Goal: Answer question/provide support: Share knowledge or assist other users

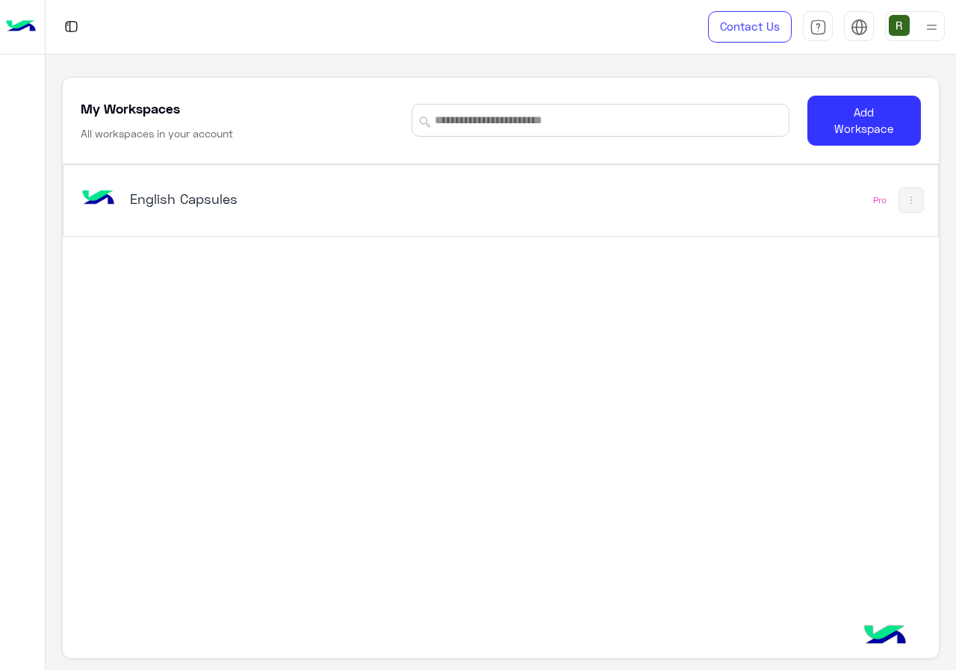
click at [355, 232] on div "English Capsules Pro" at bounding box center [500, 200] width 874 height 71
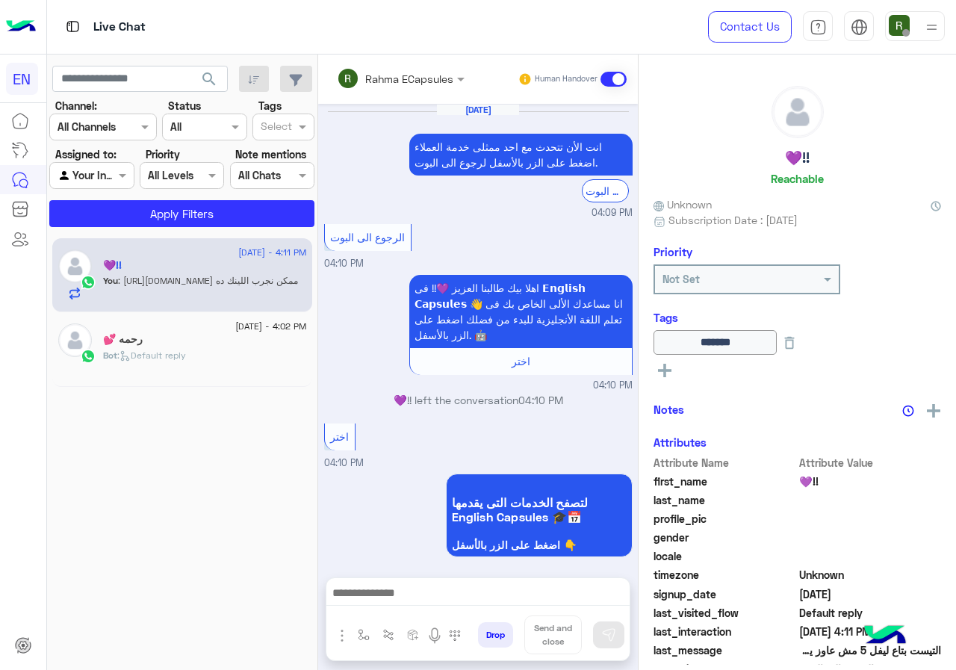
scroll to position [759, 0]
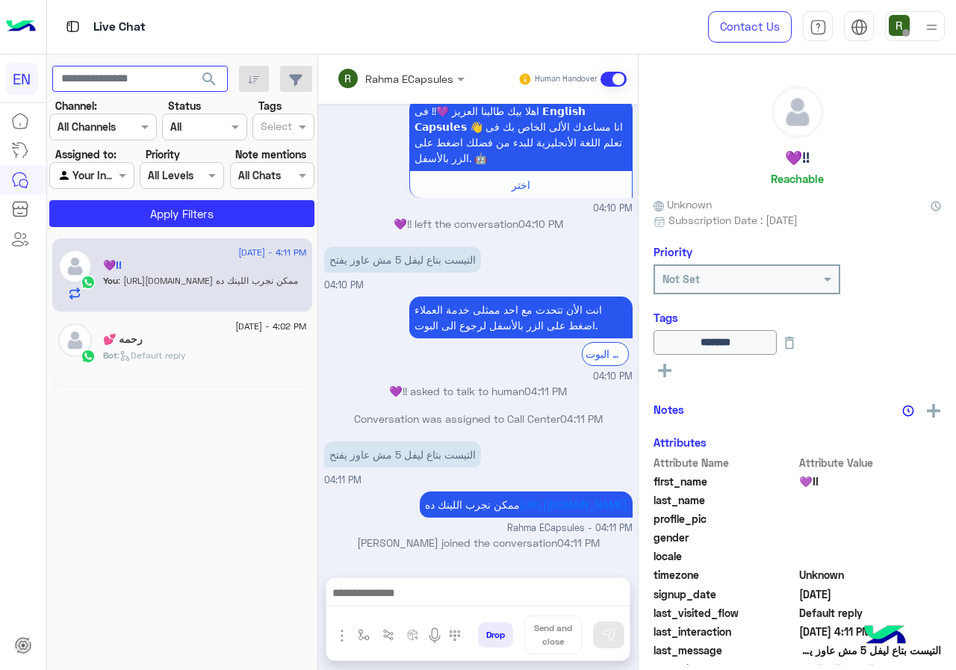
drag, startPoint x: 164, startPoint y: 97, endPoint x: 163, endPoint y: 84, distance: 13.5
paste input "**********"
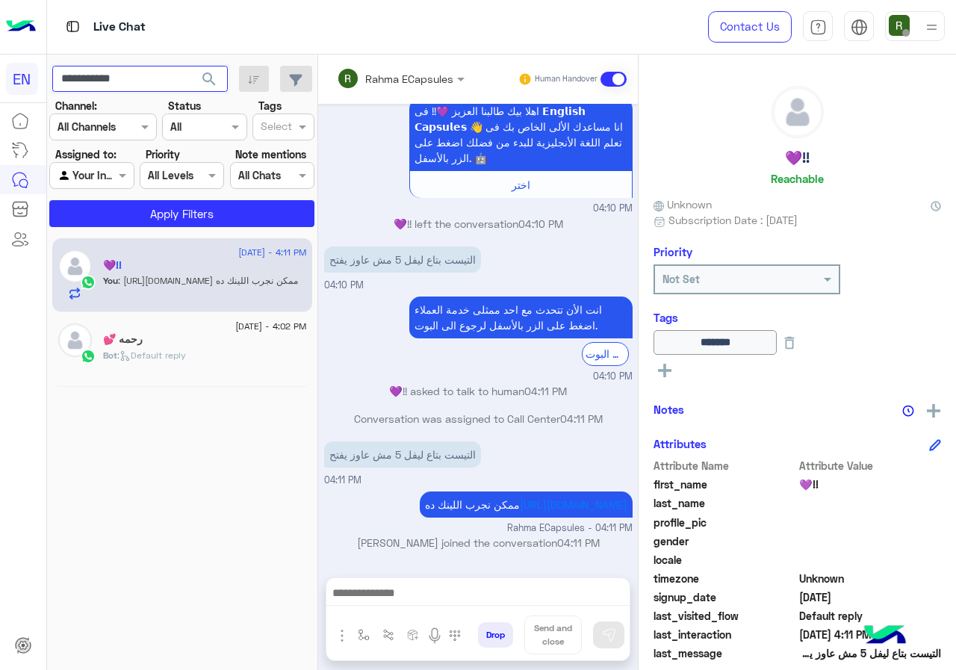
type input "**********"
click at [218, 78] on span "search" at bounding box center [209, 79] width 18 height 18
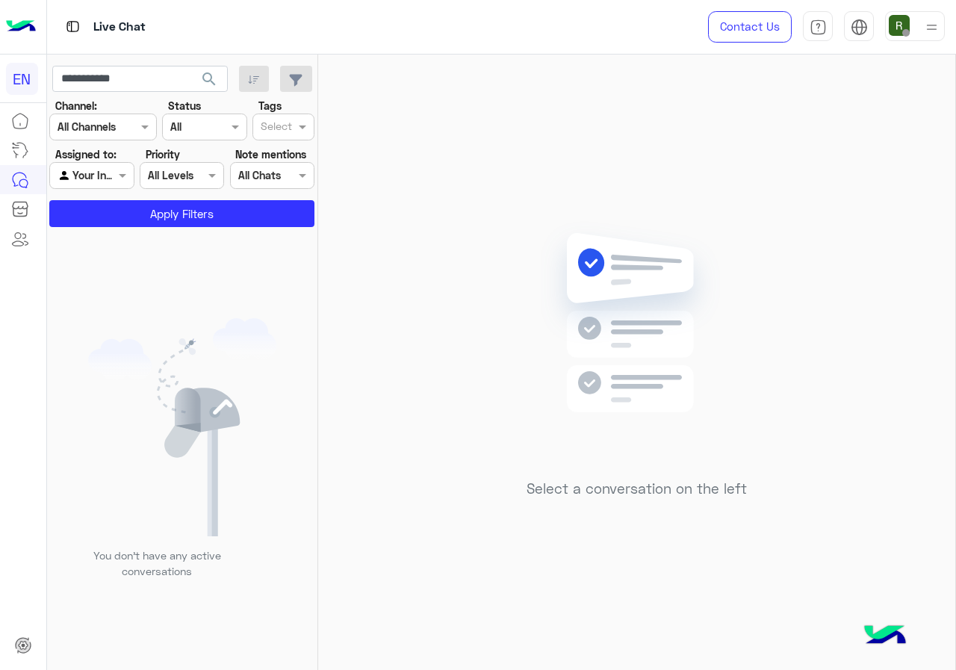
click at [90, 178] on input "text" at bounding box center [75, 176] width 34 height 16
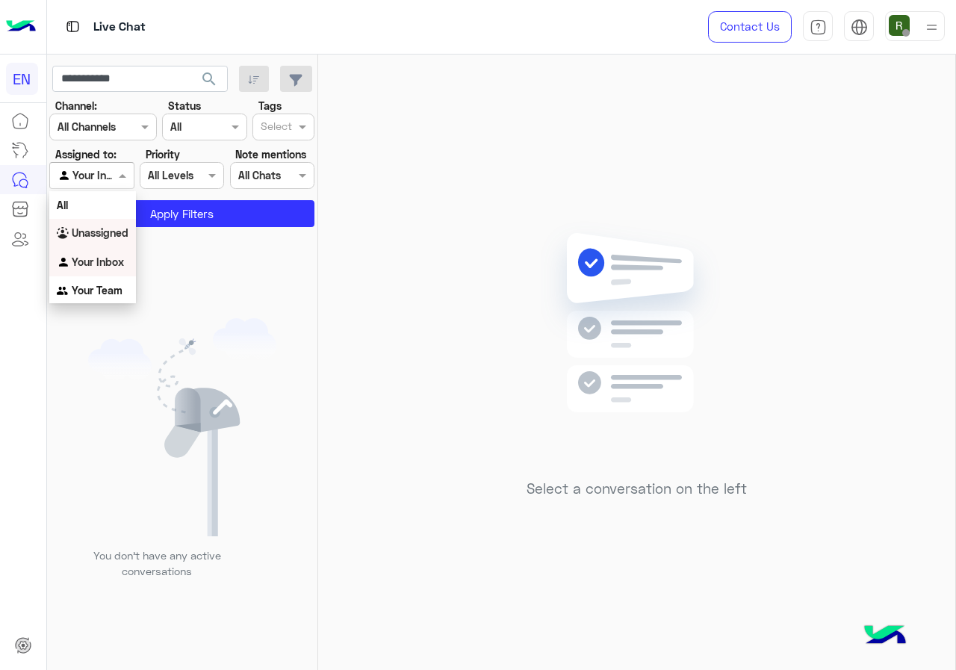
click at [105, 231] on b "Unassigned" at bounding box center [100, 232] width 57 height 13
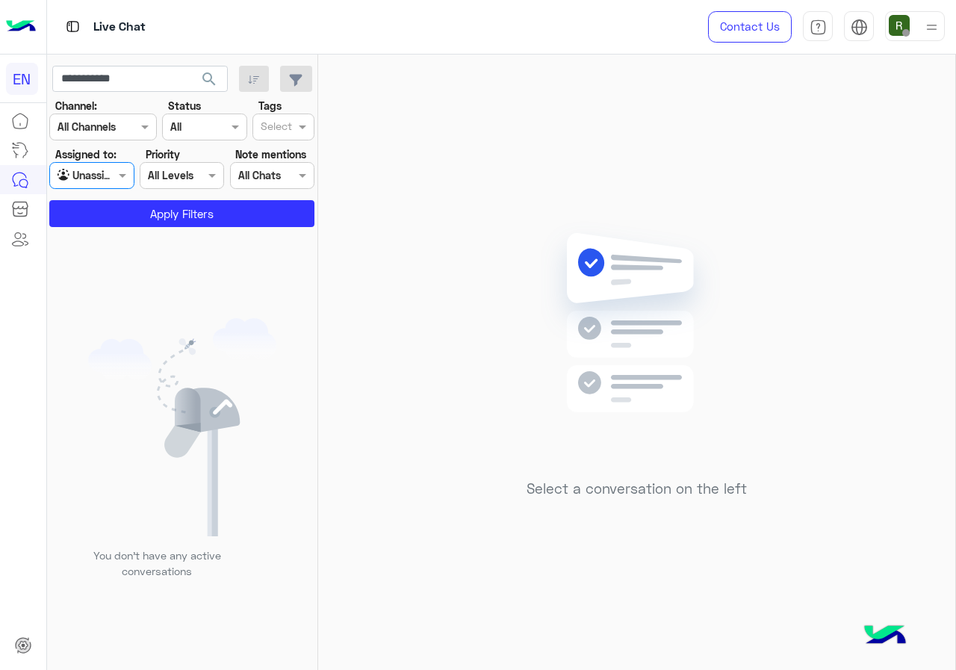
click at [114, 228] on app-inbox-users-filters "**********" at bounding box center [182, 144] width 271 height 179
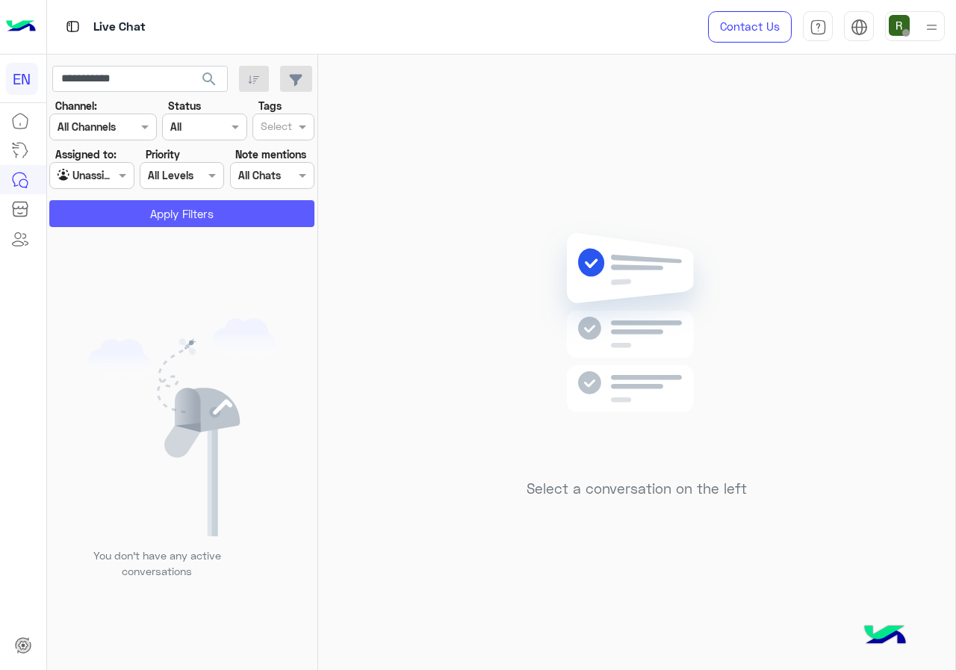
click at [117, 220] on button "Apply Filters" at bounding box center [181, 213] width 265 height 27
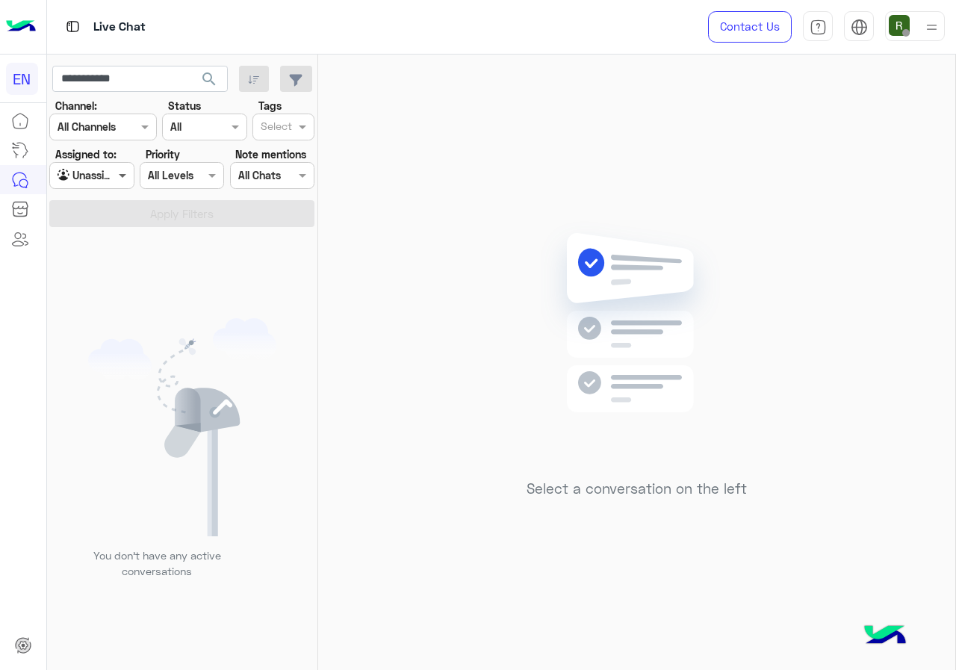
click at [115, 171] on span at bounding box center [124, 175] width 19 height 16
click at [99, 290] on b "Your Team" at bounding box center [97, 290] width 51 height 13
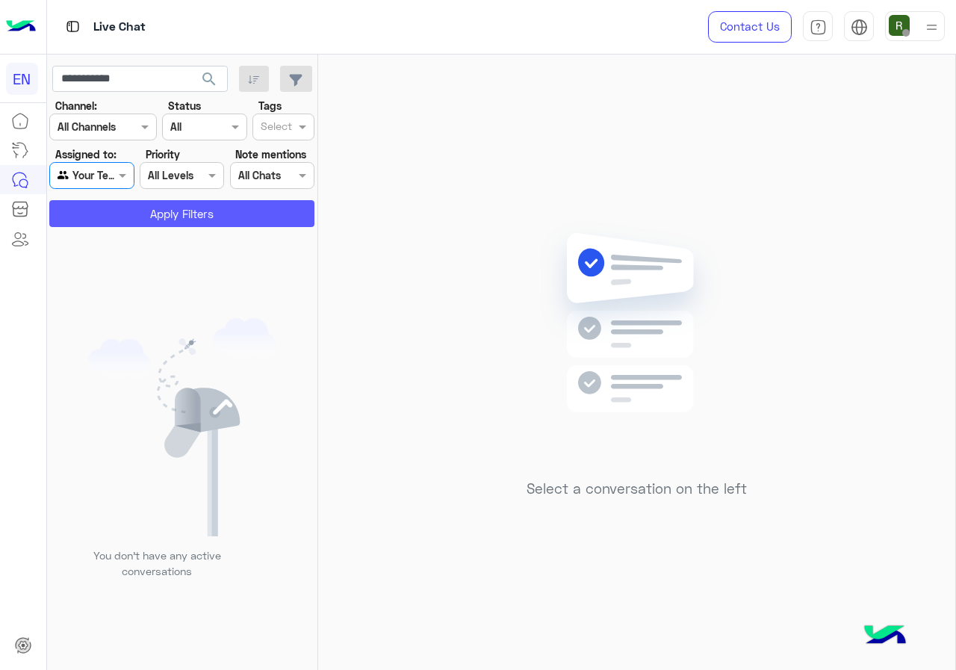
click at [122, 210] on button "Apply Filters" at bounding box center [181, 213] width 265 height 27
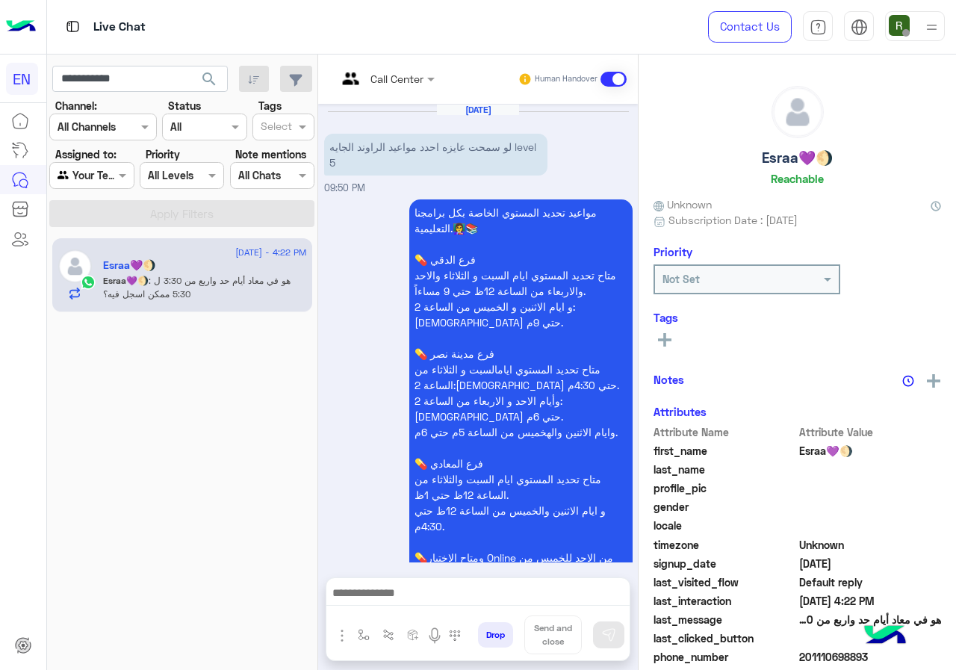
scroll to position [692, 0]
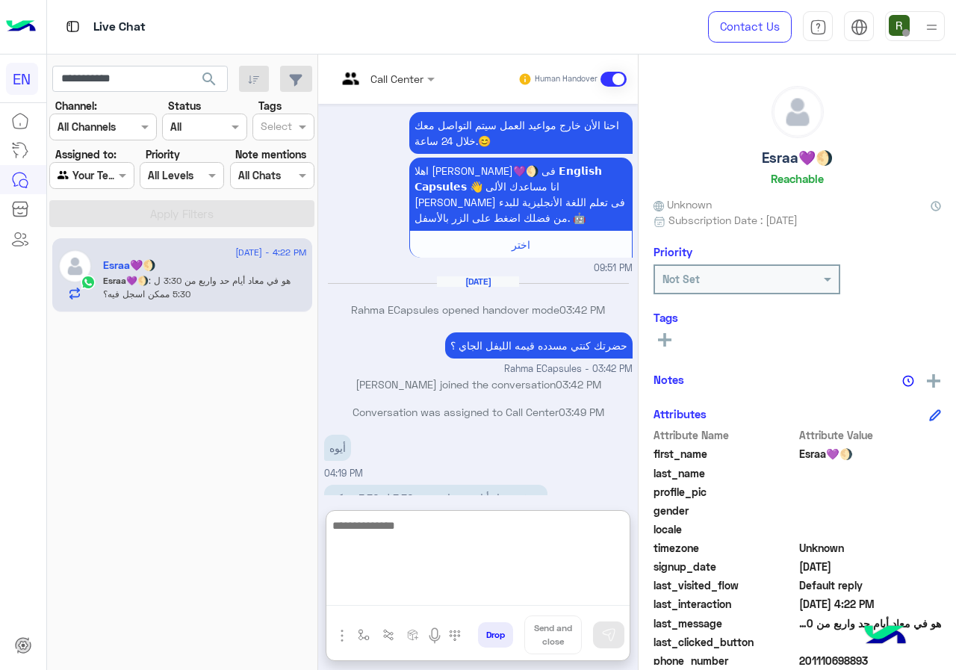
paste textarea "**********"
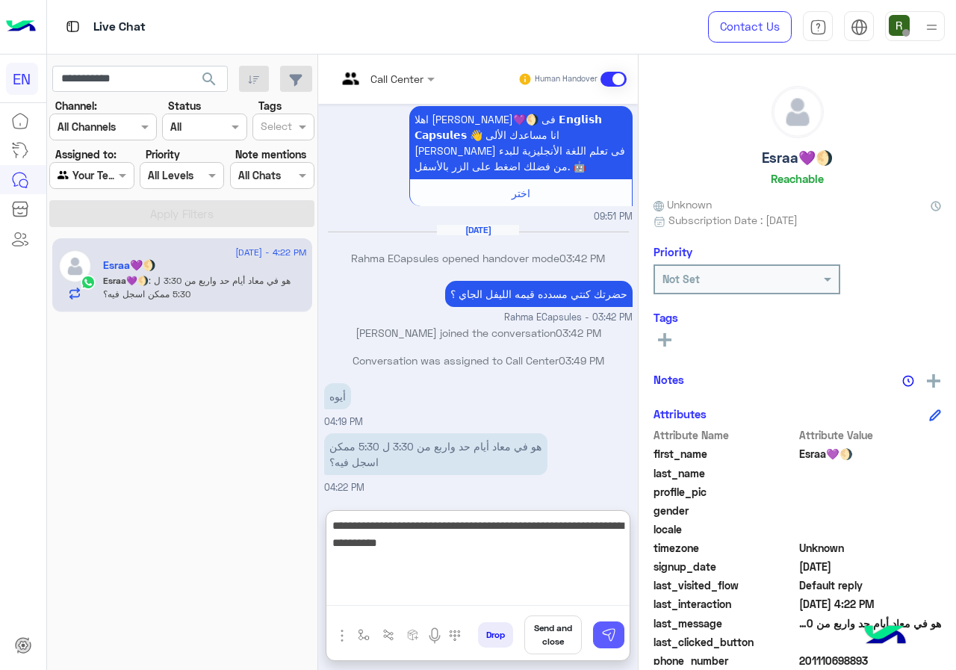
type textarea "**********"
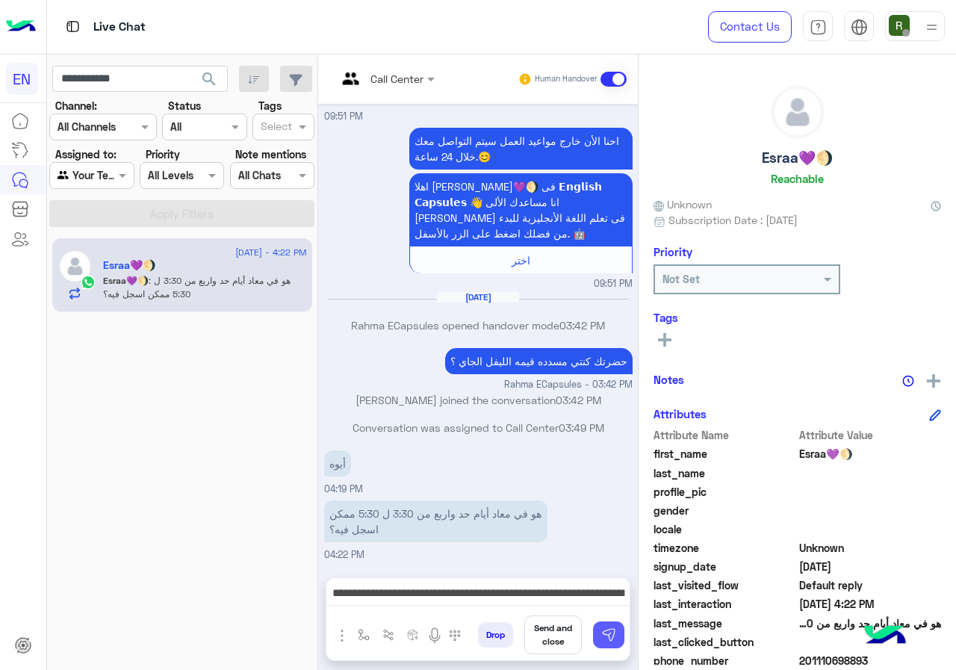
click at [609, 643] on button at bounding box center [608, 634] width 31 height 27
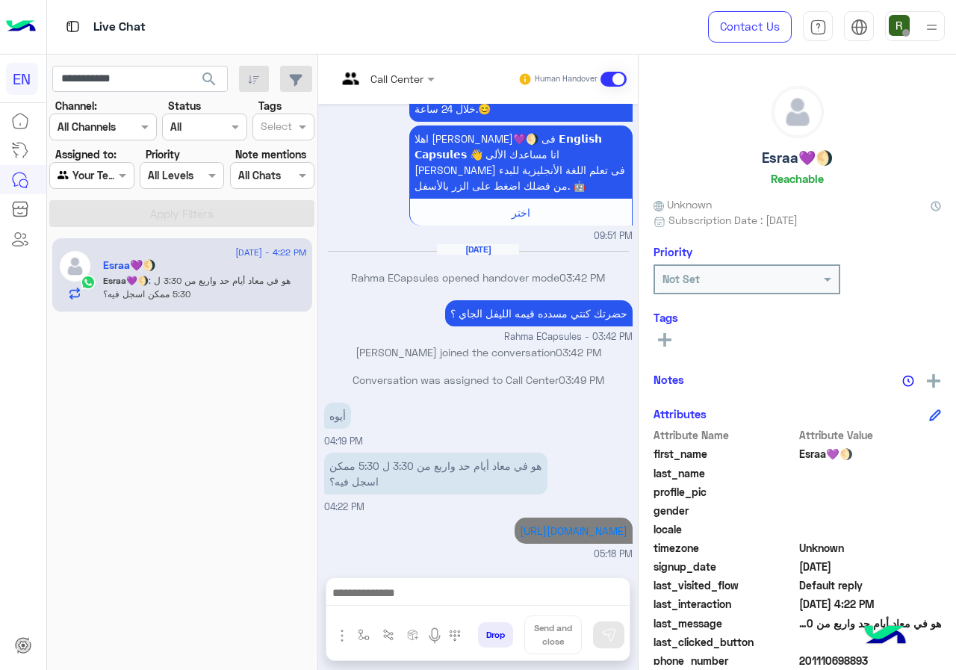
scroll to position [755, 0]
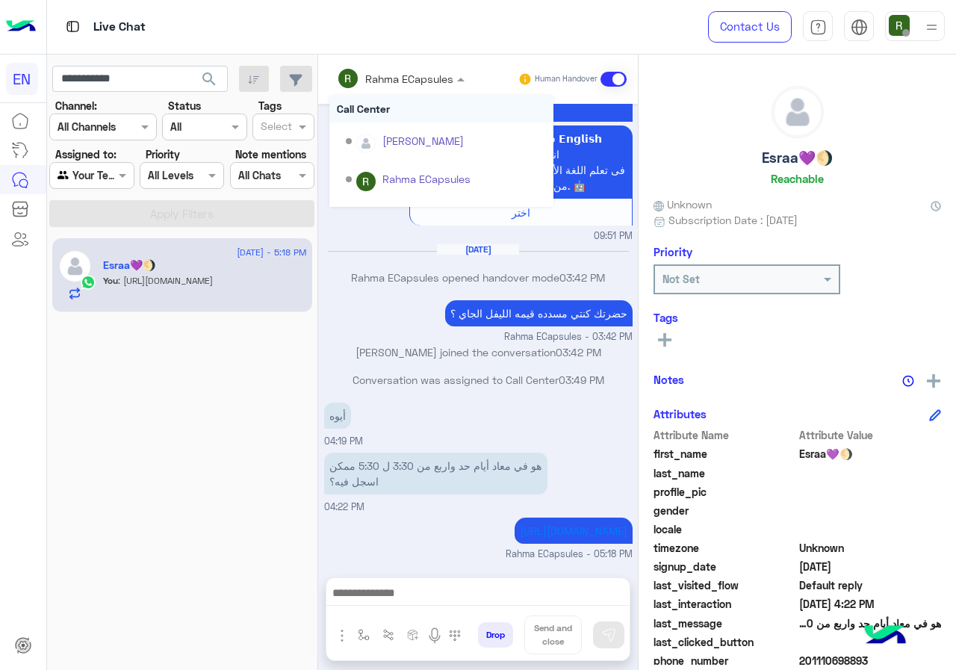
click at [424, 72] on input "text" at bounding box center [380, 79] width 87 height 16
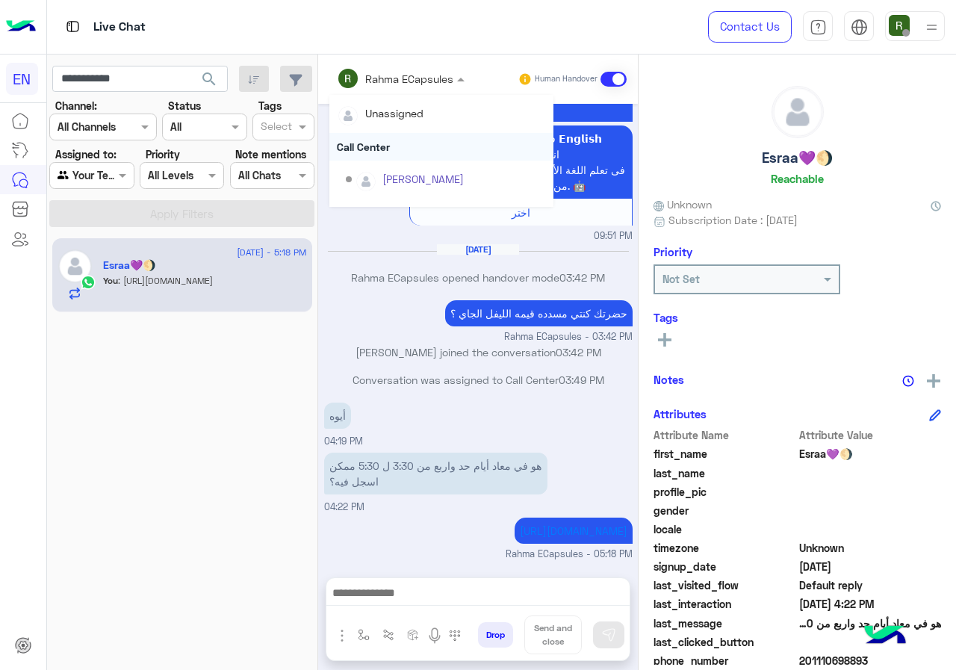
click at [453, 146] on div "Call Center" at bounding box center [441, 147] width 224 height 28
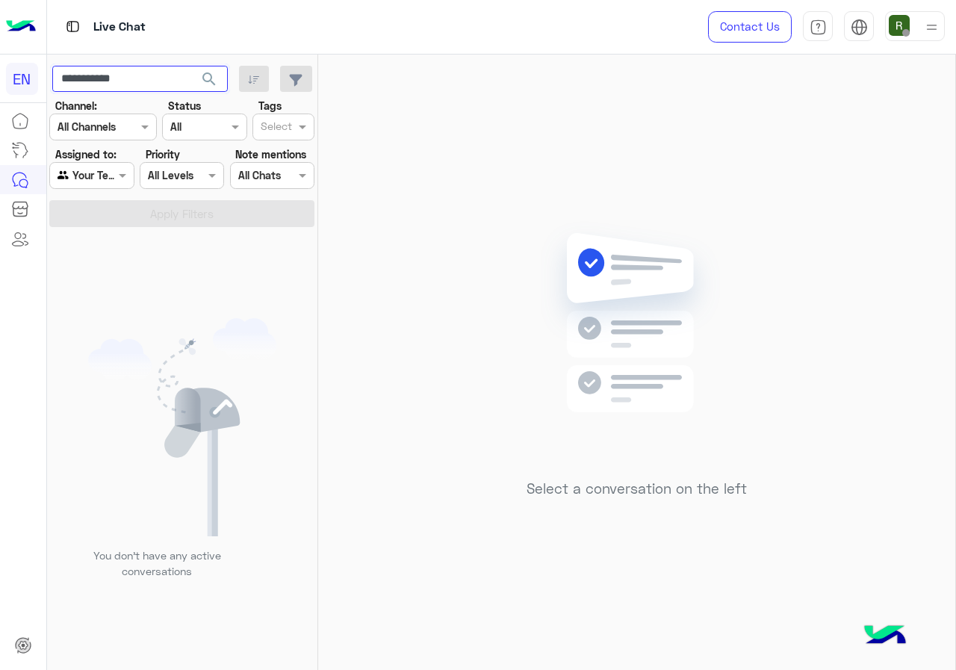
click at [178, 84] on input "**********" at bounding box center [140, 79] width 176 height 27
click at [216, 82] on span "search" at bounding box center [209, 79] width 18 height 18
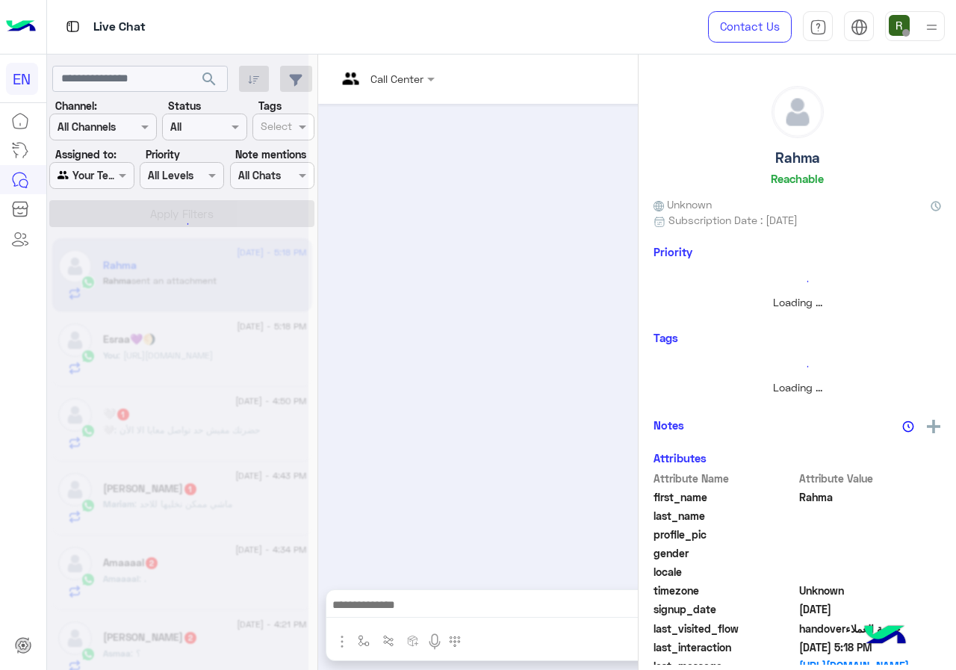
click at [96, 140] on div at bounding box center [177, 341] width 261 height 670
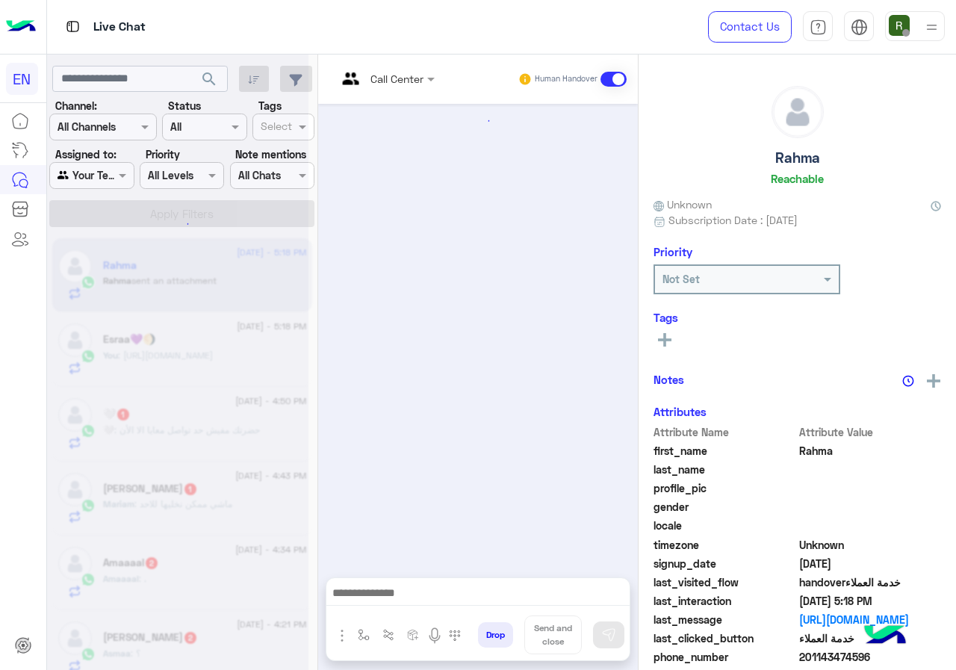
click at [112, 123] on input "text" at bounding box center [85, 128] width 55 height 16
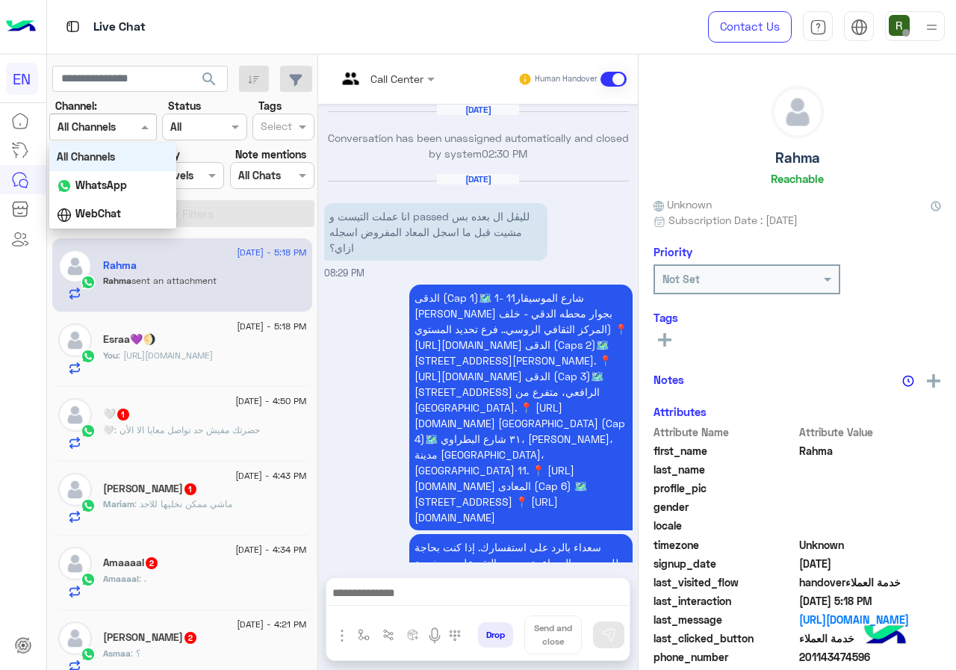
scroll to position [1217, 0]
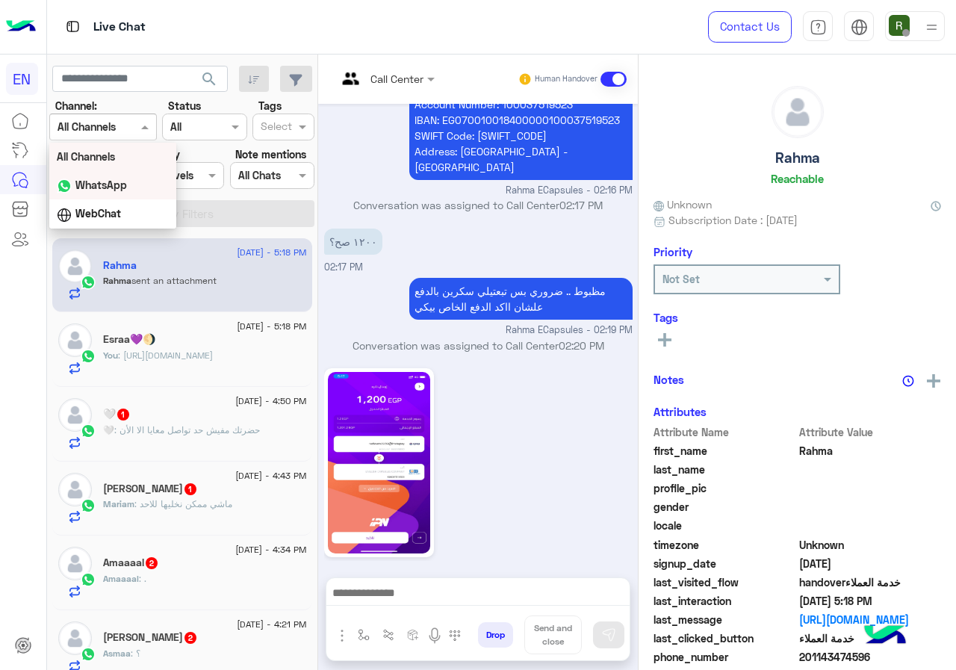
click at [115, 196] on div "WhatsApp" at bounding box center [112, 185] width 127 height 29
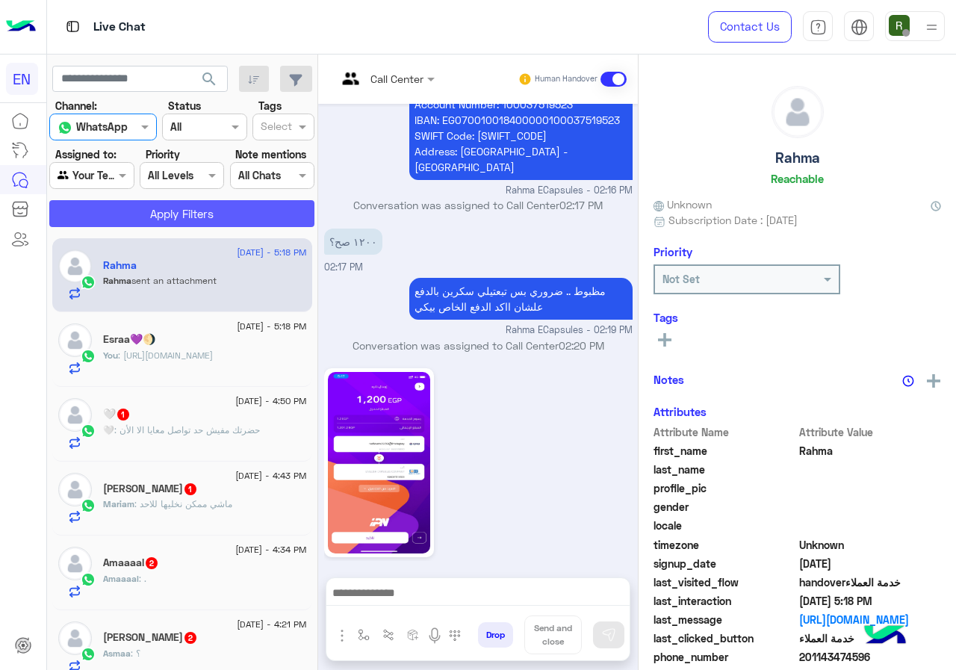
click at [121, 212] on button "Apply Filters" at bounding box center [181, 213] width 265 height 27
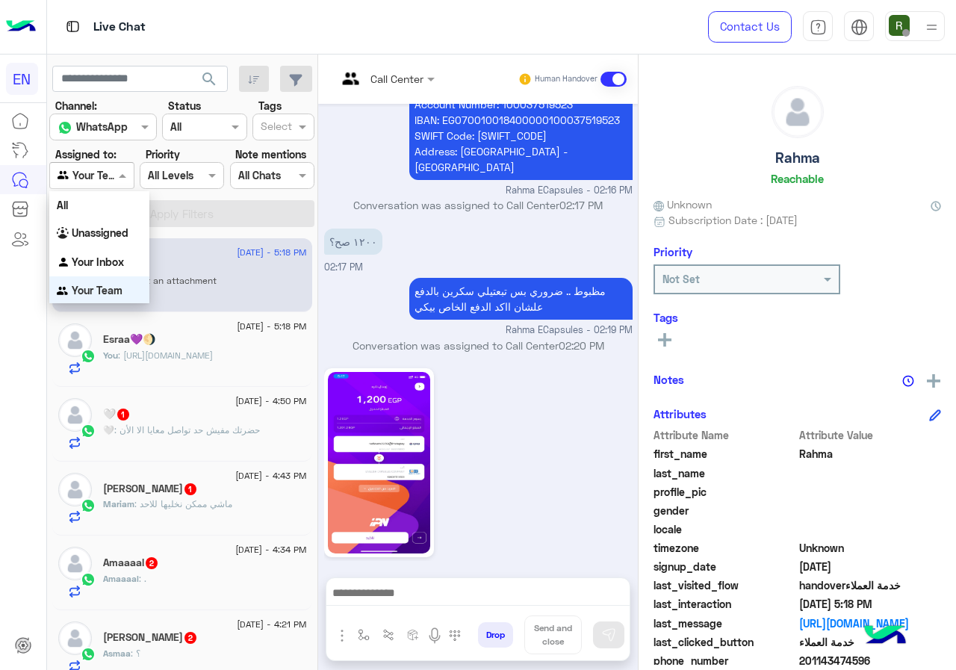
click at [112, 187] on div "Agent Filter Your Team" at bounding box center [91, 175] width 84 height 27
click at [114, 230] on b "Unassigned" at bounding box center [100, 232] width 57 height 13
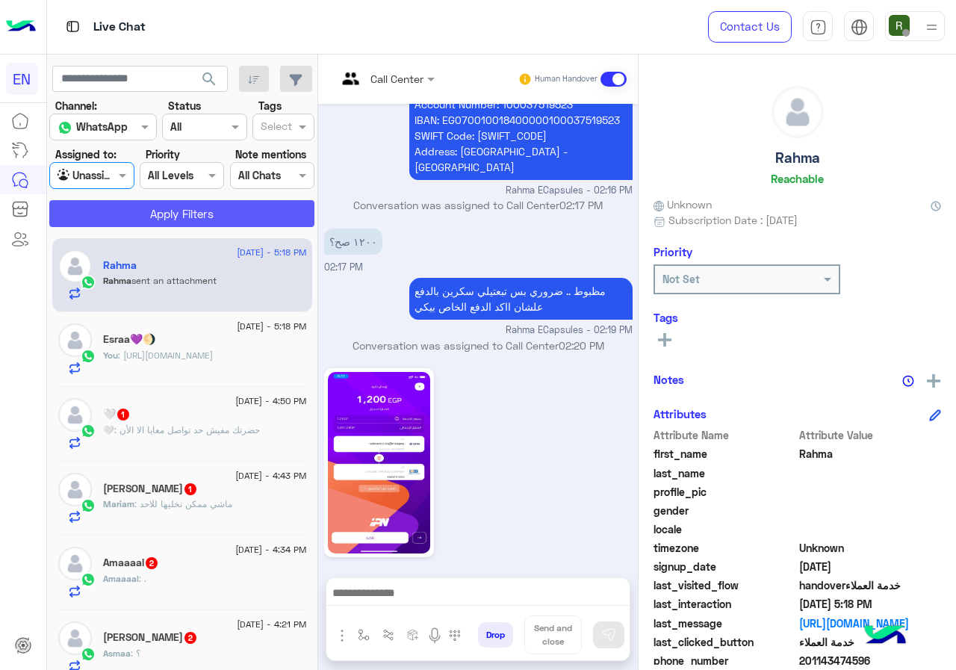
click at [133, 215] on button "Apply Filters" at bounding box center [181, 213] width 265 height 27
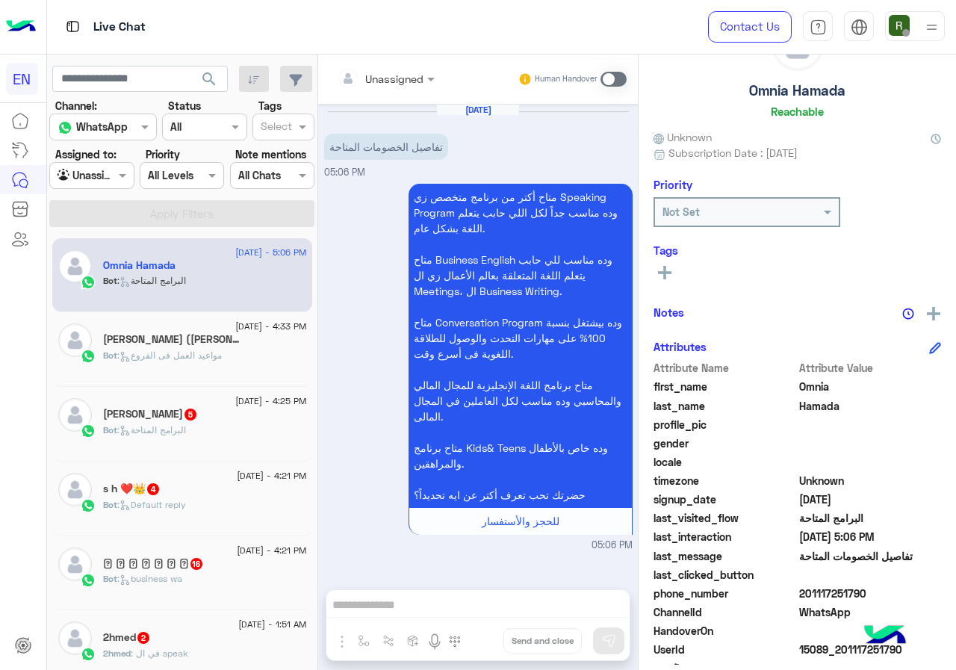
scroll to position [131, 0]
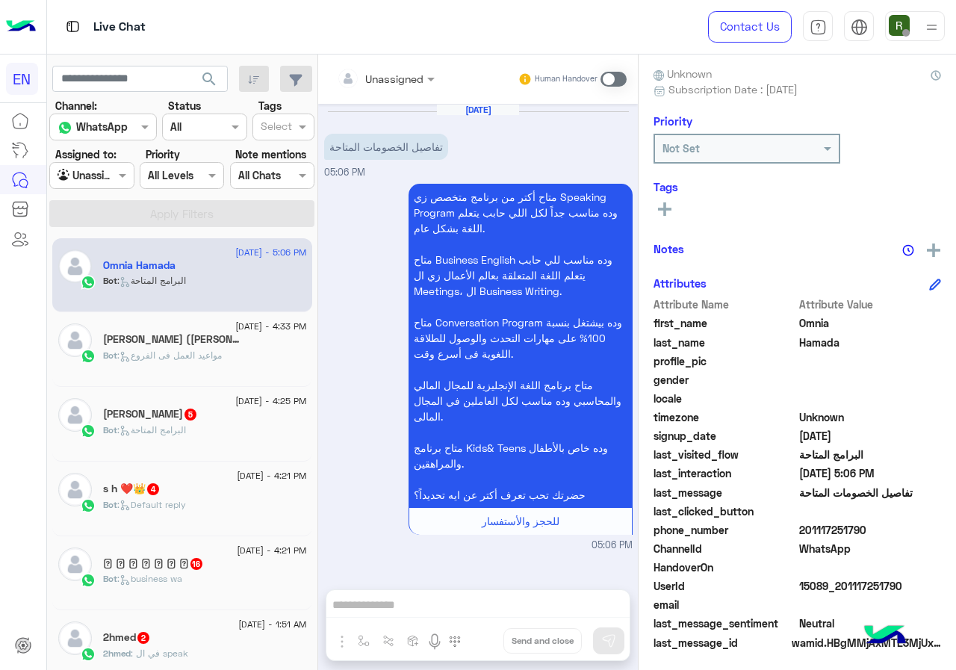
drag, startPoint x: 801, startPoint y: 527, endPoint x: 887, endPoint y: 528, distance: 86.6
click at [887, 528] on span "201117251790" at bounding box center [870, 530] width 143 height 16
copy span "01117251790"
click at [391, 80] on input "text" at bounding box center [367, 79] width 61 height 16
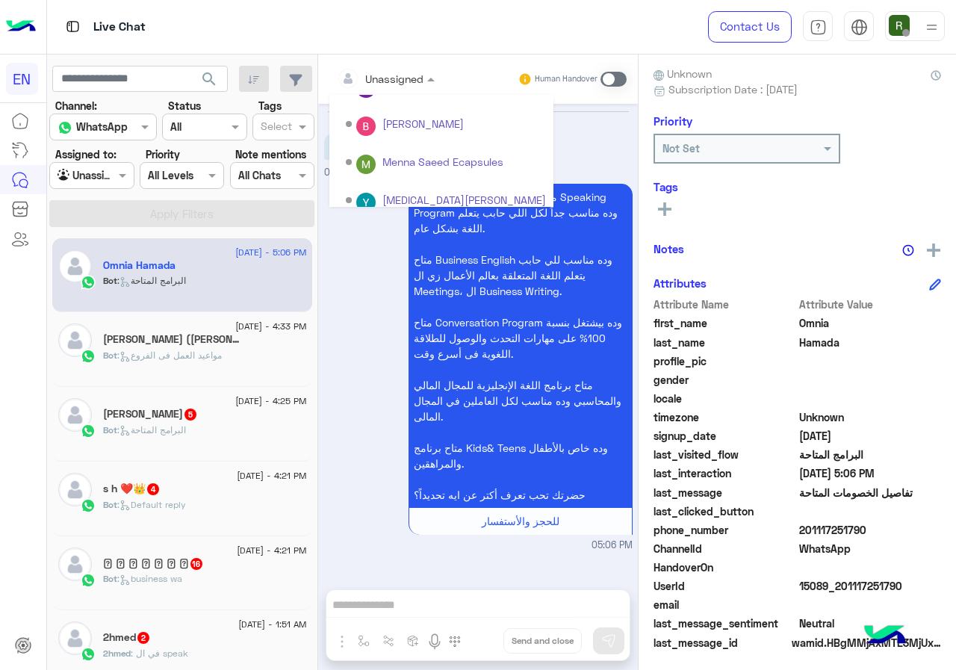
scroll to position [210, 0]
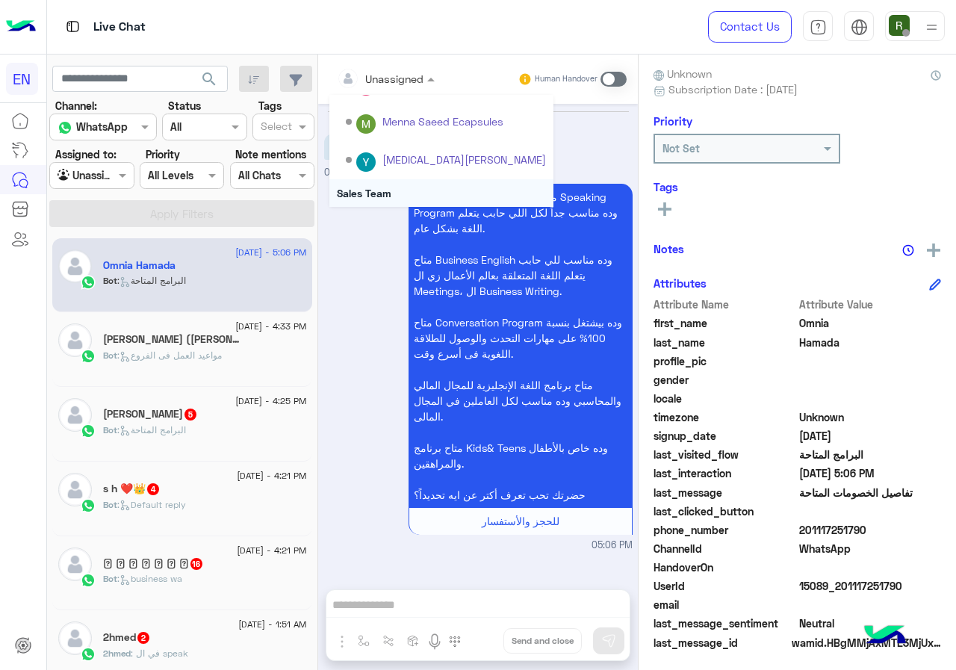
click at [394, 187] on div "Sales Team" at bounding box center [441, 193] width 224 height 28
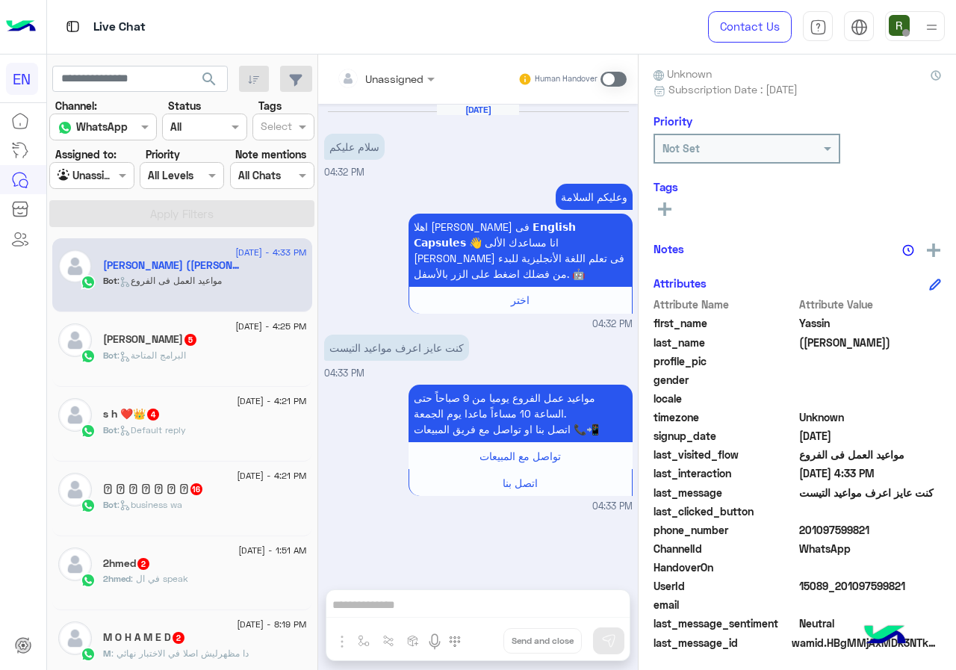
drag, startPoint x: 804, startPoint y: 524, endPoint x: 955, endPoint y: 524, distance: 150.9
click at [955, 524] on div "Yassin (Tyson) Reachable Unknown Subscription Date : 09/15/2025 Priority Not Se…" at bounding box center [797, 360] width 317 height 610
click at [359, 79] on input "text" at bounding box center [367, 79] width 61 height 16
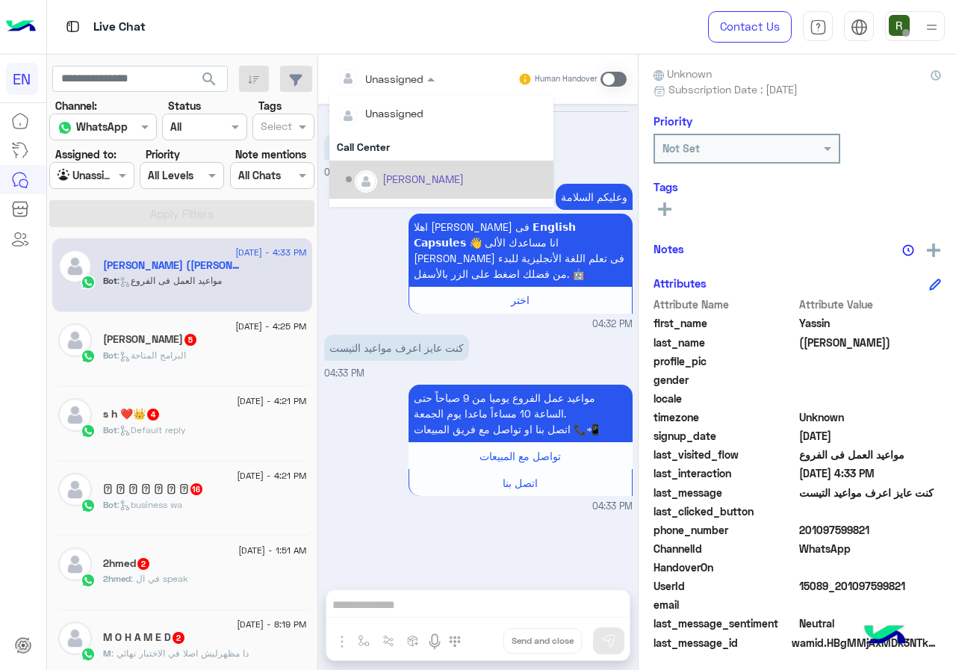
scroll to position [248, 0]
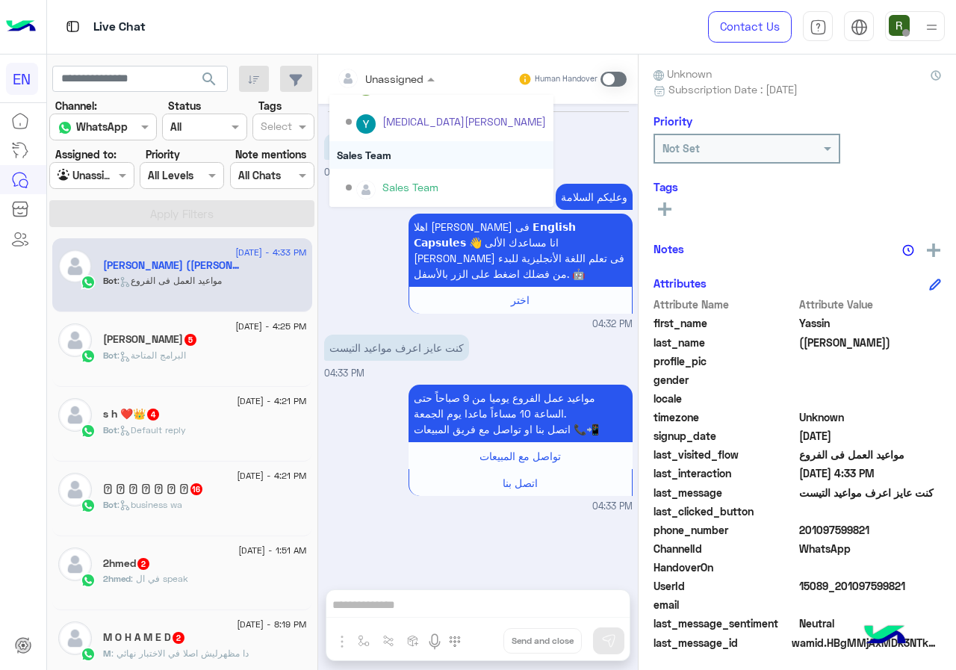
click at [365, 162] on div "Sales Team" at bounding box center [441, 155] width 224 height 28
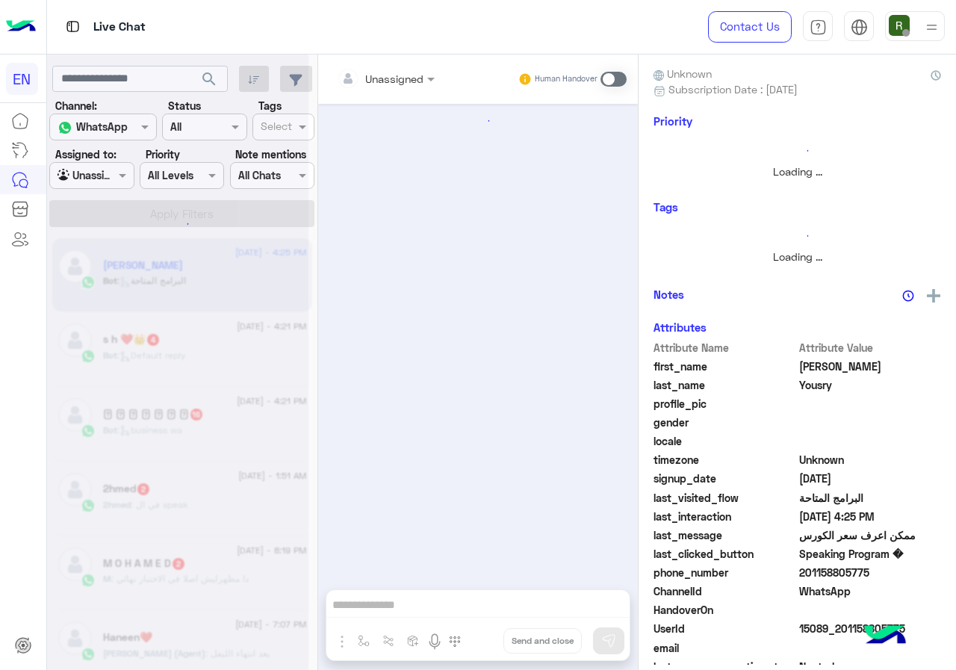
scroll to position [1699, 0]
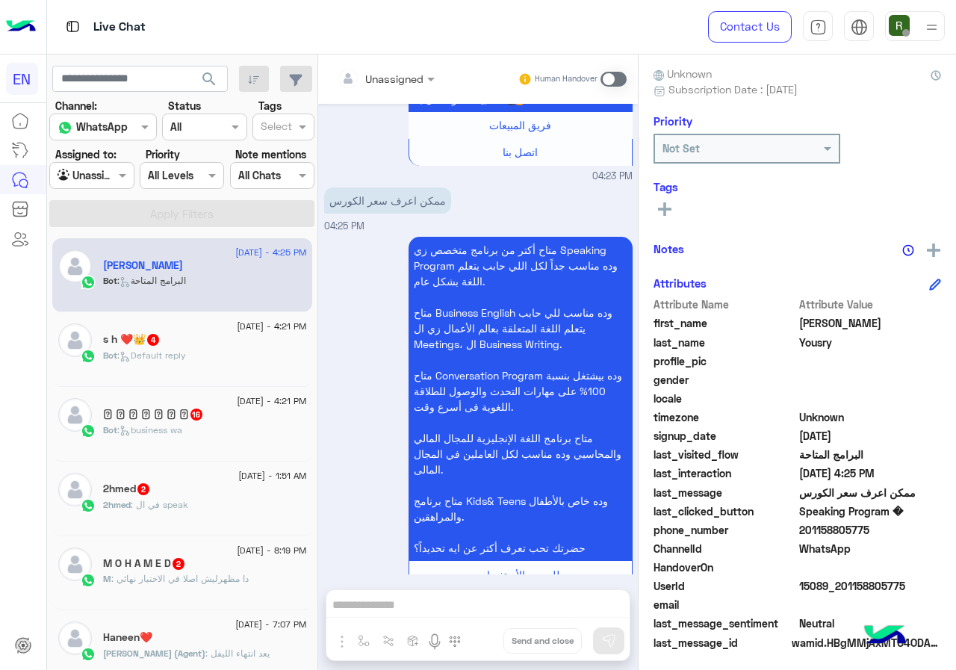
drag, startPoint x: 804, startPoint y: 530, endPoint x: 896, endPoint y: 524, distance: 92.1
click at [896, 524] on span "201158805775" at bounding box center [870, 530] width 143 height 16
copy span "01158805775"
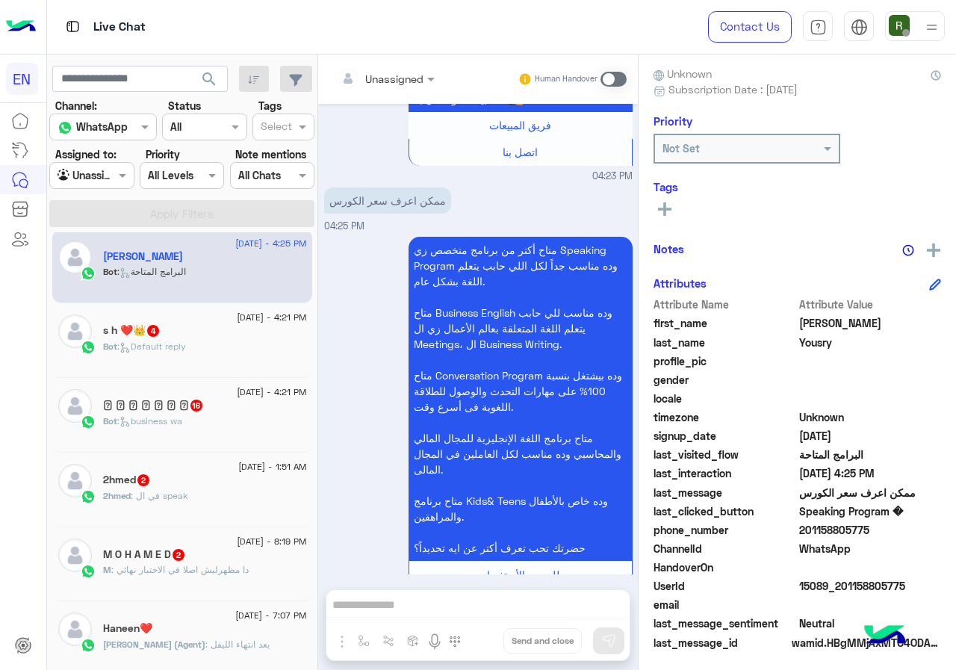
scroll to position [0, 0]
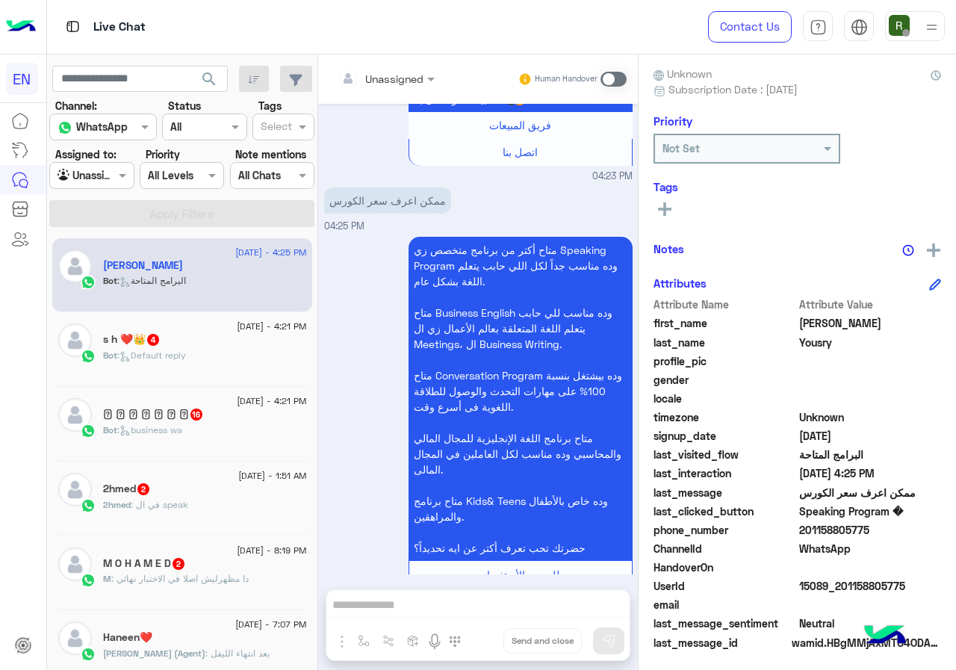
click at [400, 70] on div at bounding box center [385, 77] width 113 height 17
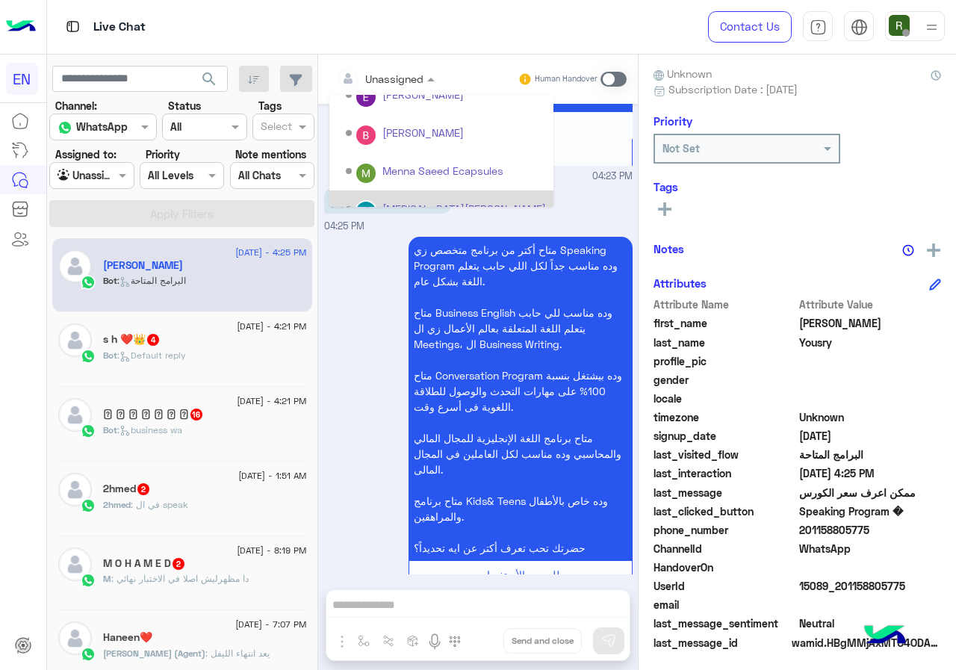
scroll to position [248, 0]
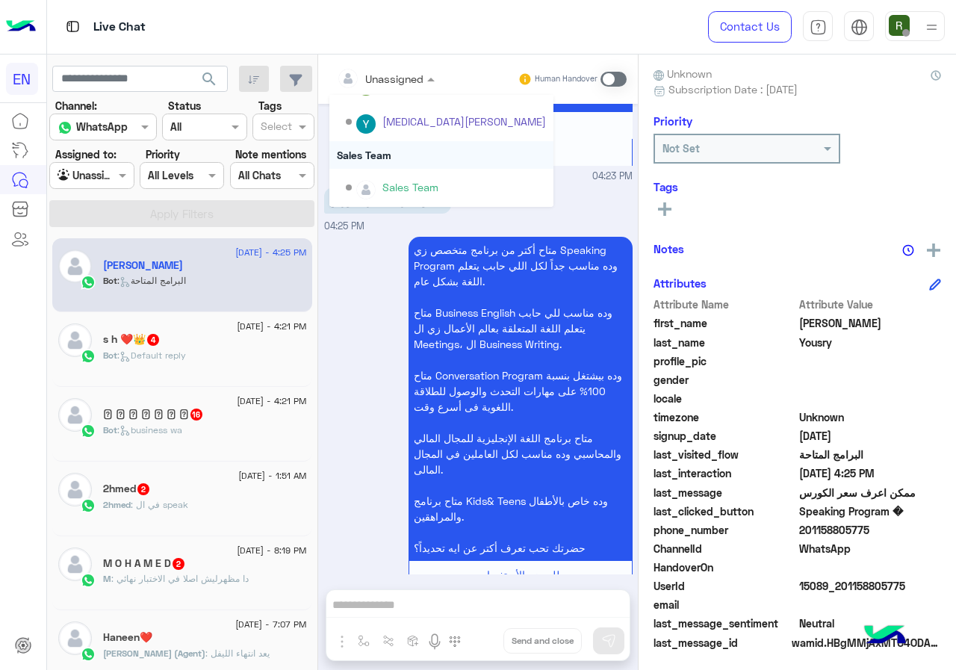
click at [388, 153] on div "Sales Team" at bounding box center [441, 155] width 224 height 28
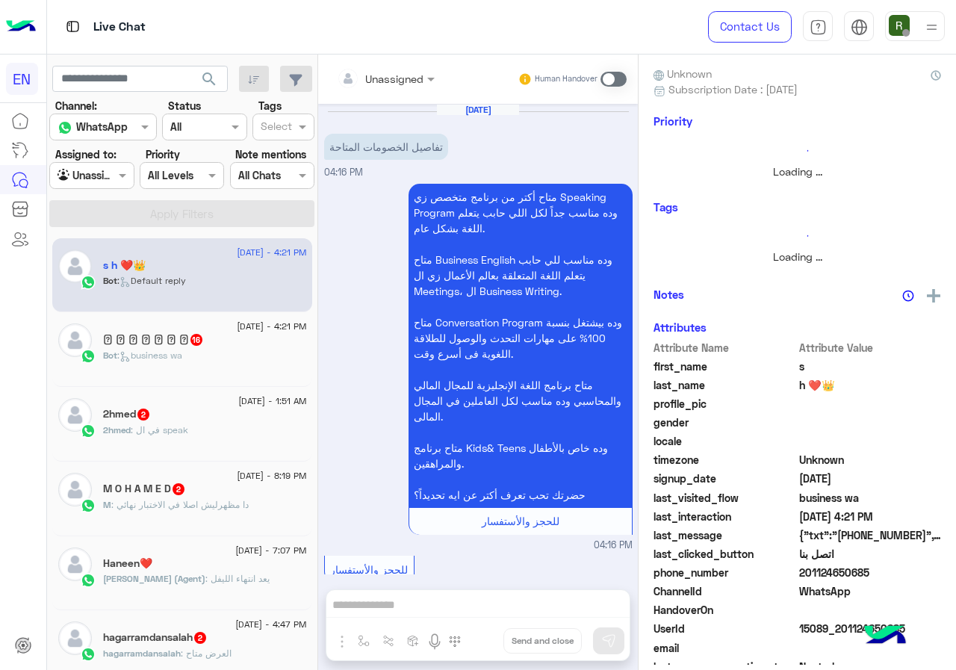
scroll to position [1468, 0]
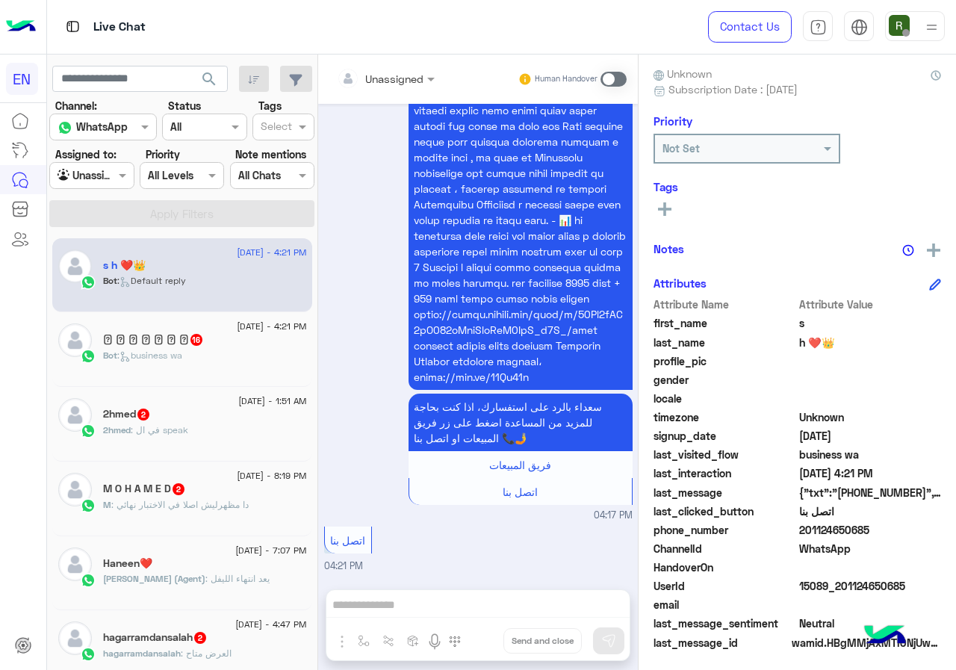
drag, startPoint x: 806, startPoint y: 526, endPoint x: 906, endPoint y: 526, distance: 100.1
click at [906, 526] on span "201124650685" at bounding box center [870, 530] width 143 height 16
click at [870, 532] on span "201124650685" at bounding box center [870, 530] width 143 height 16
drag, startPoint x: 804, startPoint y: 530, endPoint x: 874, endPoint y: 530, distance: 70.2
click at [874, 530] on span "201124650685" at bounding box center [870, 530] width 143 height 16
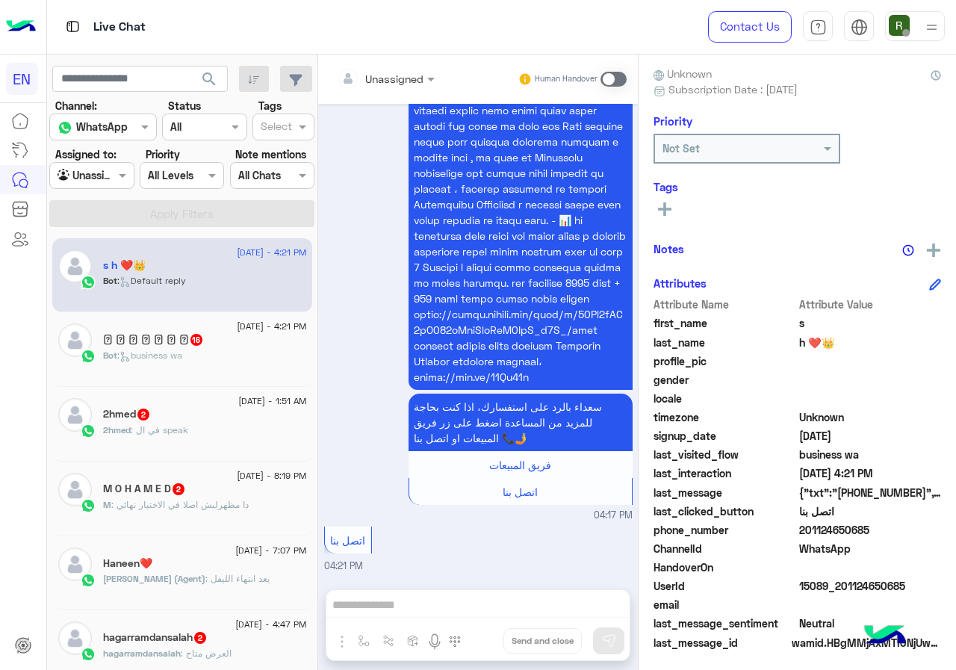
copy span "01124650685"
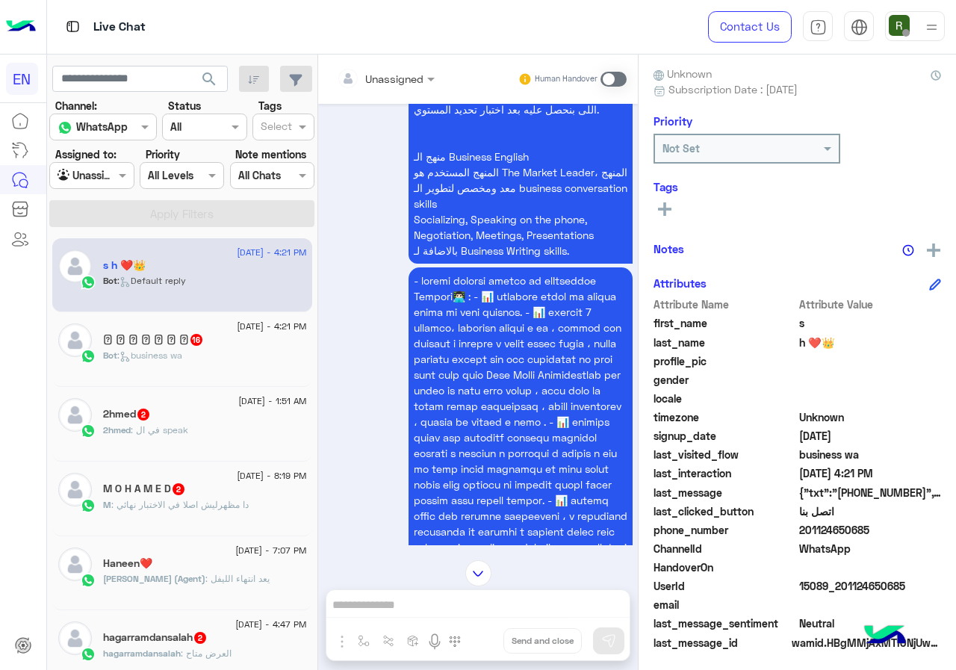
scroll to position [572, 0]
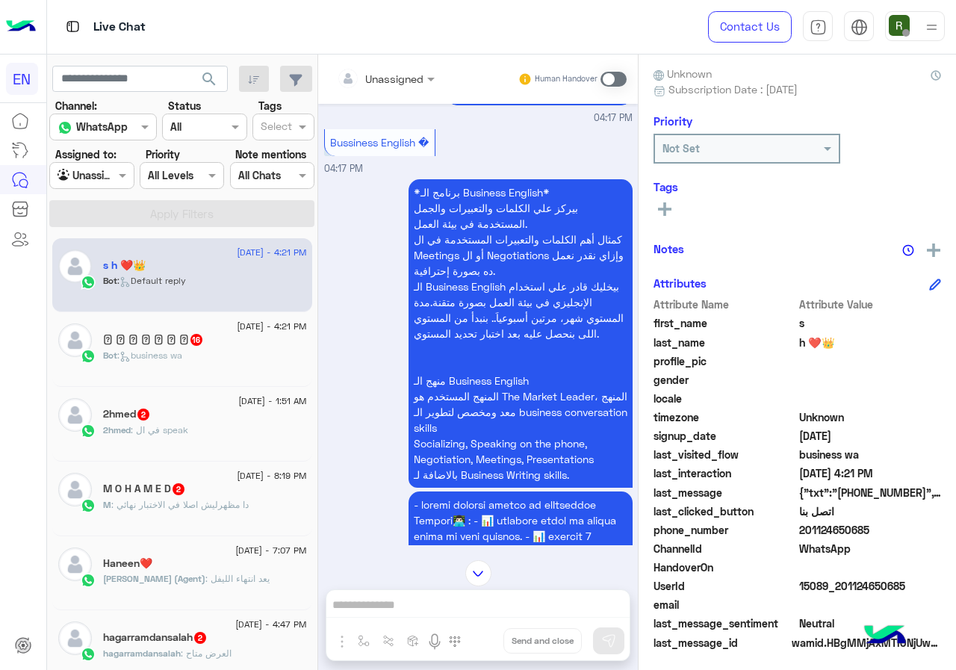
click at [379, 71] on input "text" at bounding box center [367, 79] width 61 height 16
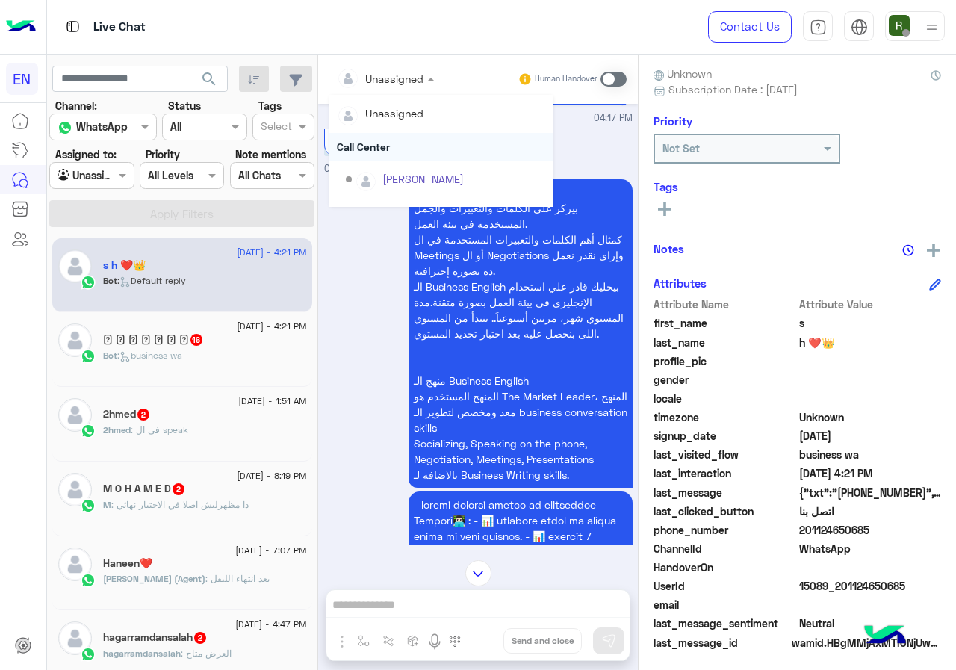
scroll to position [248, 0]
click at [404, 161] on div "Sales Team" at bounding box center [441, 155] width 224 height 28
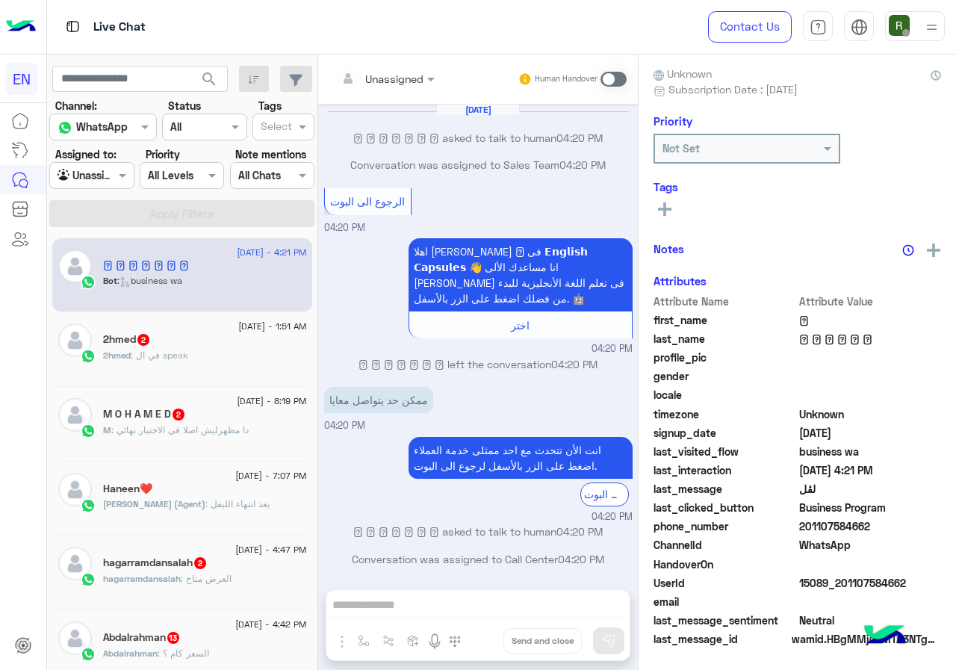
scroll to position [2120, 0]
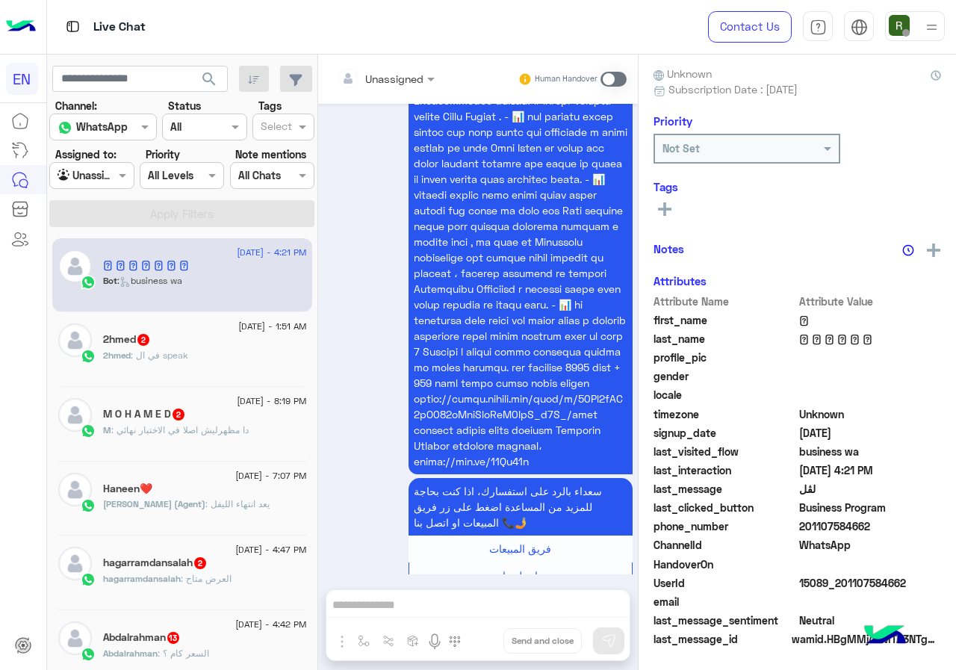
drag, startPoint x: 802, startPoint y: 521, endPoint x: 911, endPoint y: 521, distance: 108.3
click at [911, 521] on span "201107584662" at bounding box center [870, 526] width 143 height 16
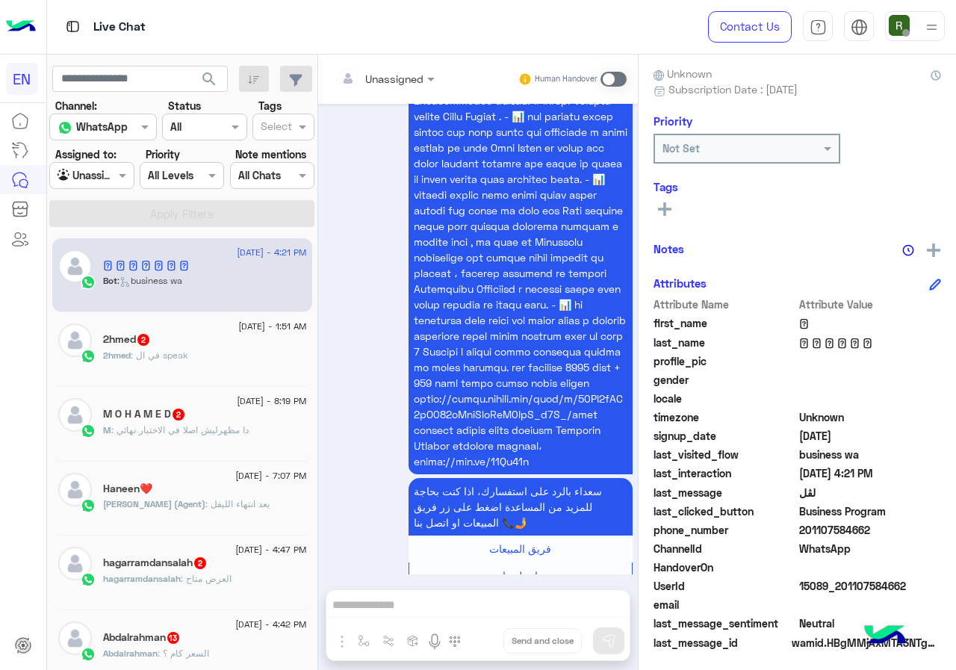
copy span "01107584662"
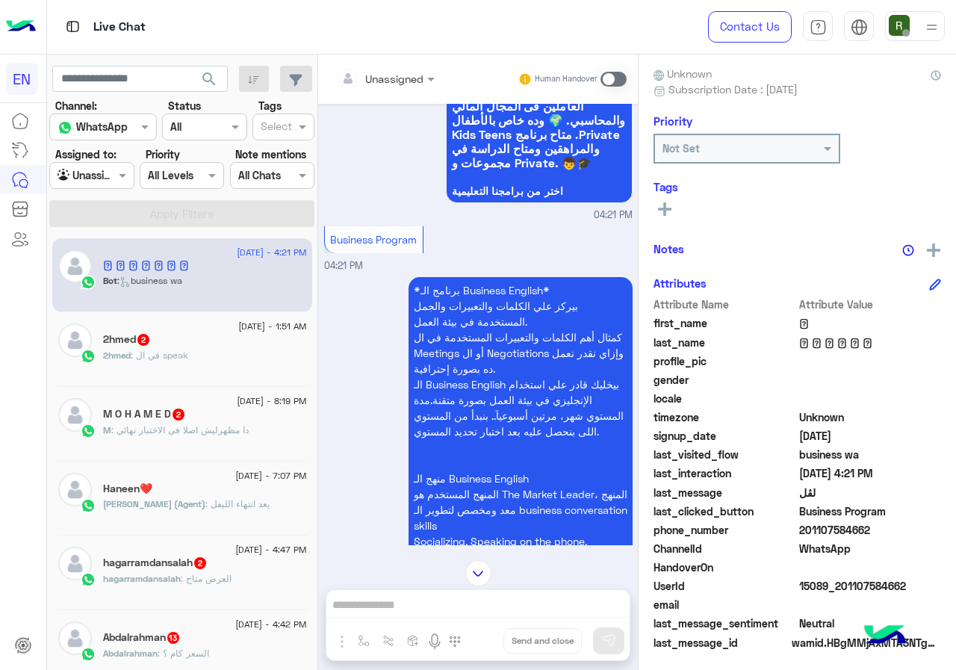
scroll to position [1149, 0]
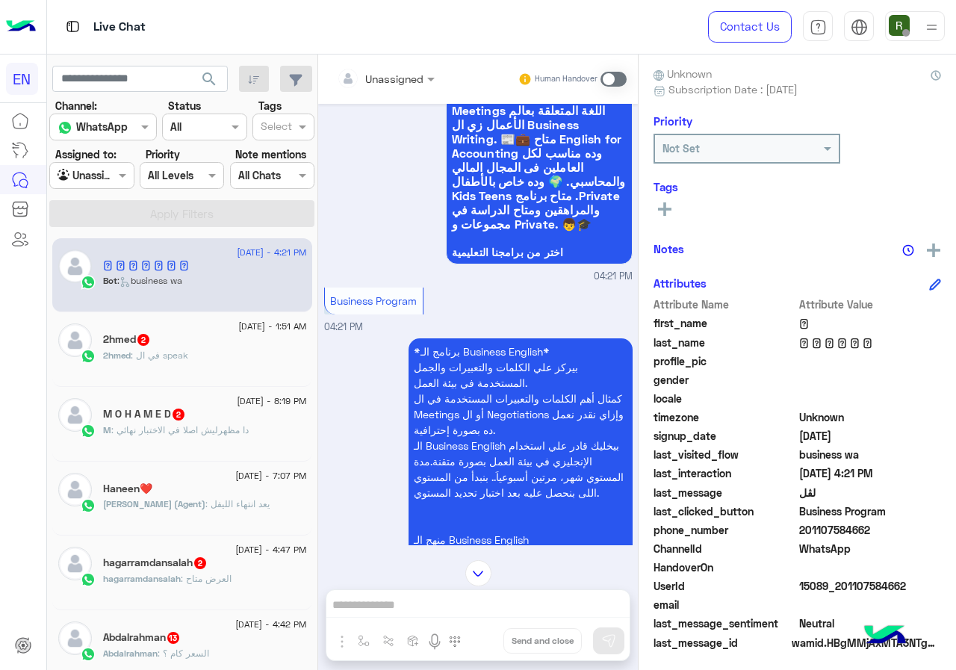
click at [394, 84] on input "text" at bounding box center [367, 79] width 61 height 16
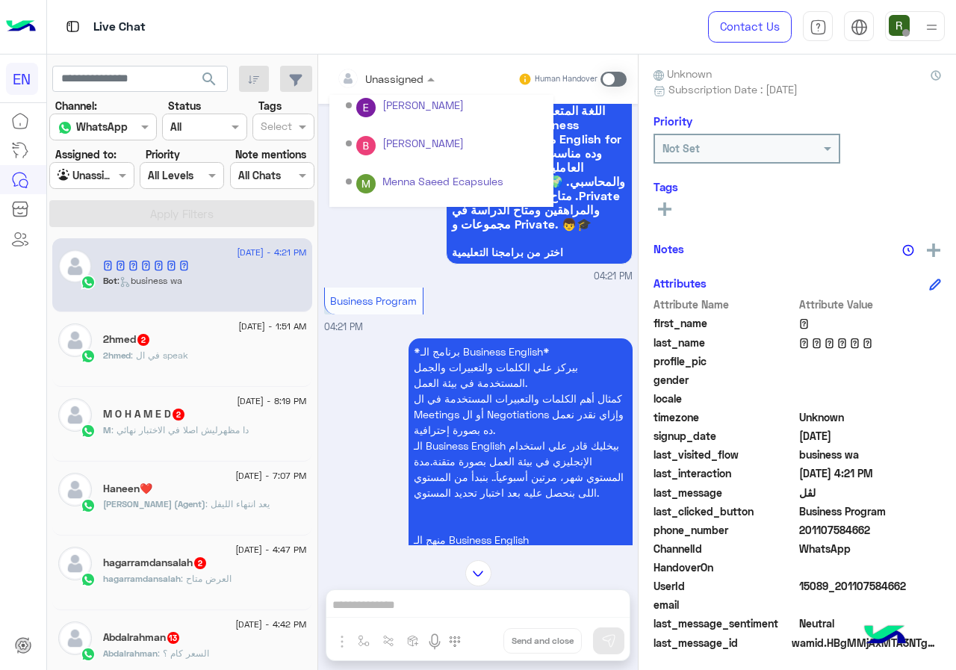
scroll to position [248, 0]
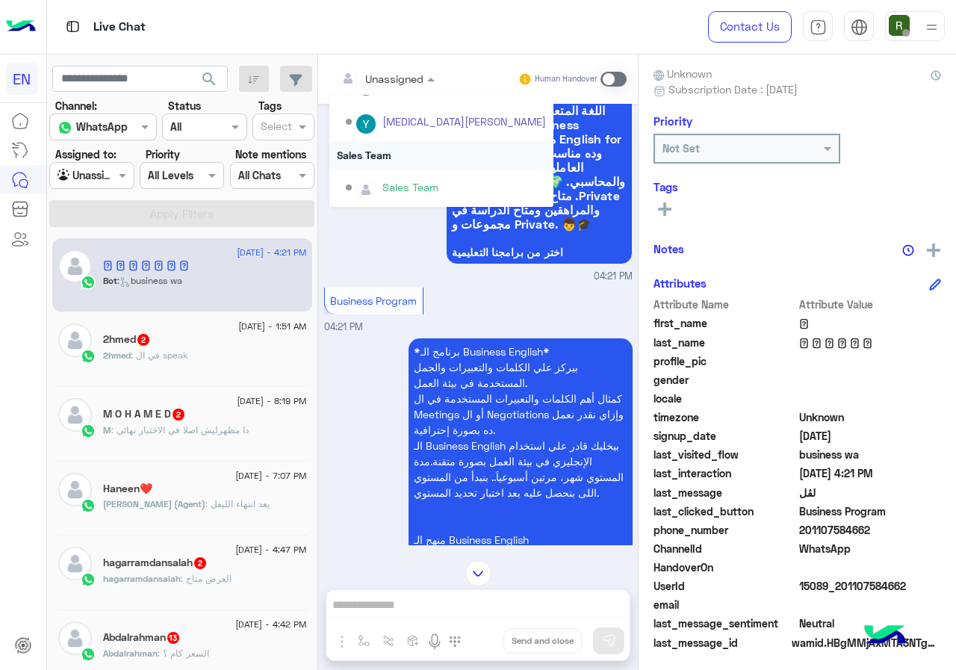
click at [394, 158] on div "Sales Team" at bounding box center [441, 155] width 224 height 28
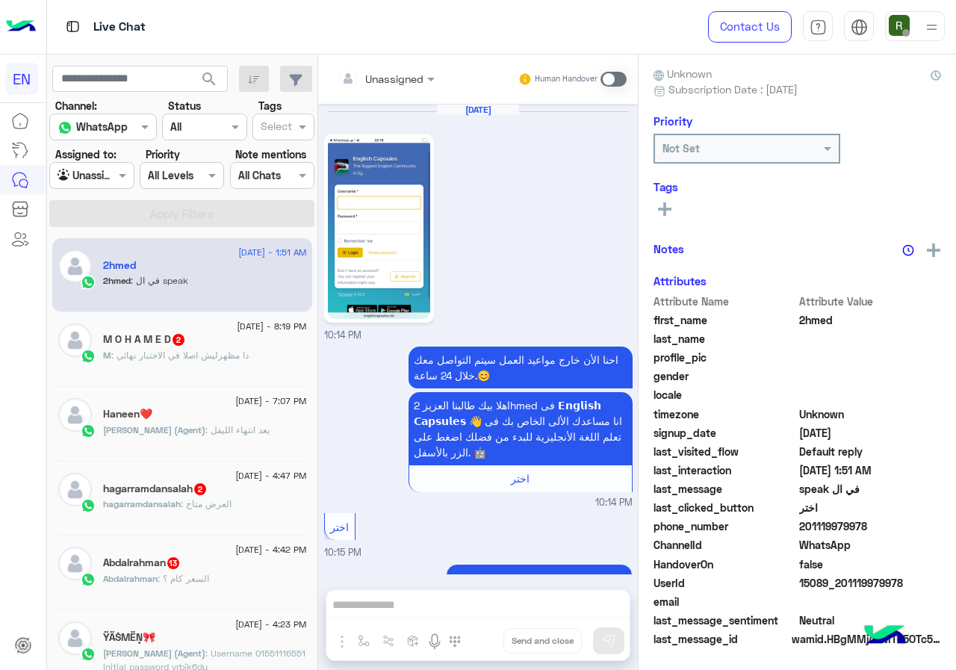
scroll to position [857, 0]
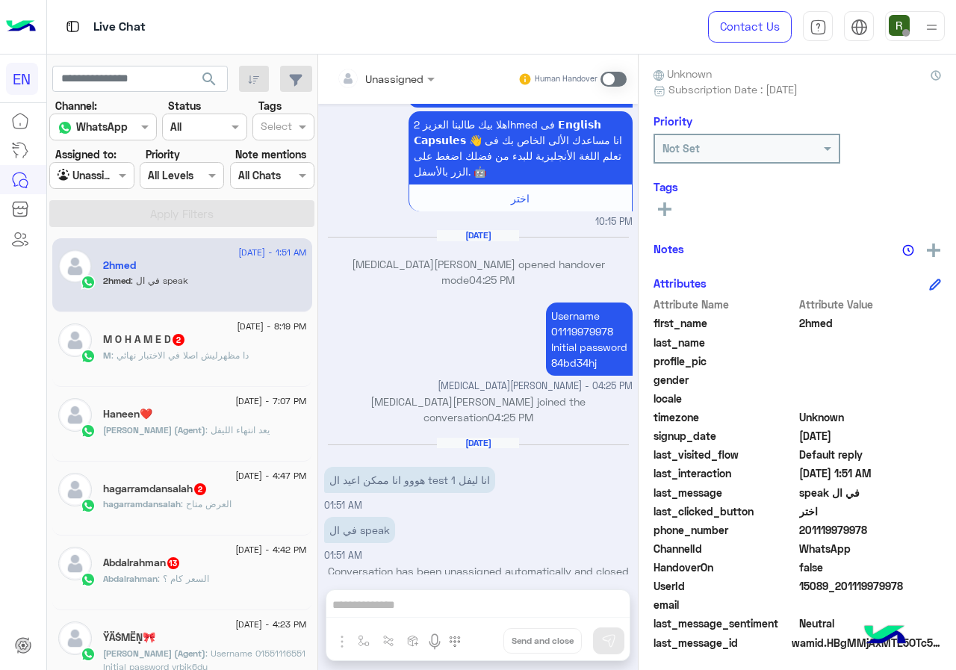
drag, startPoint x: 801, startPoint y: 524, endPoint x: 890, endPoint y: 524, distance: 89.6
click at [890, 524] on span "201119979978" at bounding box center [870, 530] width 143 height 16
copy span "01119979978"
click at [568, 314] on p "Username 01119979978 Initial password 84bd34hj" at bounding box center [589, 339] width 87 height 73
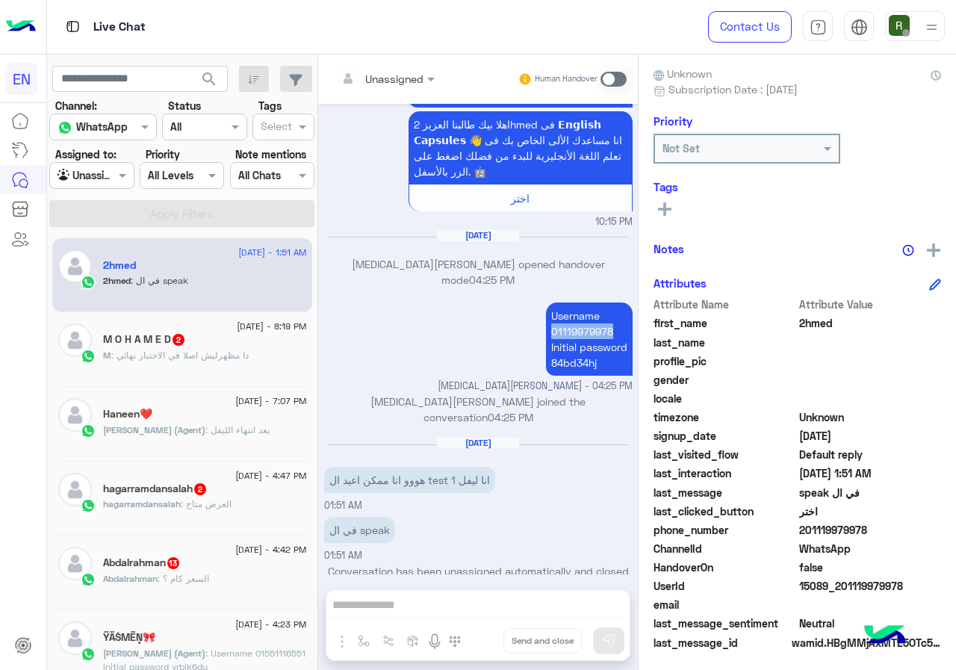
copy p "01119979978"
click at [431, 579] on div "Unassigned Human Handover Sep 13, 2025 10:14 PM احنا الأن خارج مواعيد العمل سيت…" at bounding box center [478, 365] width 320 height 621
click at [611, 79] on span at bounding box center [614, 79] width 26 height 15
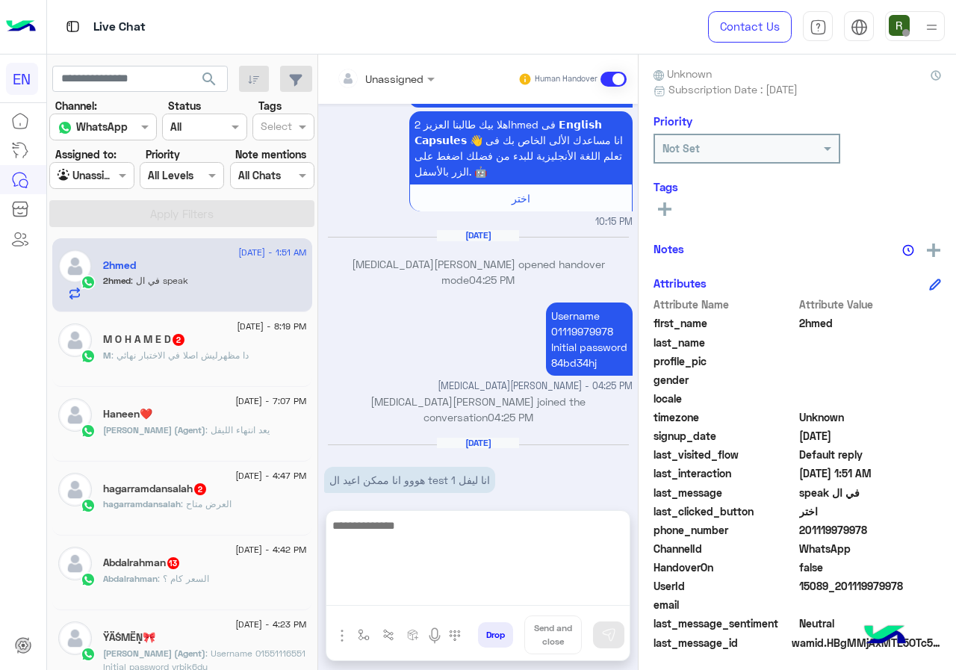
click at [395, 604] on textarea at bounding box center [477, 561] width 303 height 90
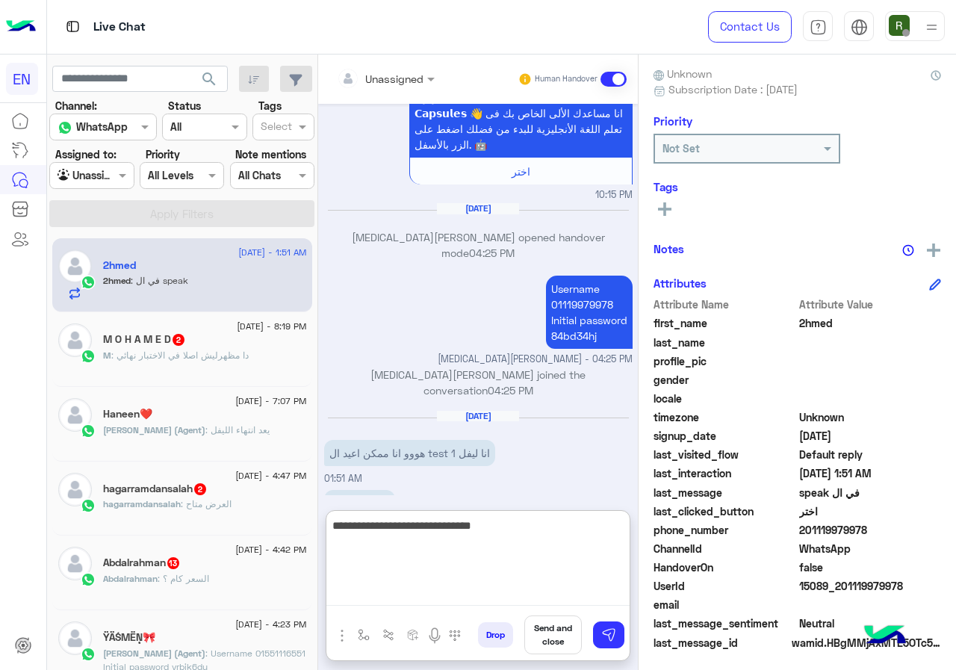
type textarea "**********"
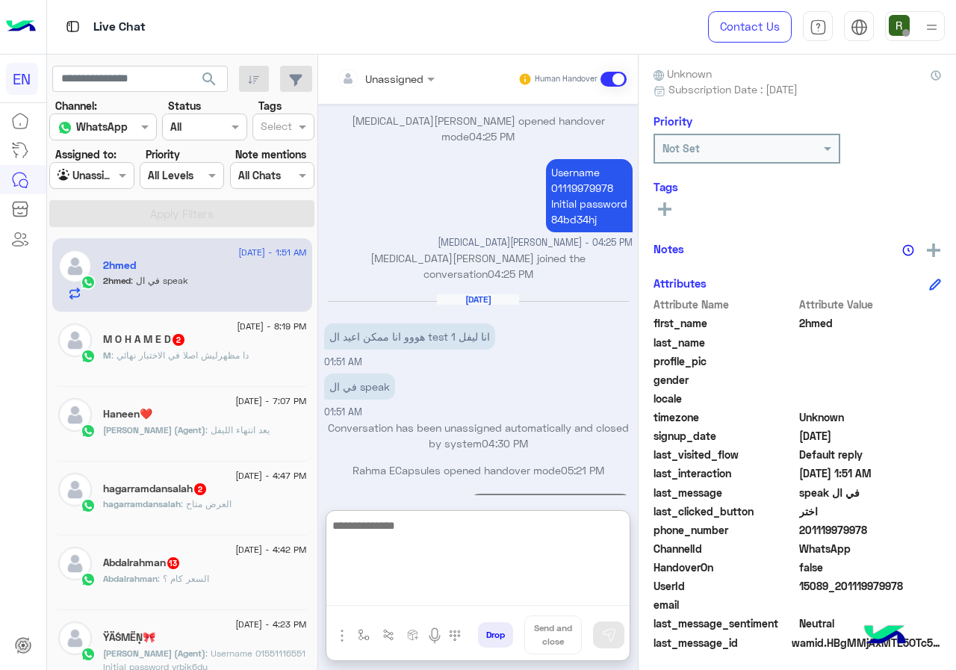
scroll to position [1011, 0]
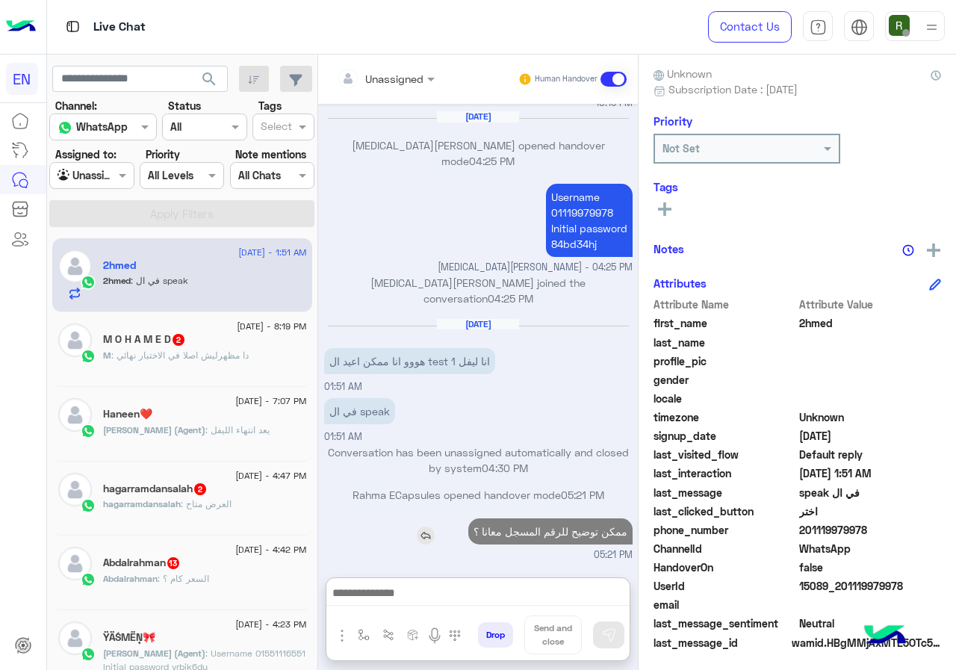
click at [532, 518] on p "ممكن توضيح للرقم المسجل معانا ؟" at bounding box center [550, 531] width 164 height 26
click at [532, 477] on div "Sep 13, 2025 10:14 PM احنا الأن خارج مواعيد العمل سيتم التواصل معك خلال 24 ساعة…" at bounding box center [478, 333] width 320 height 459
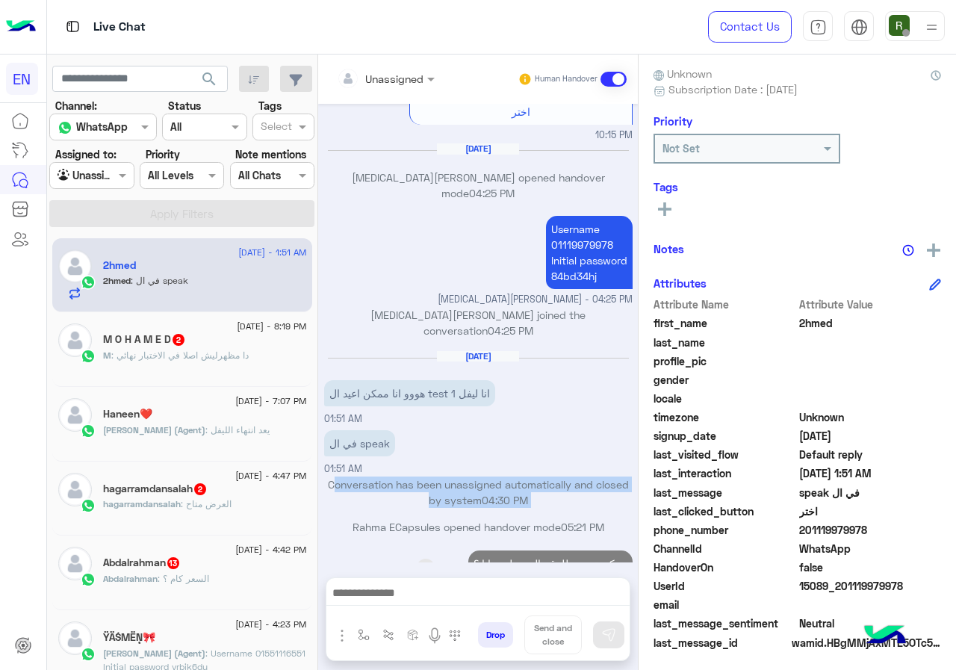
click at [532, 477] on div "Conversation has been unassigned automatically and closed by system 04:30 PM" at bounding box center [478, 498] width 308 height 43
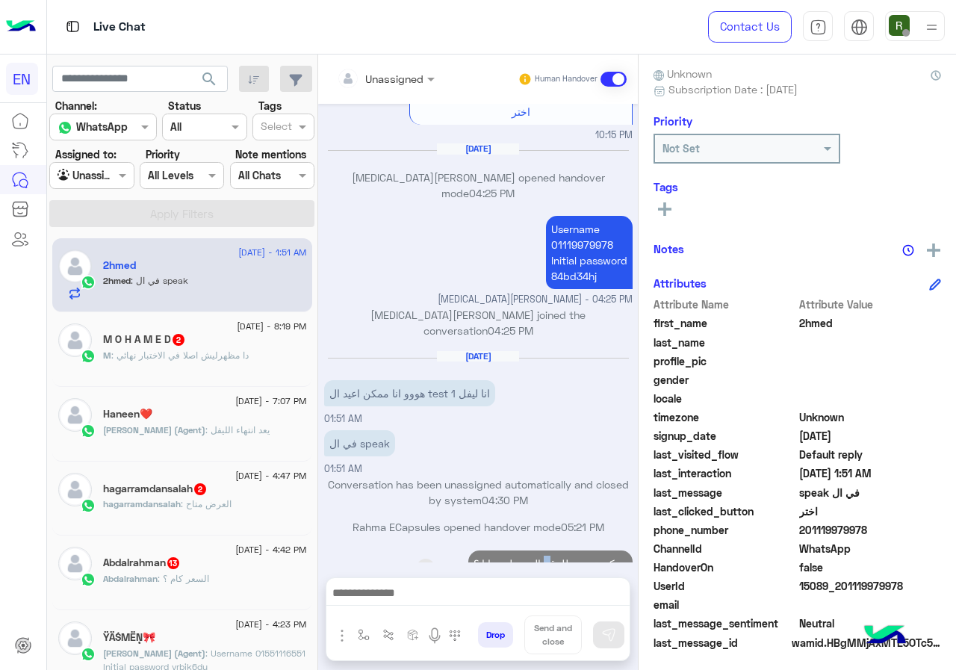
click at [542, 550] on p "ممكن توضيح للرقم المسجل معانا ؟" at bounding box center [550, 563] width 164 height 26
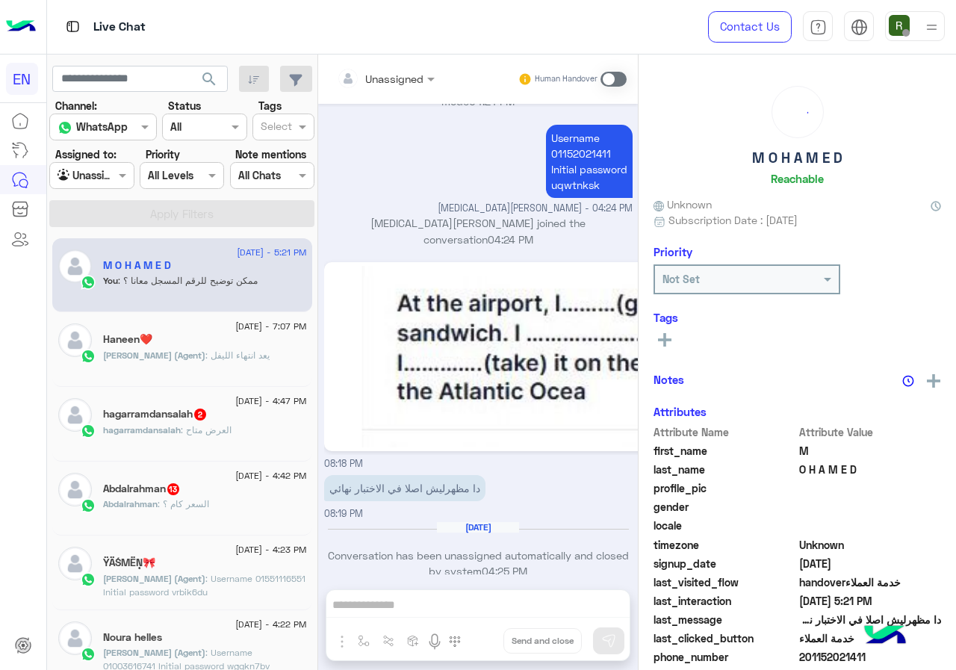
scroll to position [131, 0]
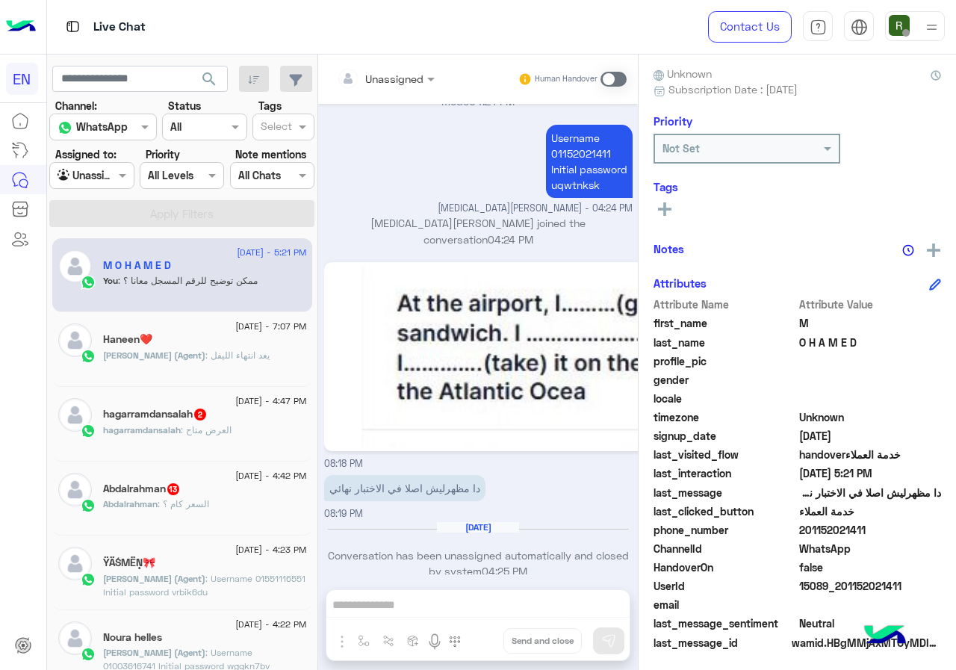
click at [805, 527] on span "201152021411" at bounding box center [870, 530] width 143 height 16
drag, startPoint x: 805, startPoint y: 527, endPoint x: 846, endPoint y: 527, distance: 40.3
click at [846, 527] on span "201152021411" at bounding box center [870, 530] width 143 height 16
click at [844, 527] on span "201152021411" at bounding box center [870, 530] width 143 height 16
drag, startPoint x: 819, startPoint y: 529, endPoint x: 871, endPoint y: 527, distance: 52.3
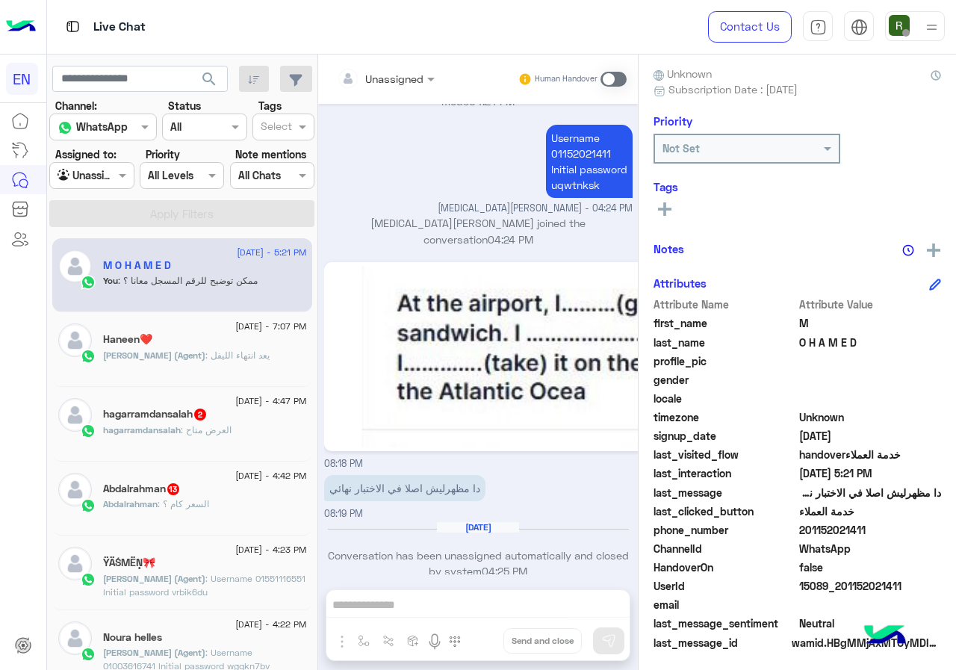
click at [871, 527] on span "201152021411" at bounding box center [870, 530] width 143 height 16
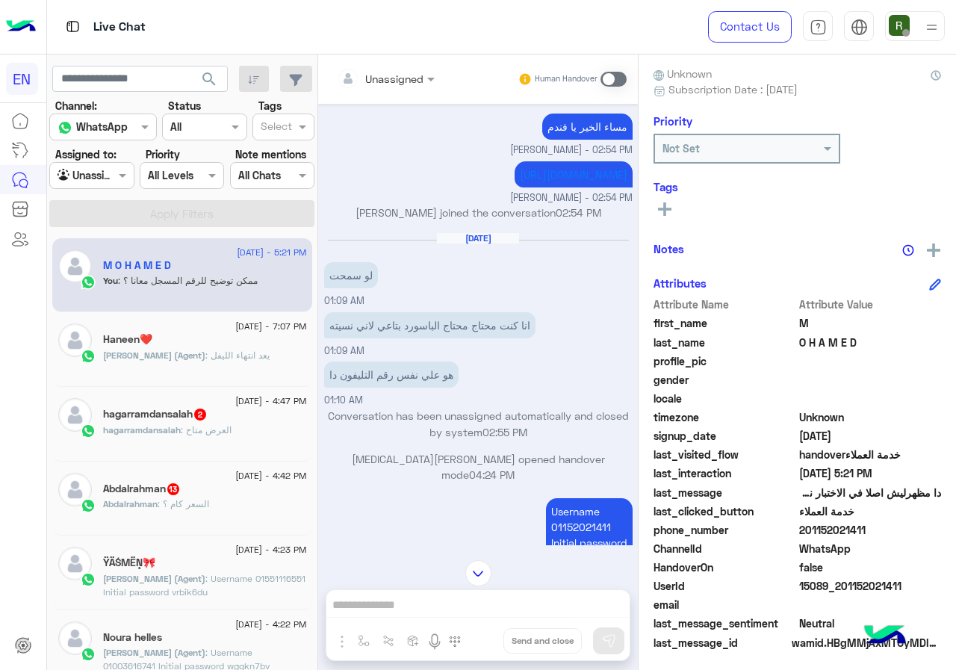
scroll to position [1513, 0]
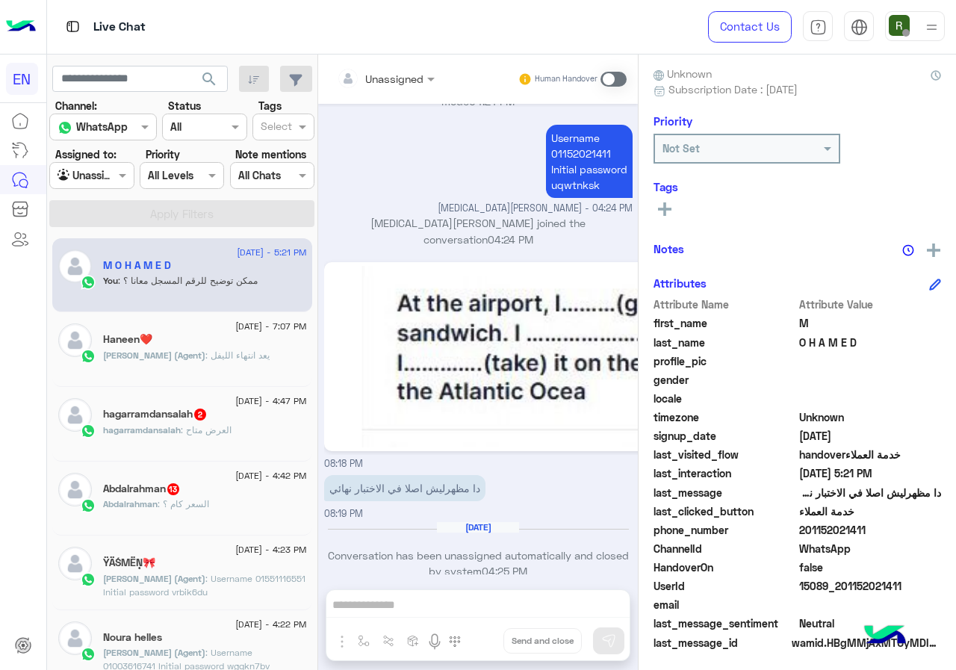
click at [624, 76] on span at bounding box center [614, 79] width 26 height 15
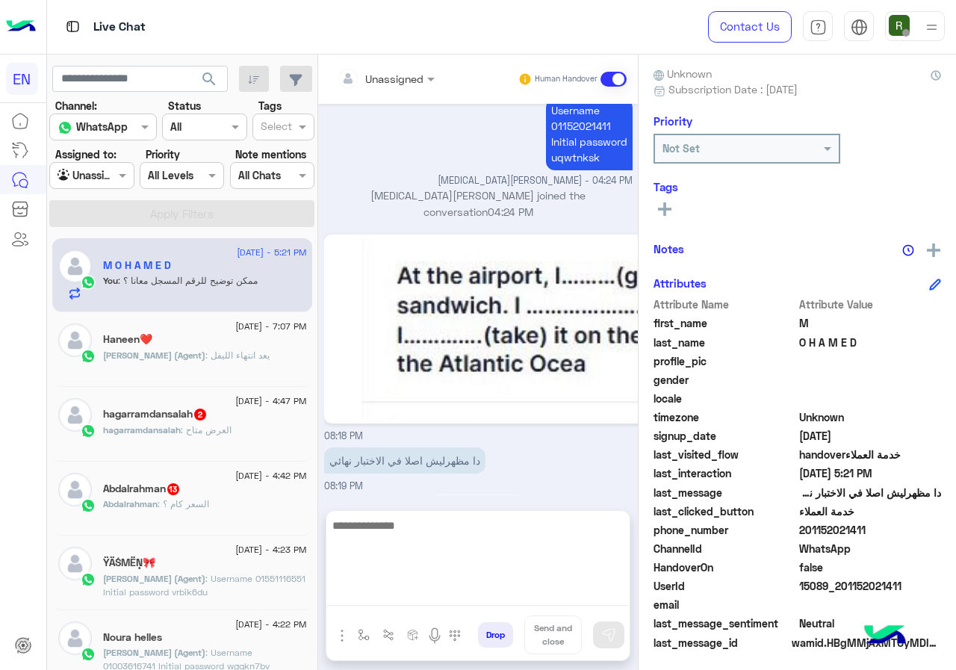
click at [423, 597] on textarea at bounding box center [477, 561] width 303 height 90
type textarea "*"
type textarea "**********"
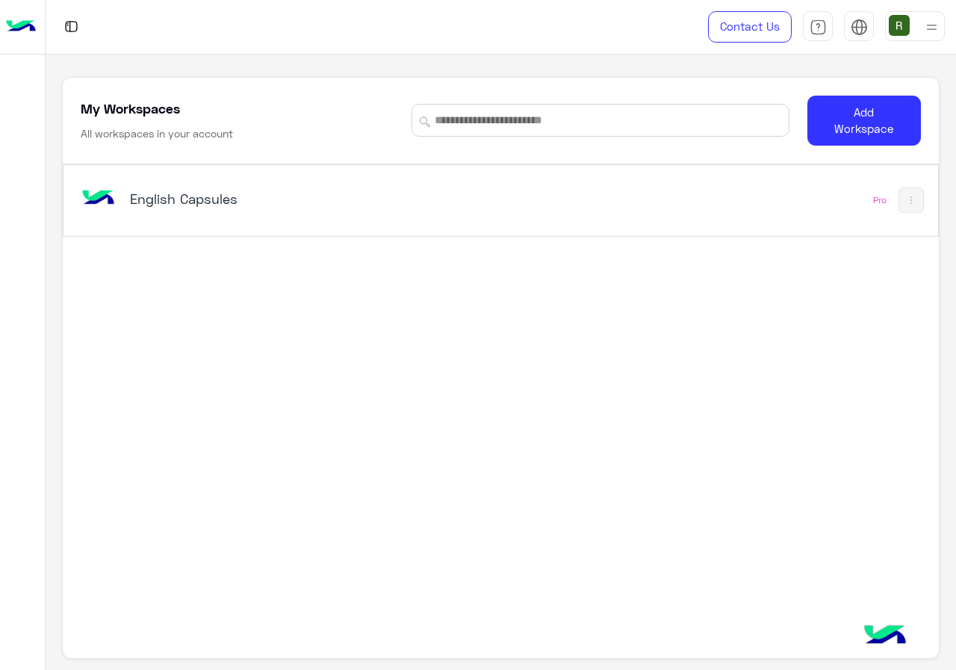
click at [530, 229] on div "English Capsules Pro" at bounding box center [500, 200] width 874 height 71
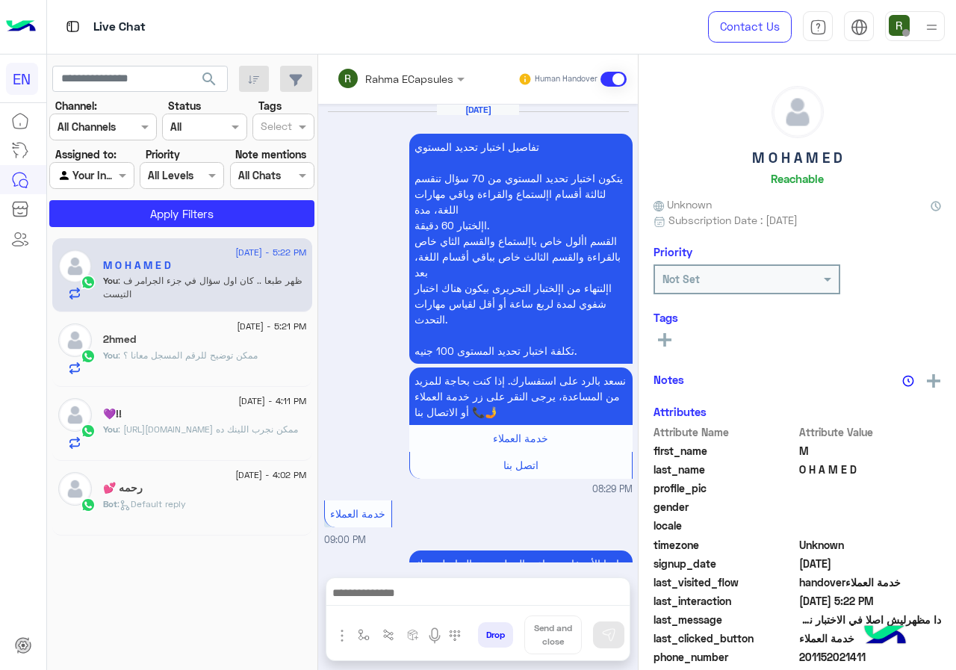
scroll to position [1161, 0]
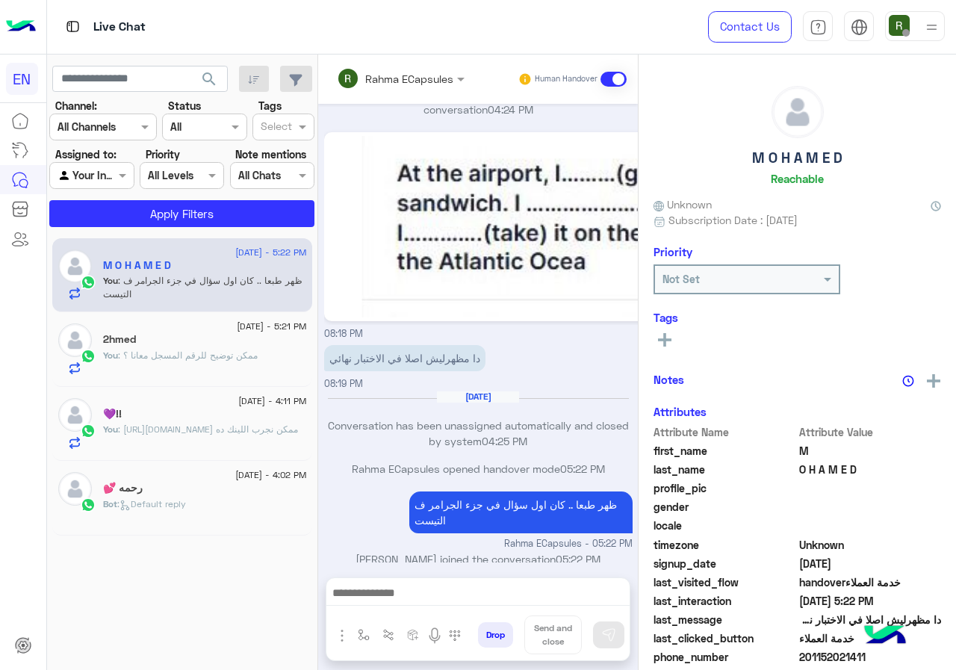
click at [424, 78] on input "text" at bounding box center [380, 79] width 87 height 16
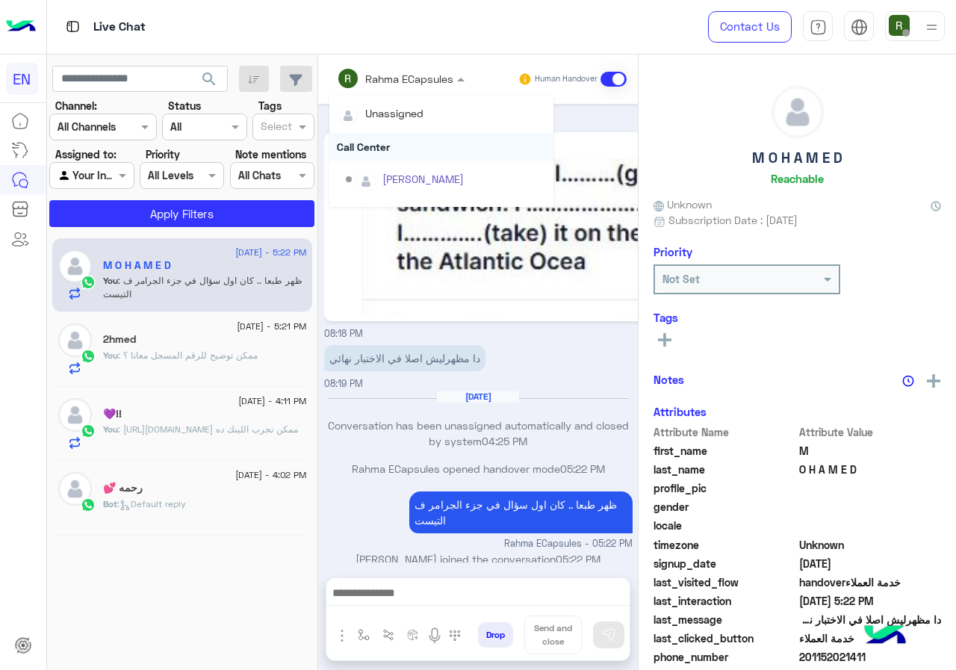
click at [429, 137] on div "Call Center" at bounding box center [441, 147] width 224 height 28
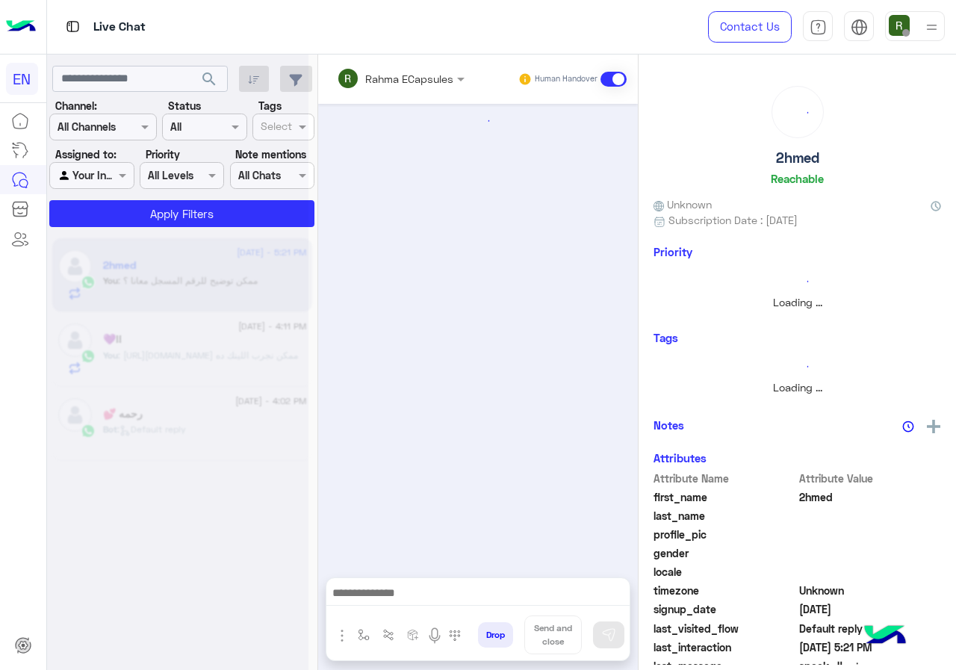
click at [424, 75] on input "text" at bounding box center [380, 79] width 87 height 16
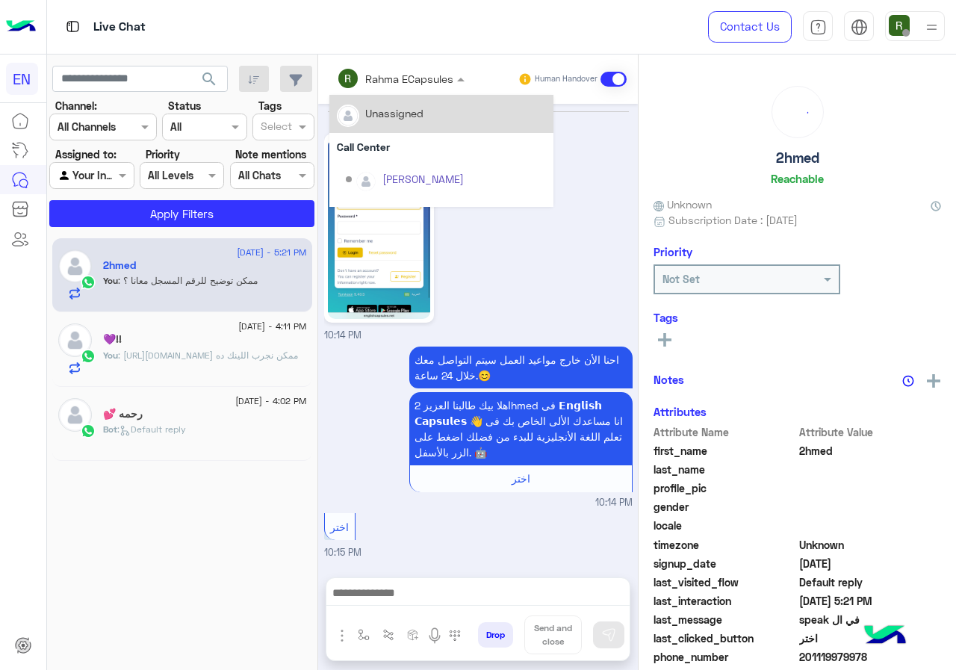
scroll to position [971, 0]
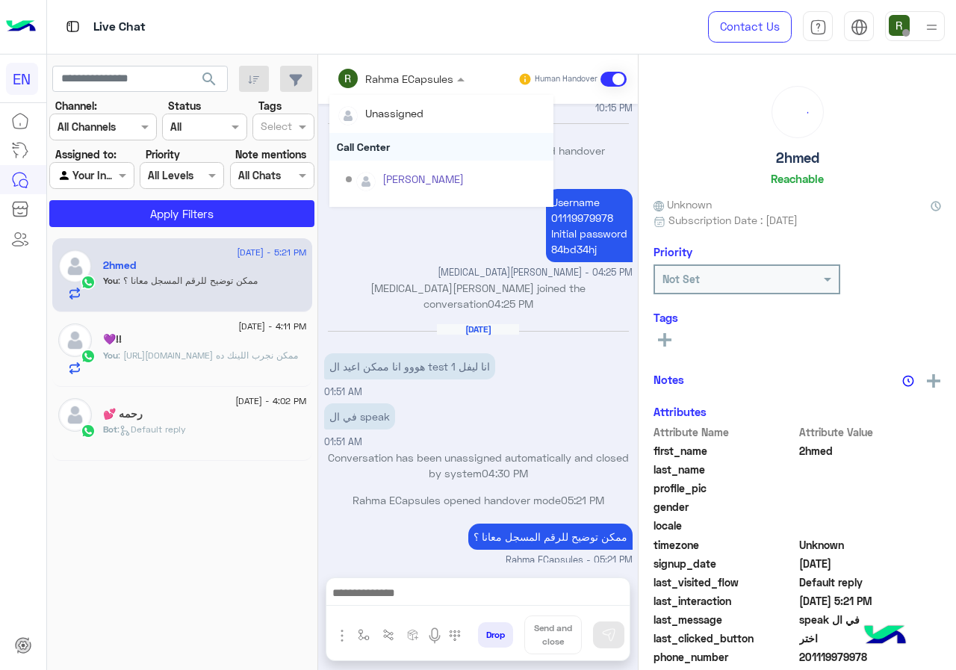
click at [426, 155] on div "Call Center" at bounding box center [441, 147] width 224 height 28
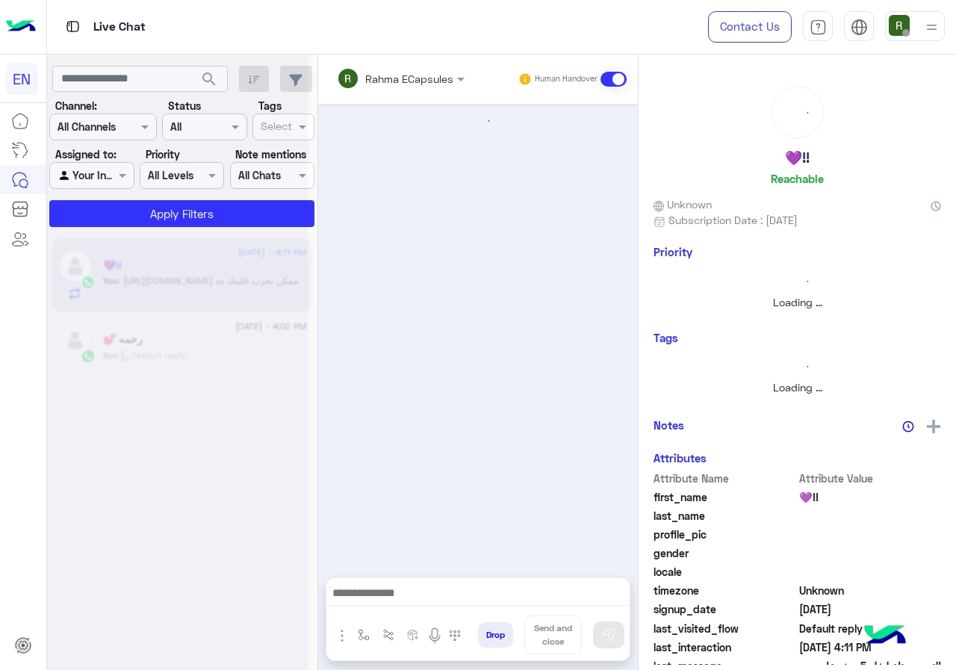
click at [427, 90] on div "Rahma ECapsules" at bounding box center [395, 78] width 117 height 30
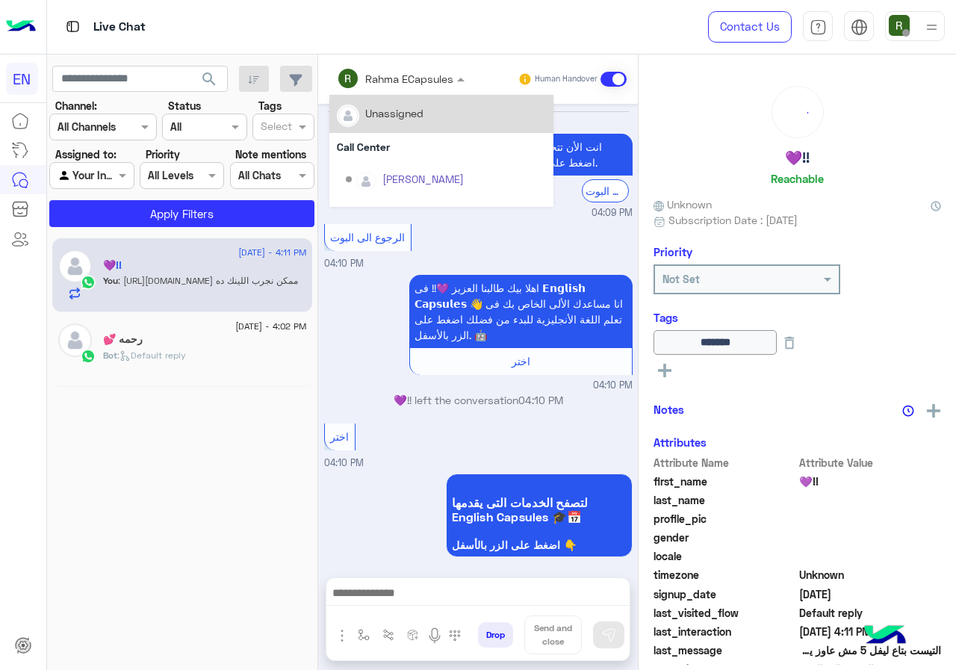
scroll to position [759, 0]
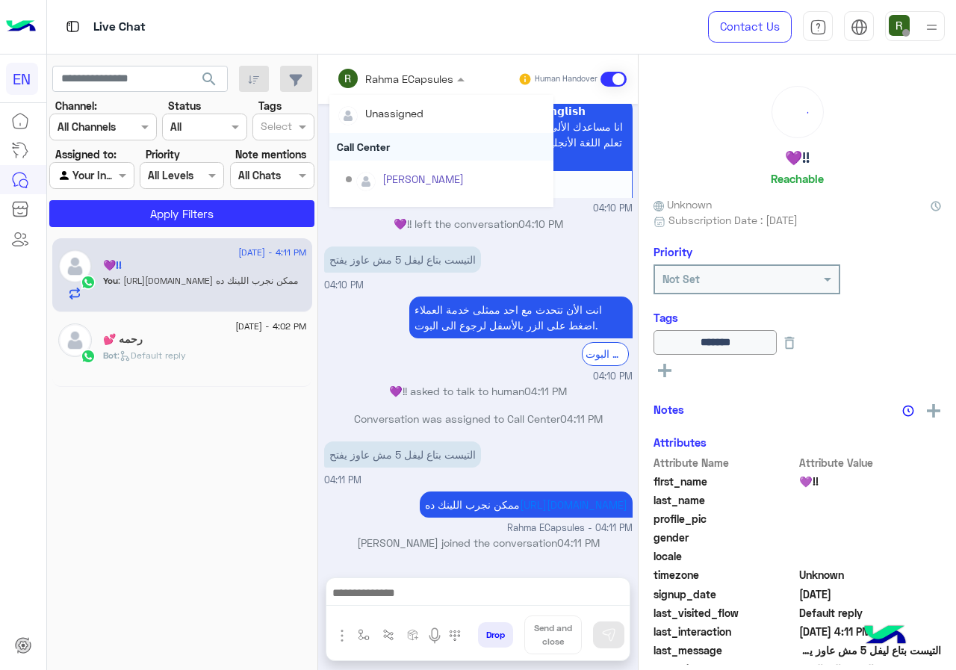
click at [415, 155] on div "Call Center" at bounding box center [441, 147] width 224 height 28
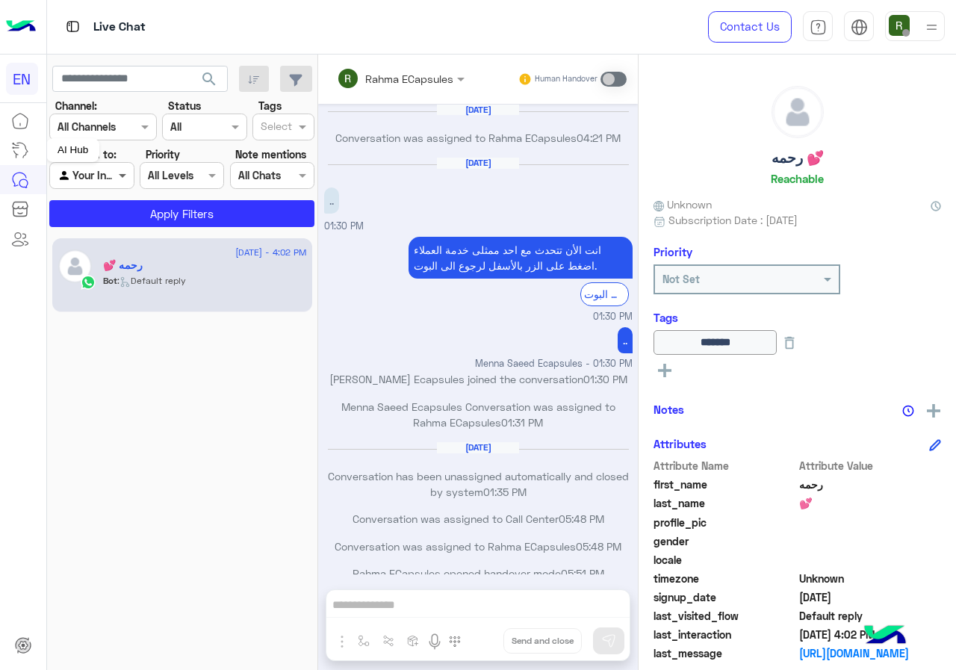
scroll to position [724, 0]
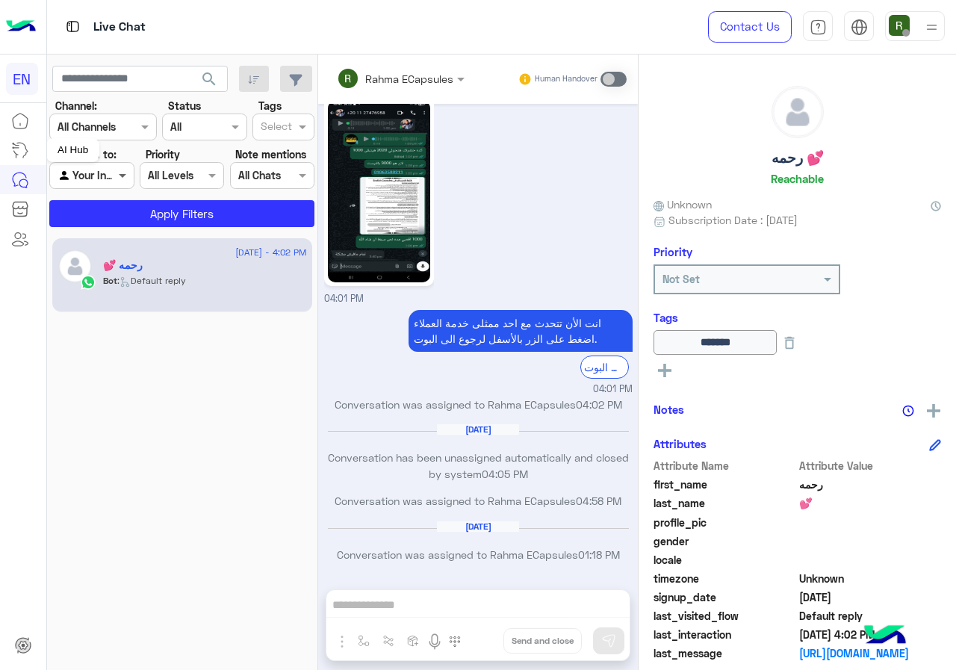
click at [120, 180] on span at bounding box center [124, 175] width 19 height 16
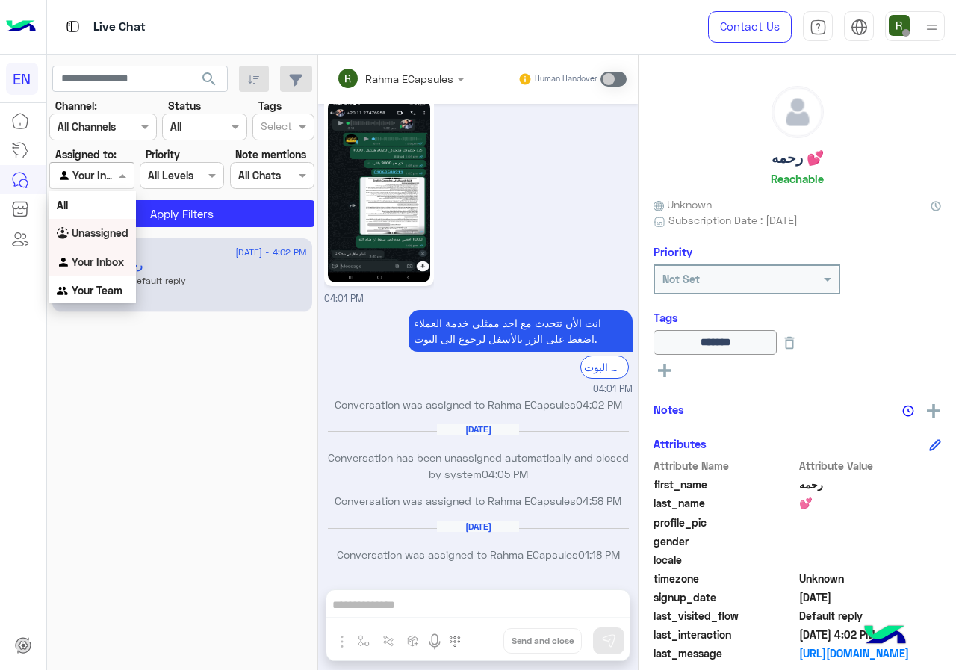
click at [120, 231] on b "Unassigned" at bounding box center [100, 232] width 57 height 13
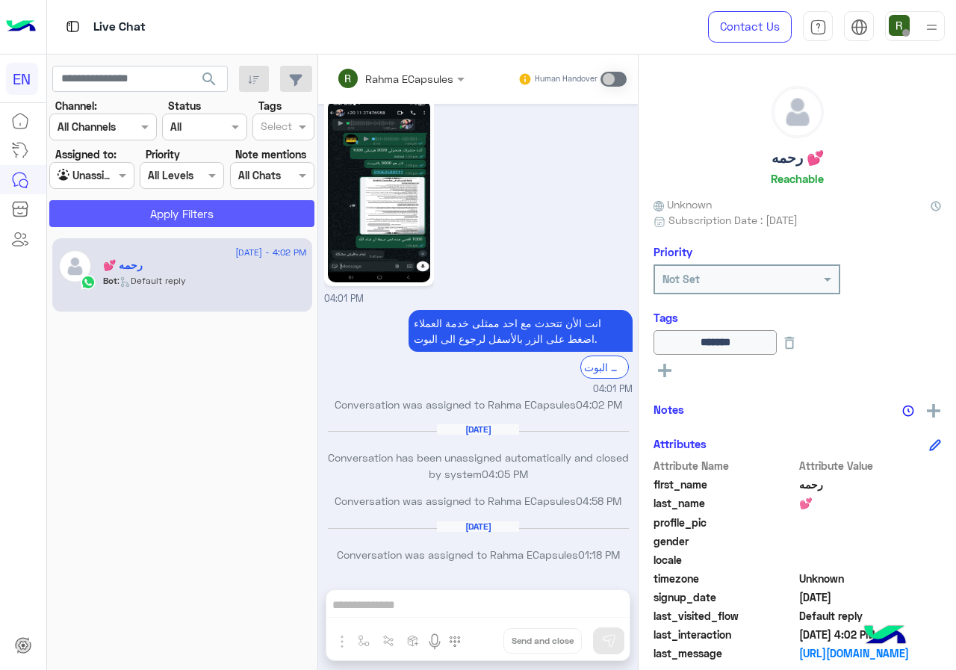
click at [137, 202] on button "Apply Filters" at bounding box center [181, 213] width 265 height 27
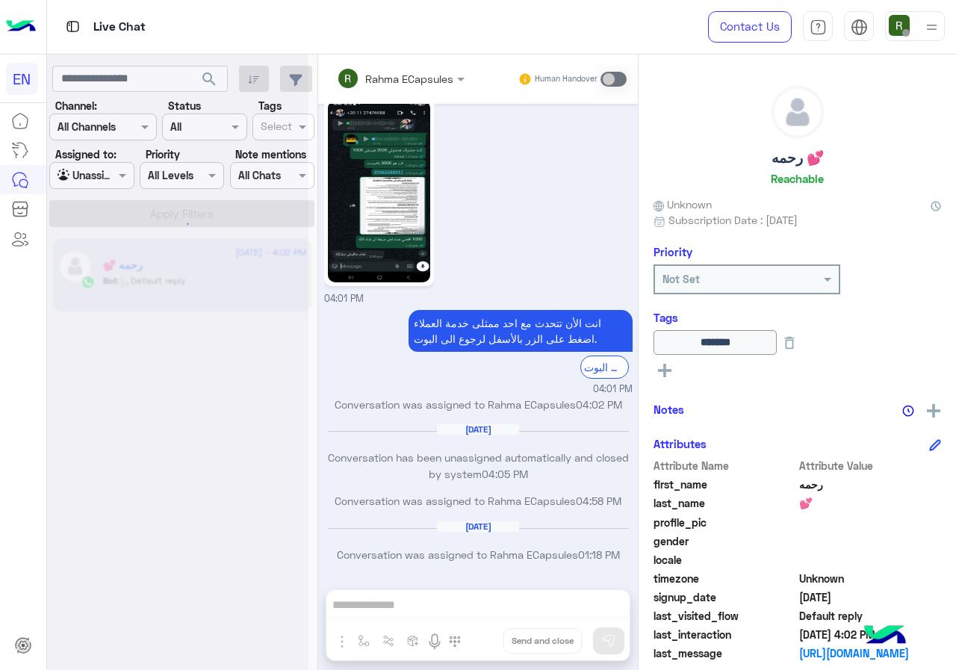
click at [125, 110] on div at bounding box center [177, 341] width 261 height 670
click at [125, 125] on div at bounding box center [177, 341] width 261 height 670
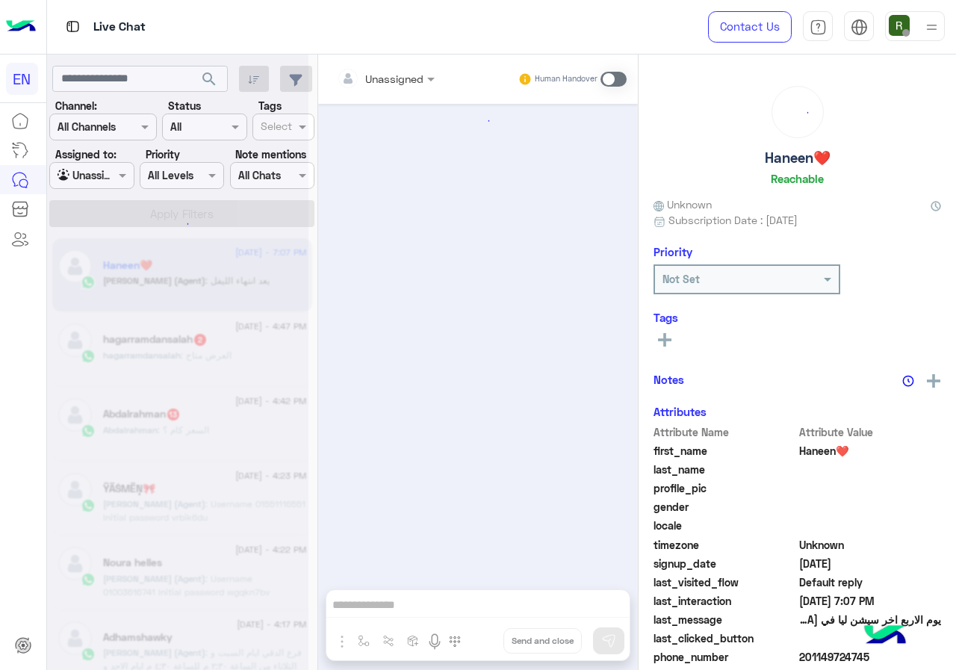
click at [125, 136] on div "Channel All Channels" at bounding box center [103, 127] width 108 height 27
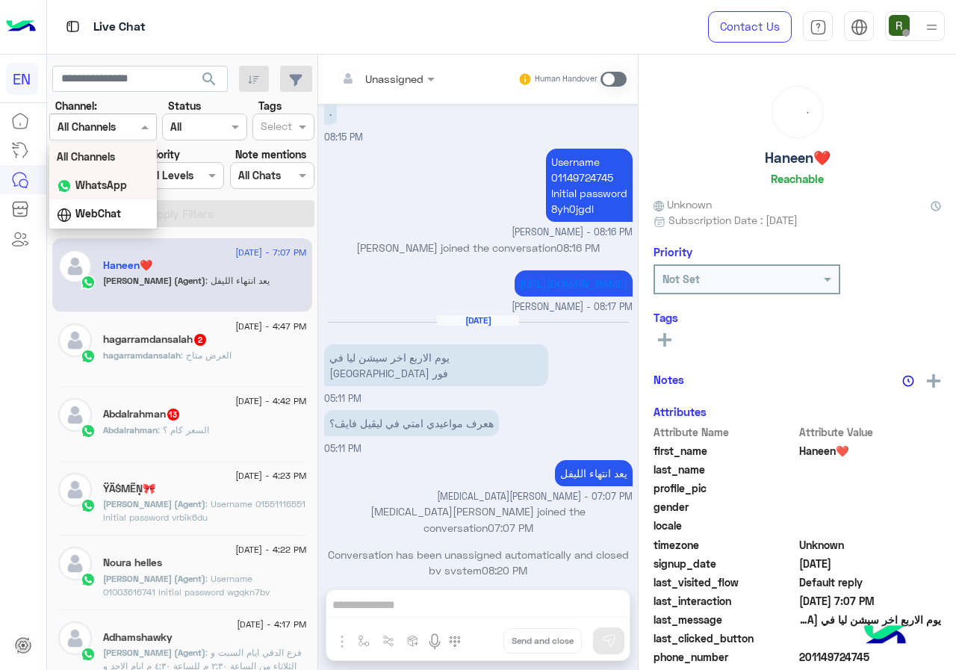
click at [120, 197] on div "WhatsApp" at bounding box center [103, 185] width 108 height 29
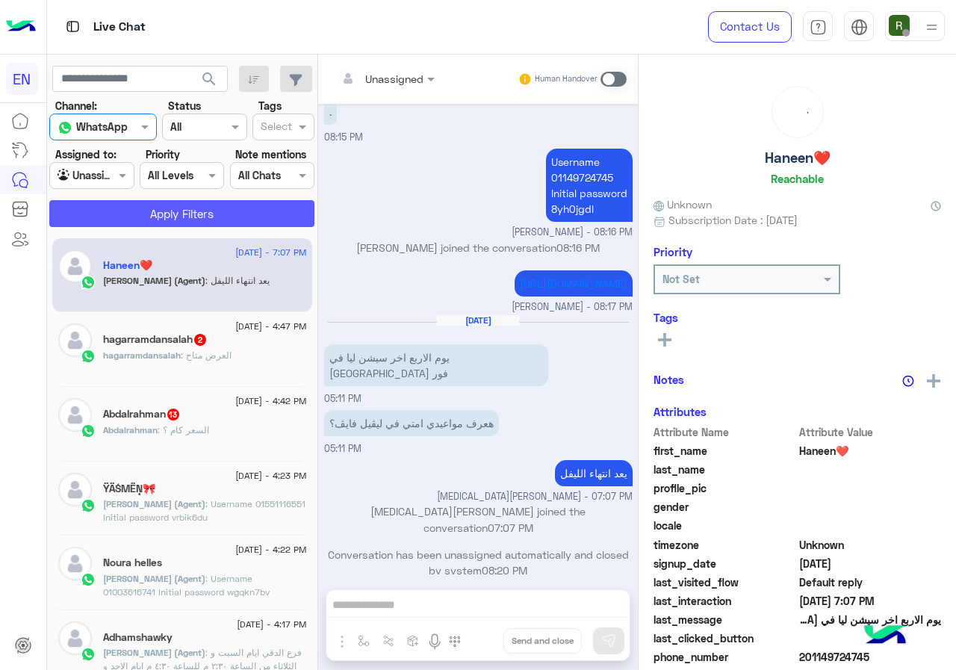
click at [140, 208] on button "Apply Filters" at bounding box center [181, 213] width 265 height 27
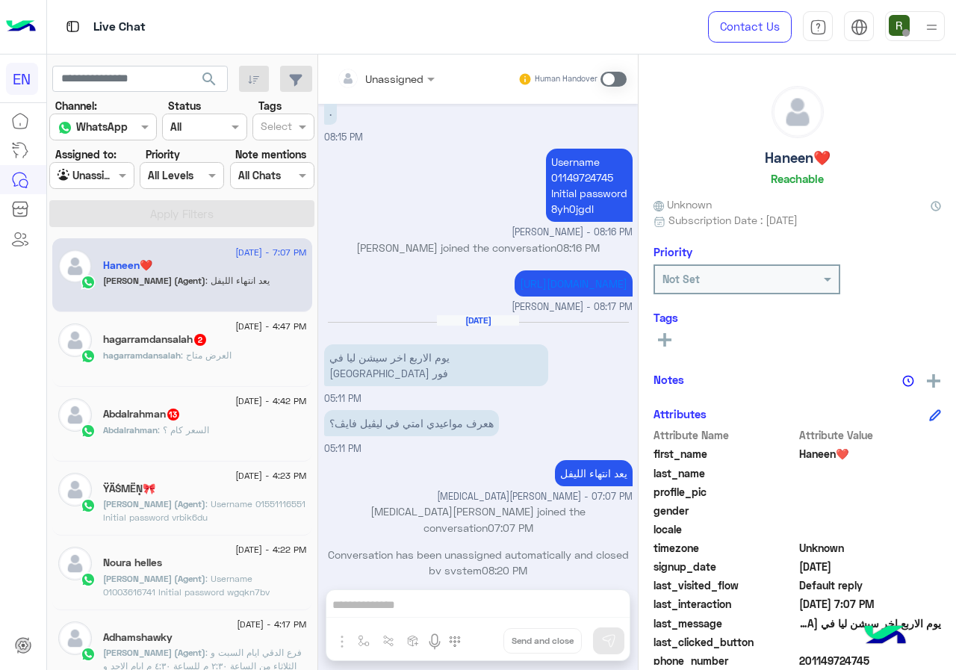
click at [182, 344] on h5 "hagarramdansalah 2" at bounding box center [155, 339] width 105 height 13
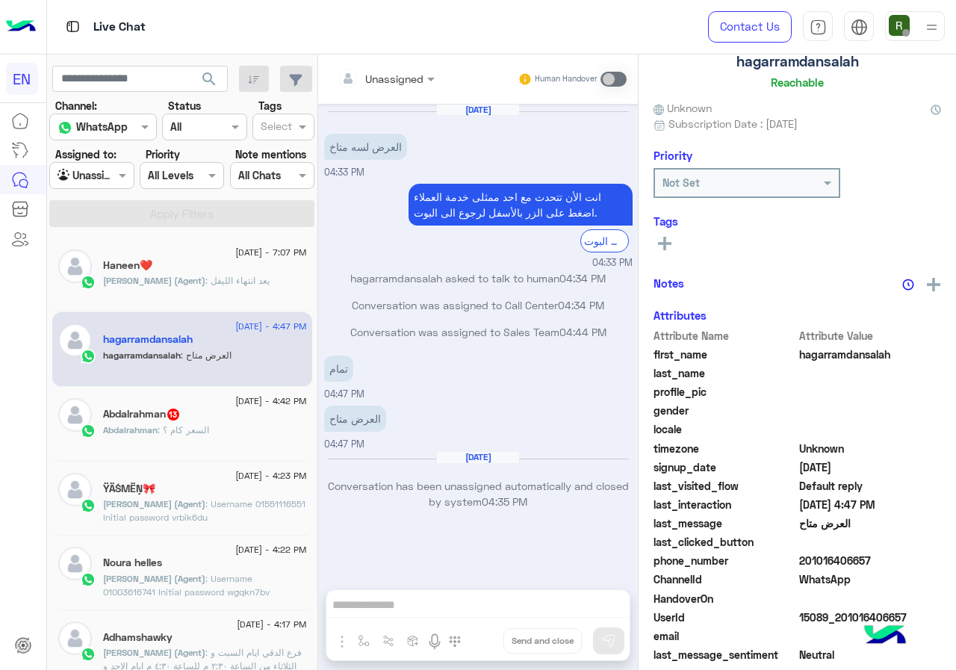
scroll to position [131, 0]
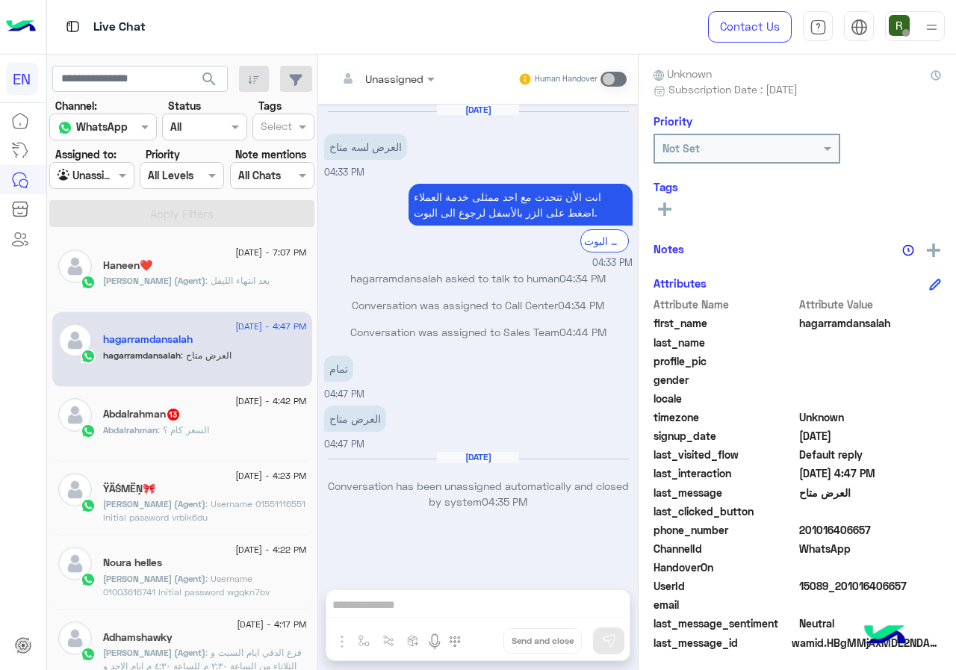
drag, startPoint x: 800, startPoint y: 526, endPoint x: 874, endPoint y: 526, distance: 73.9
click at [874, 526] on span "201016406657" at bounding box center [870, 530] width 143 height 16
copy span "01016406657"
click at [392, 63] on div "Unassigned Human Handover" at bounding box center [478, 79] width 320 height 49
click at [394, 78] on input "text" at bounding box center [367, 79] width 61 height 16
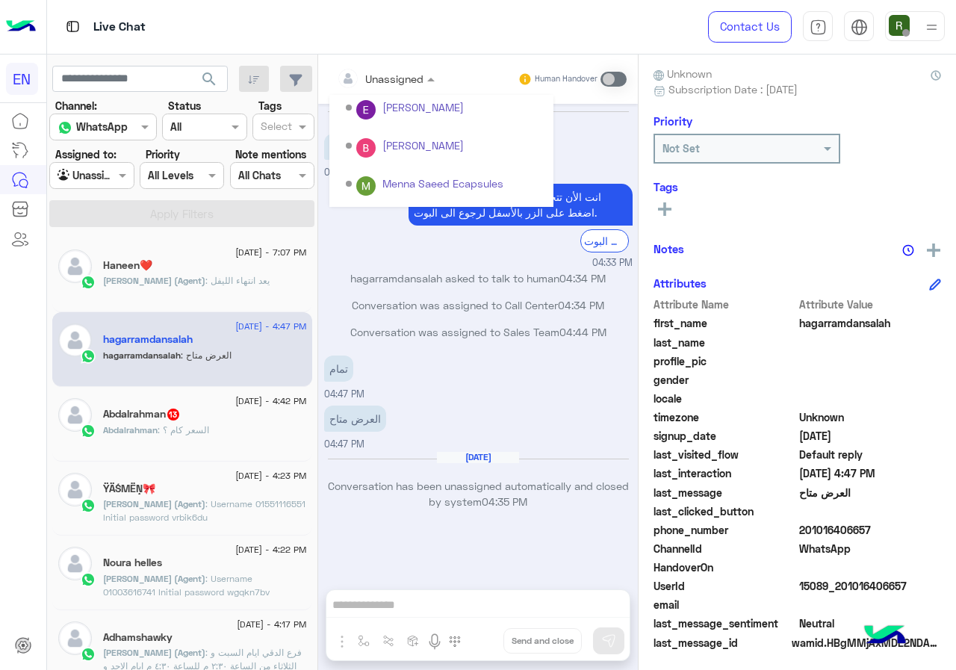
scroll to position [248, 0]
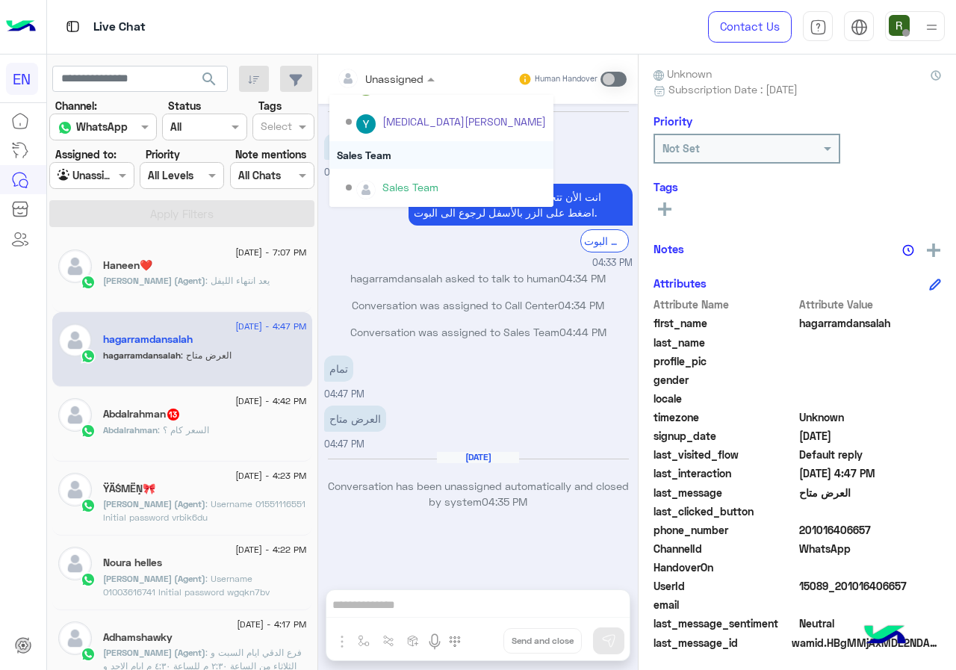
click at [397, 153] on div "Sales Team" at bounding box center [441, 155] width 224 height 28
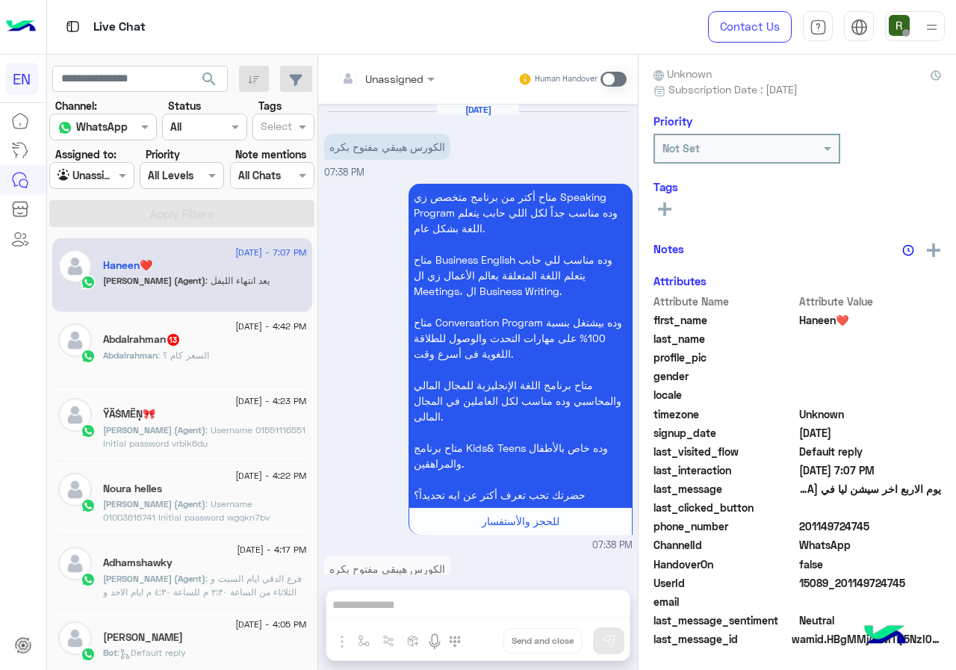
scroll to position [1075, 0]
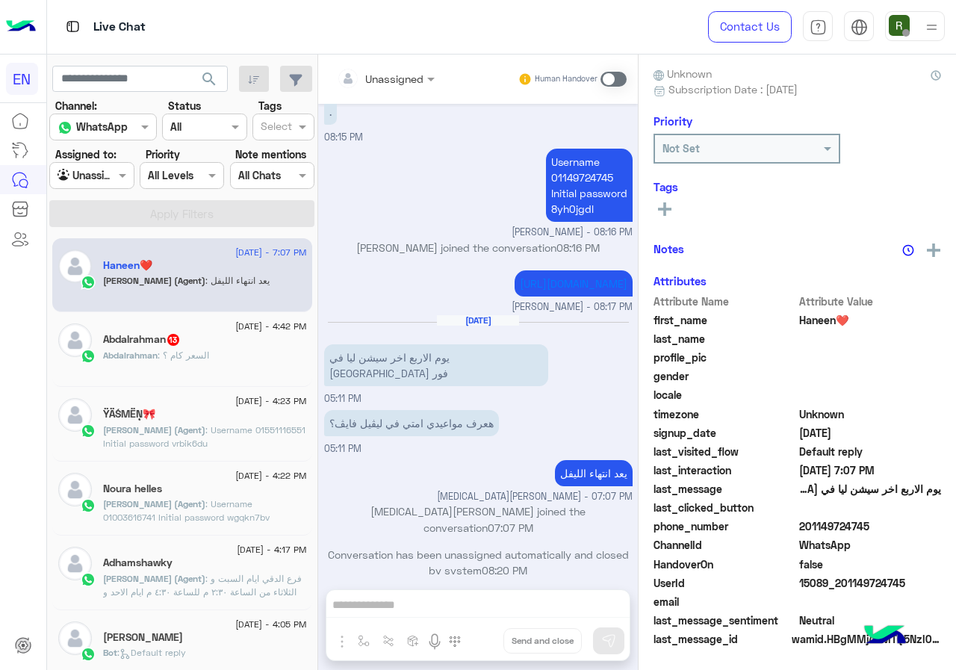
click at [241, 341] on div "Abdalrahman 13" at bounding box center [205, 341] width 204 height 16
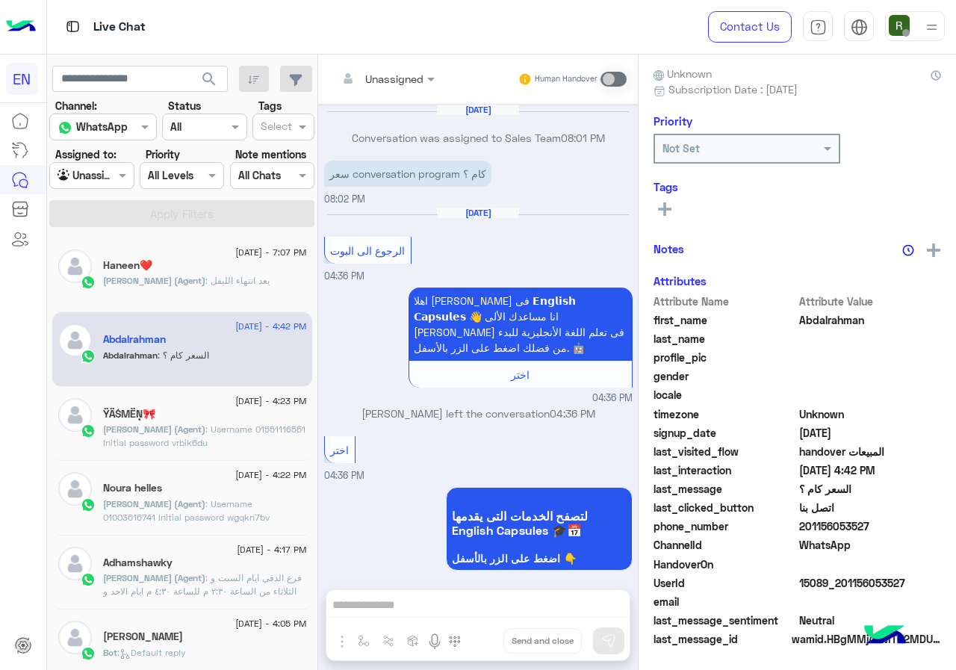
scroll to position [1622, 0]
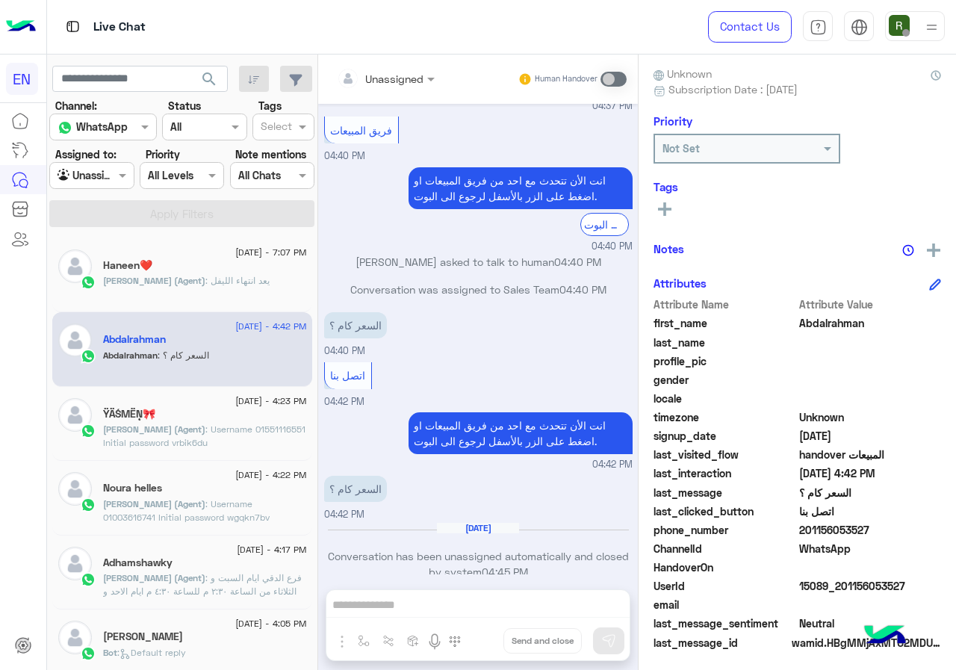
drag, startPoint x: 928, startPoint y: 532, endPoint x: 937, endPoint y: 532, distance: 8.2
click at [937, 532] on div "Abdalrahman Reachable Unknown Subscription Date : [DATE] Priority Not Set Tags …" at bounding box center [797, 360] width 317 height 610
copy span "01156053527"
click at [425, 63] on div "Unassigned Human Handover" at bounding box center [478, 79] width 320 height 49
click at [415, 81] on div at bounding box center [385, 77] width 113 height 17
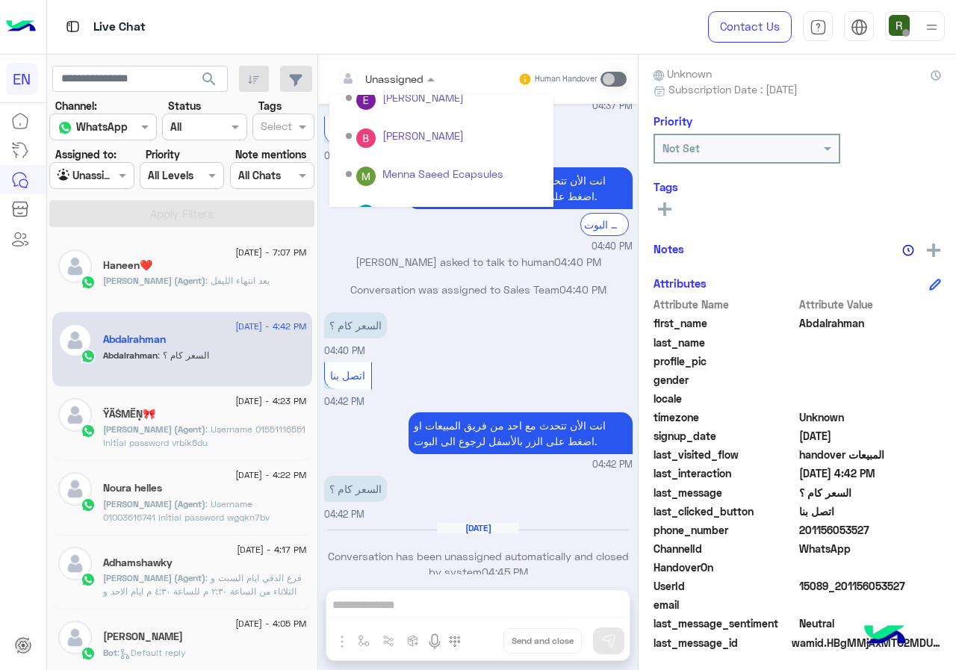
scroll to position [248, 0]
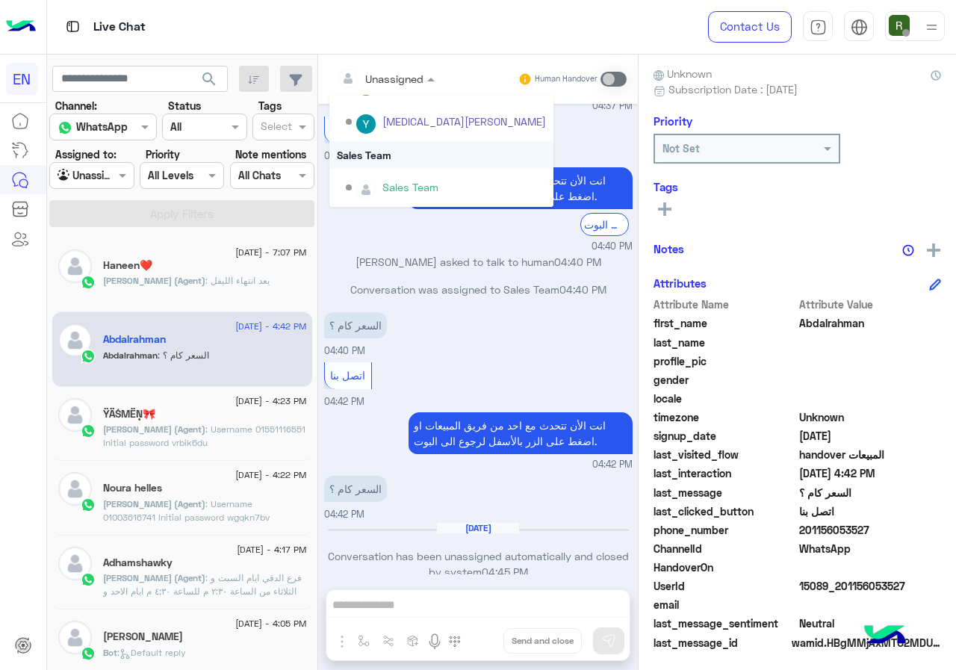
click at [396, 152] on div "Sales Team" at bounding box center [441, 155] width 224 height 28
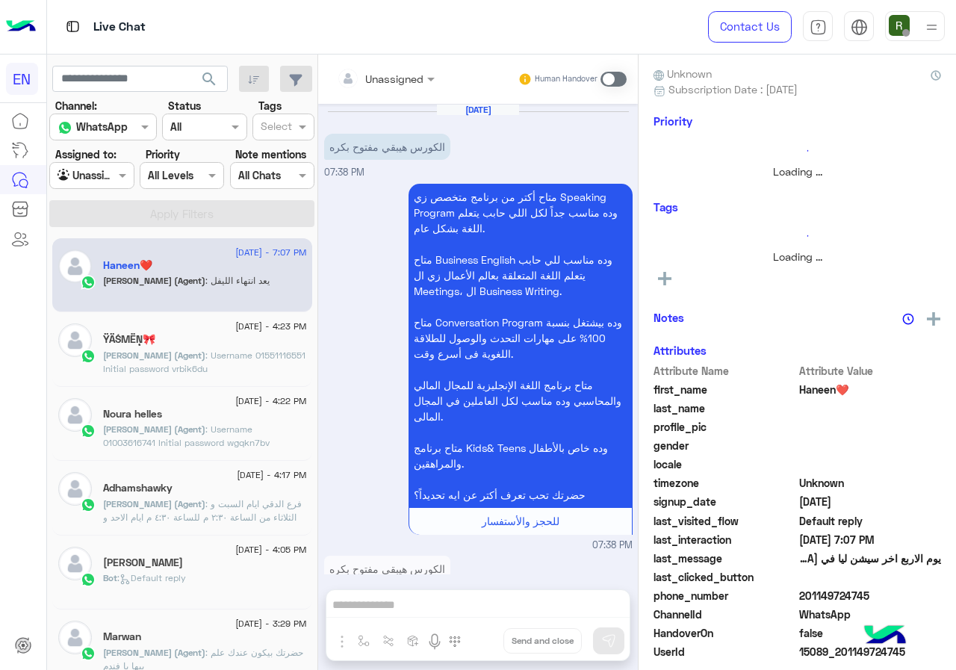
scroll to position [1075, 0]
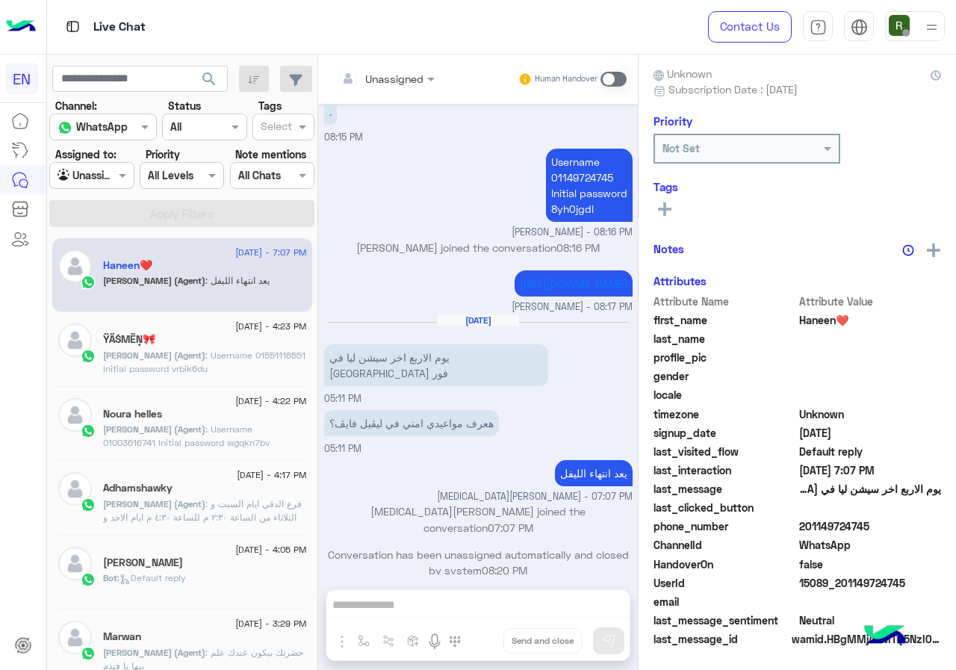
click at [102, 167] on div at bounding box center [91, 175] width 83 height 17
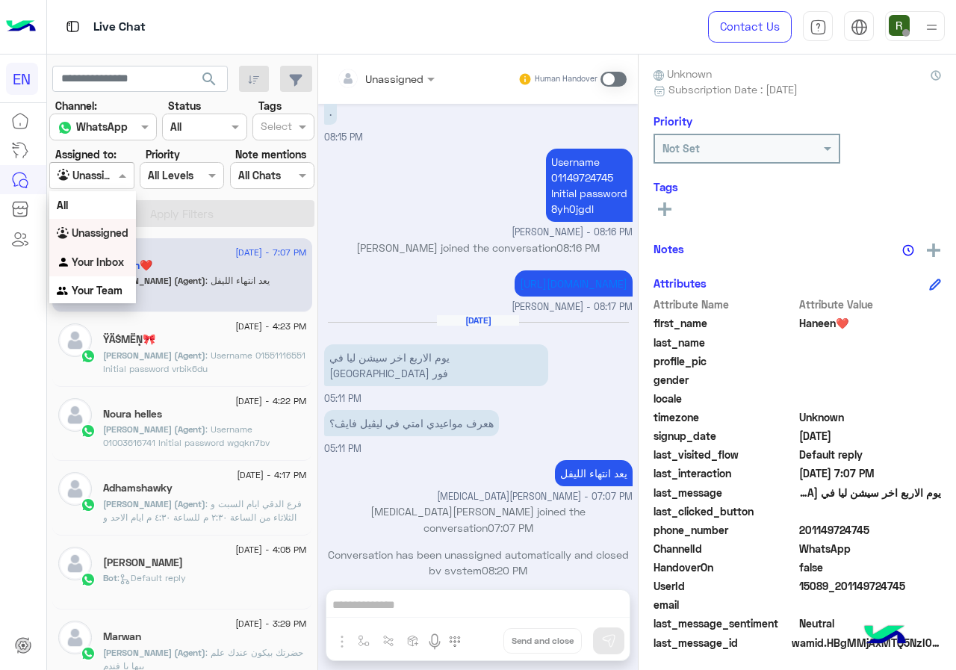
click at [102, 262] on b "Your Inbox" at bounding box center [98, 261] width 52 height 13
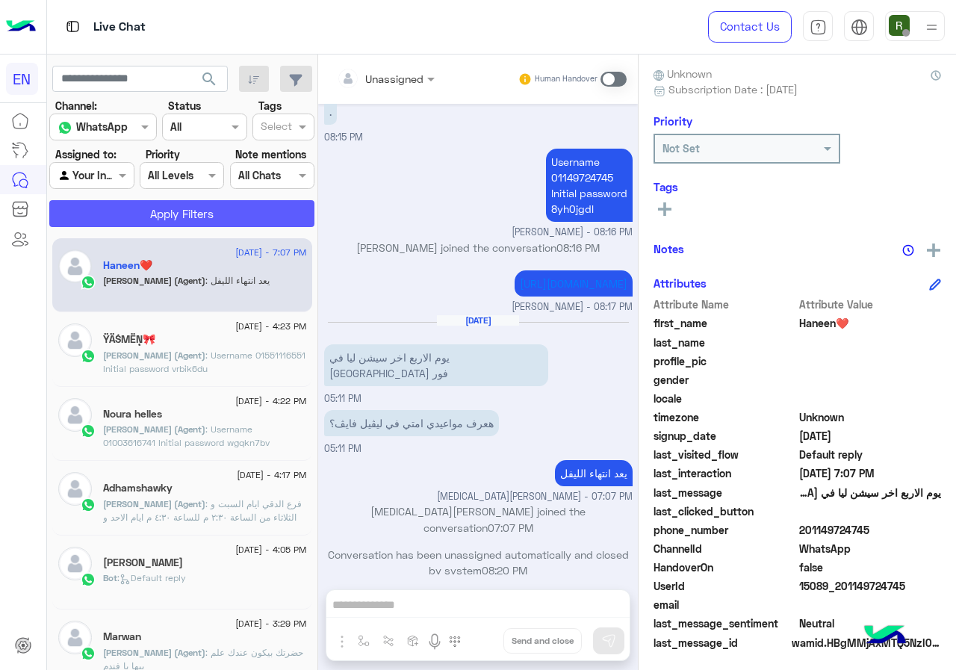
click at [124, 208] on button "Apply Filters" at bounding box center [181, 213] width 265 height 27
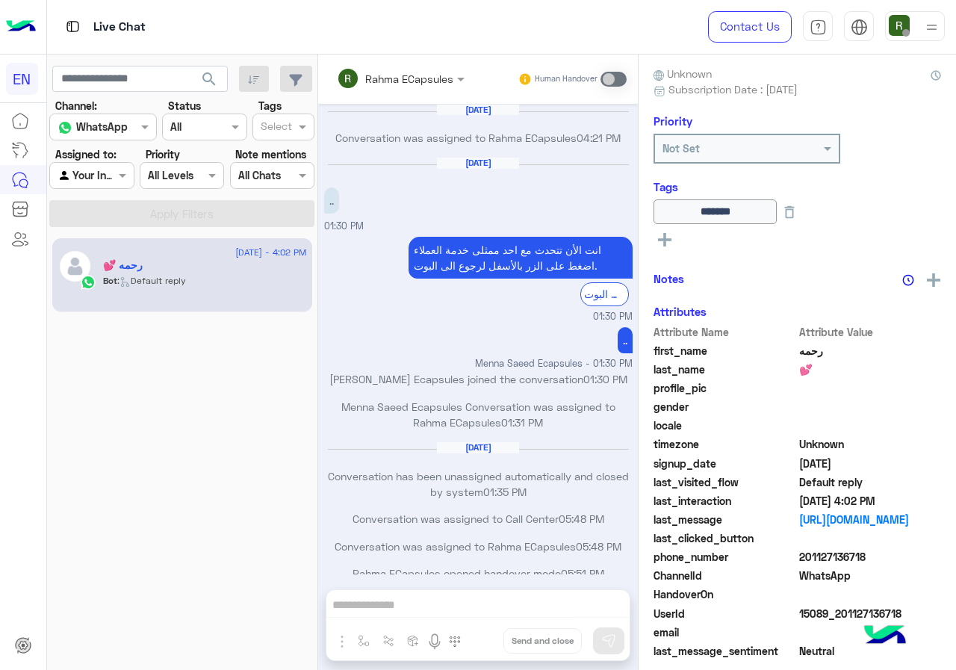
scroll to position [724, 0]
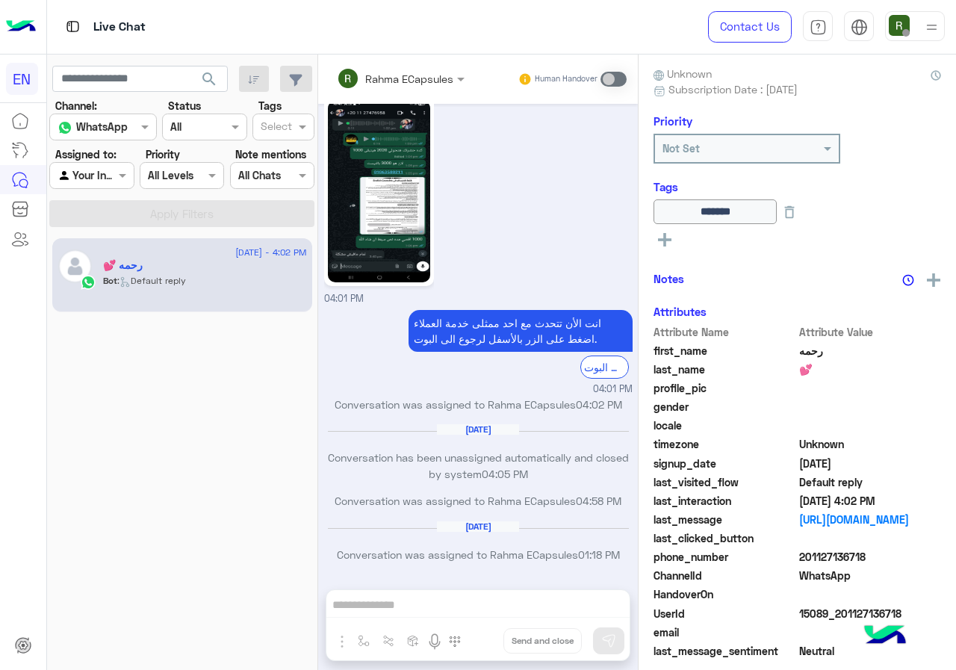
click at [81, 186] on div "Agent Filter Your Inbox" at bounding box center [91, 175] width 84 height 27
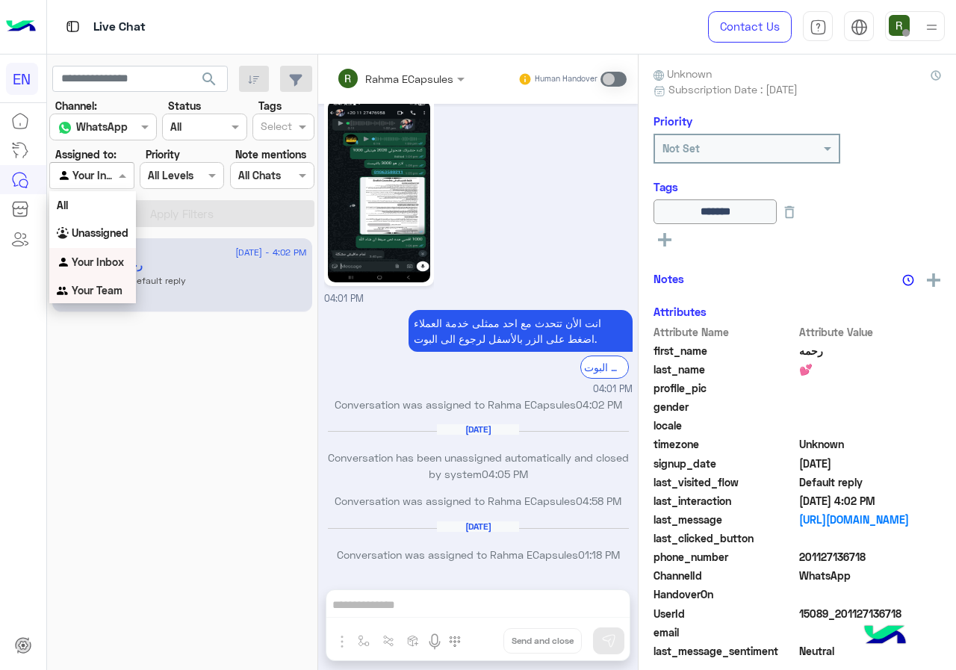
click at [110, 291] on b "Your Team" at bounding box center [97, 290] width 51 height 13
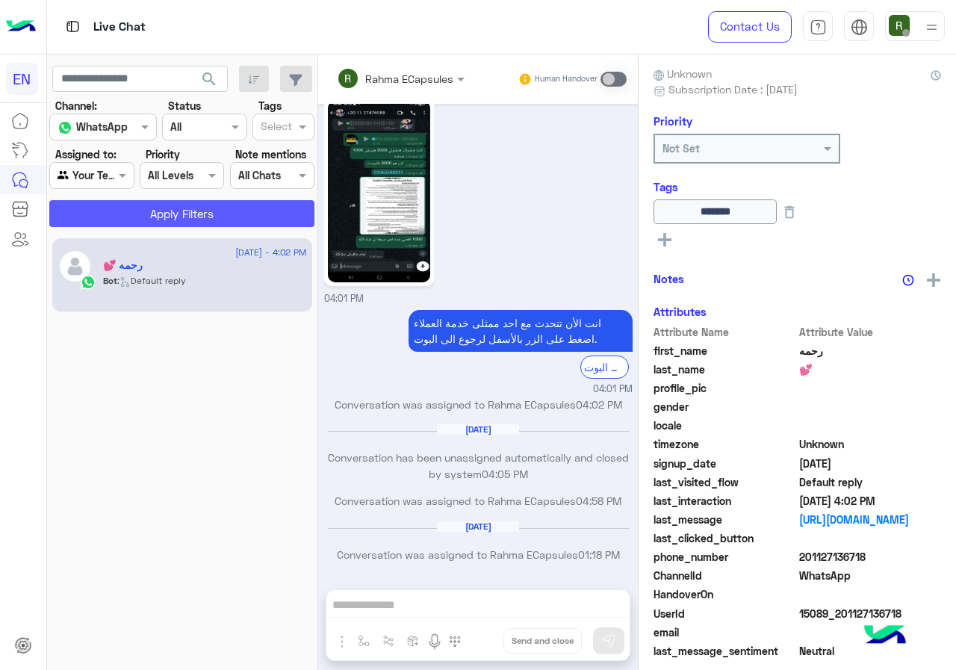
click at [125, 219] on button "Apply Filters" at bounding box center [181, 213] width 265 height 27
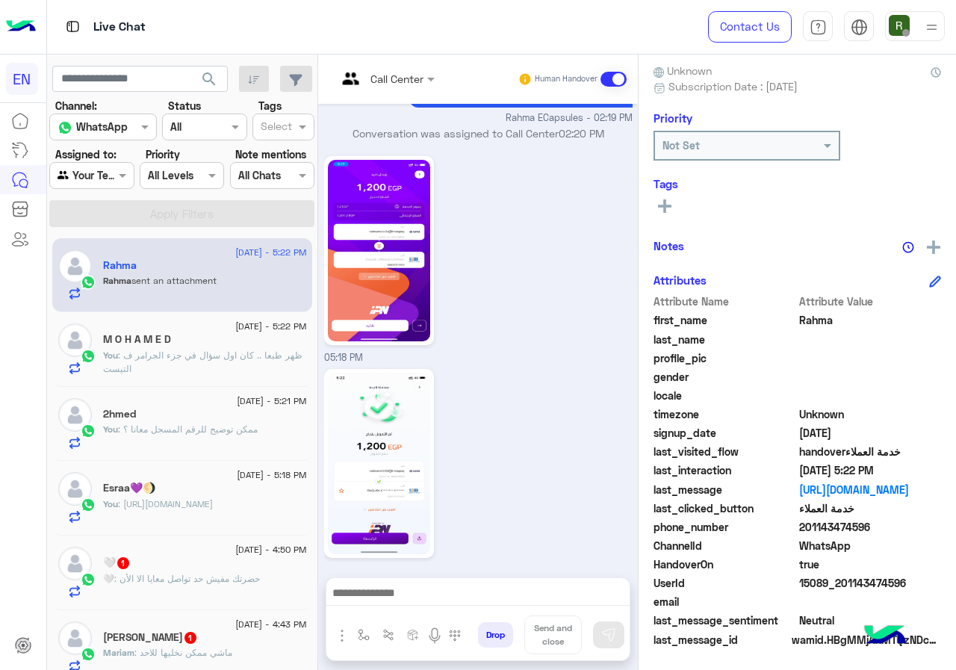
scroll to position [134, 0]
drag, startPoint x: 852, startPoint y: 527, endPoint x: 919, endPoint y: 523, distance: 66.6
click at [919, 523] on span "201143474596" at bounding box center [870, 526] width 143 height 16
copy span "01143474596"
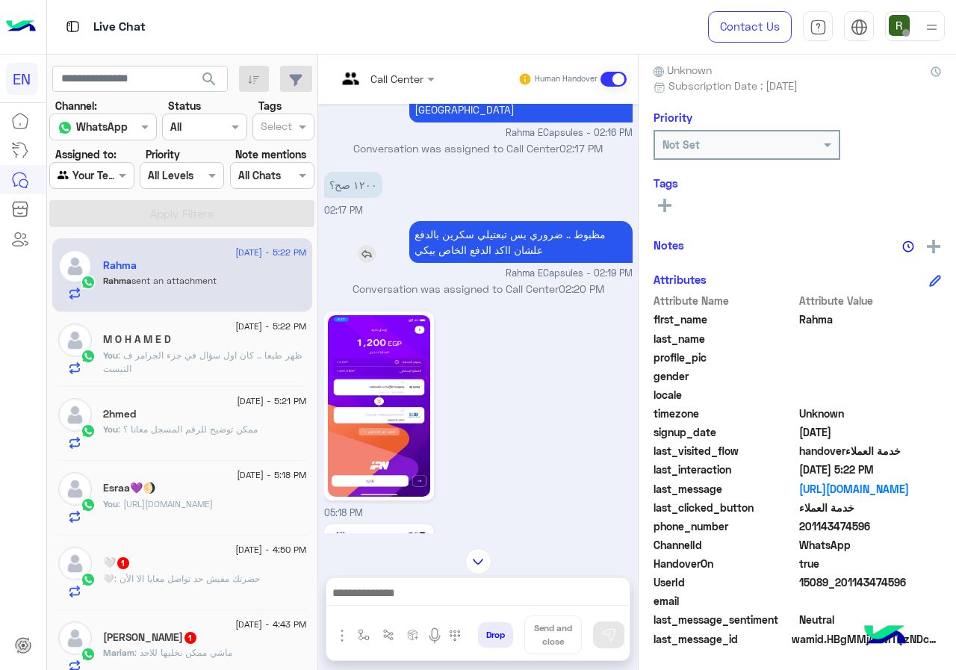
scroll to position [1359, 0]
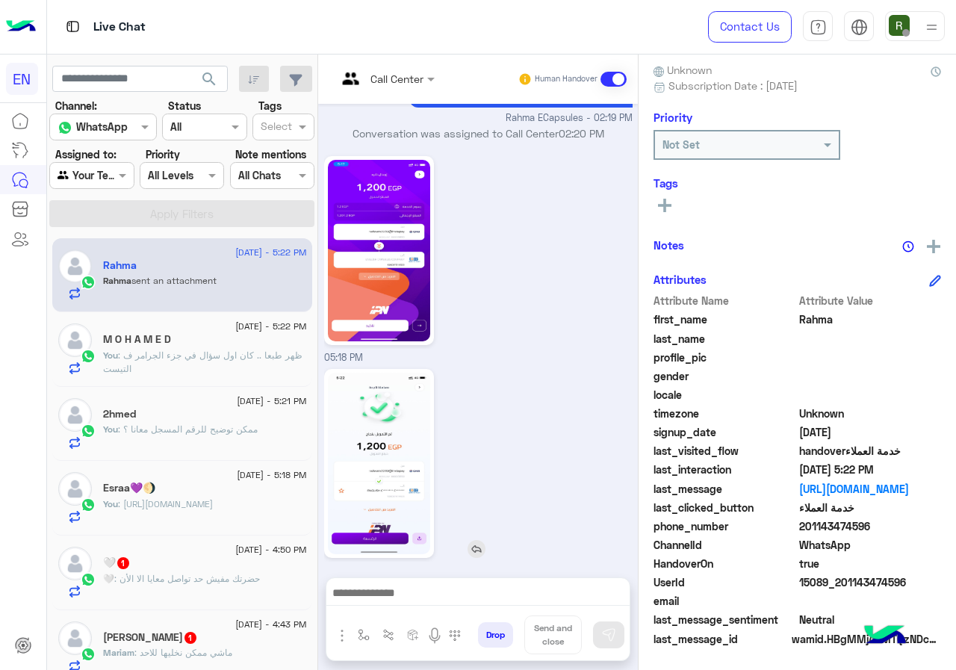
click at [430, 407] on img at bounding box center [379, 464] width 102 height 182
click at [409, 246] on img at bounding box center [379, 251] width 102 height 182
click at [519, 385] on div at bounding box center [421, 463] width 195 height 189
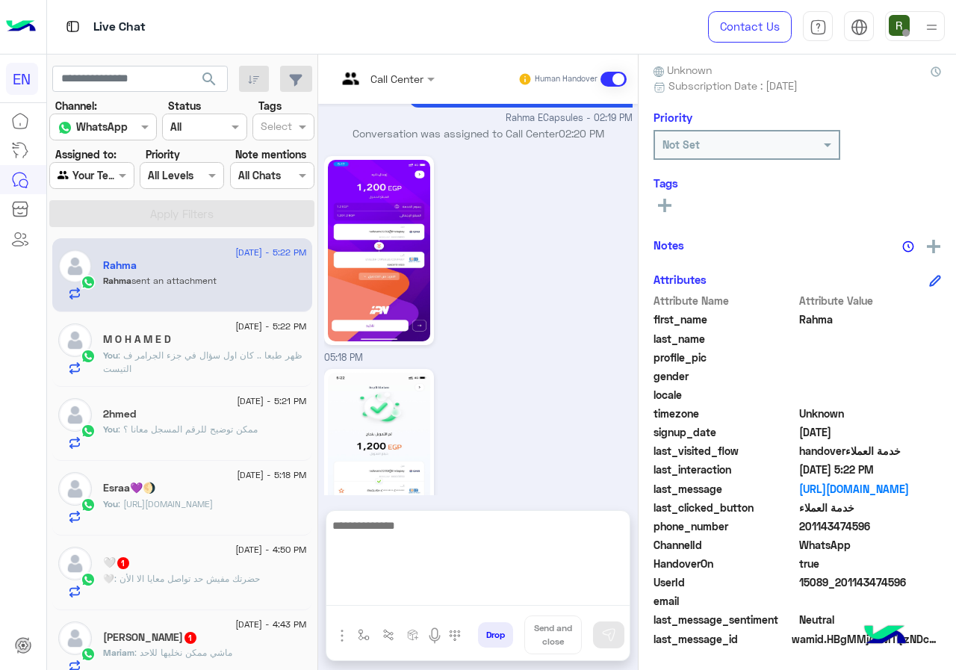
click at [497, 589] on textarea at bounding box center [477, 561] width 303 height 90
type textarea "*"
paste textarea "**********"
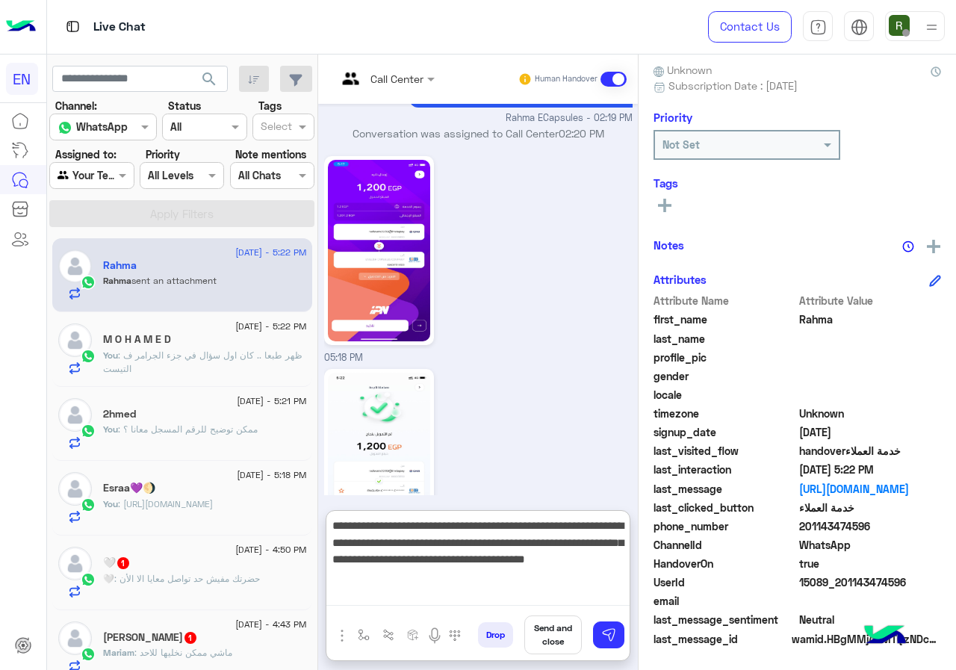
type textarea "**********"
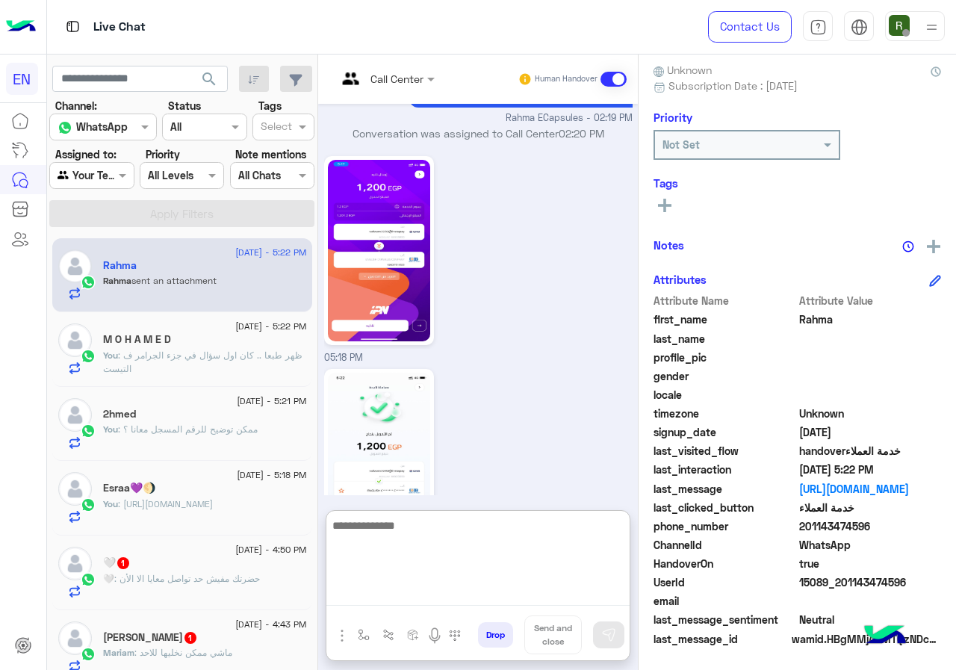
scroll to position [1537, 0]
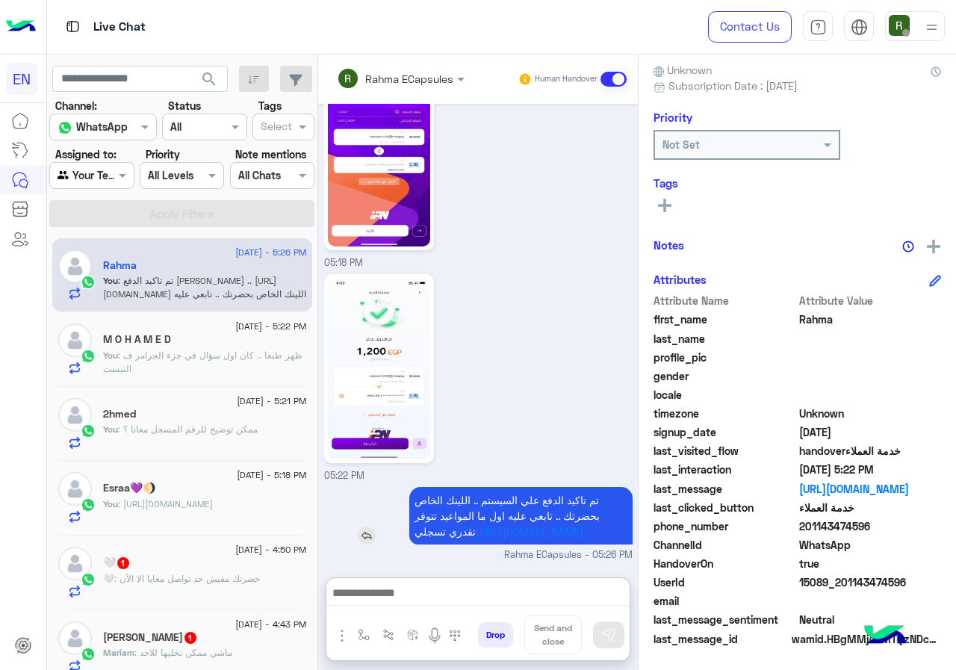
click at [604, 487] on p "تم تاكيد الدفع [PERSON_NAME] .. اللينك الخاص بحضرتك .. تابعي عليه اول ما المواع…" at bounding box center [520, 516] width 223 height 58
click at [604, 397] on div "05:22 PM" at bounding box center [478, 376] width 308 height 213
click at [430, 382] on img at bounding box center [379, 369] width 102 height 182
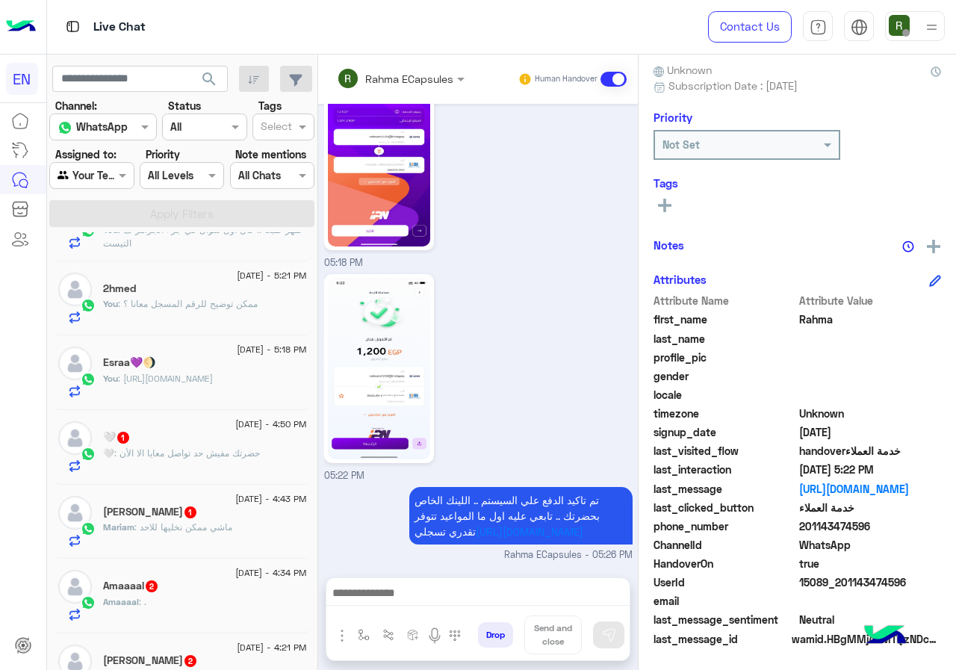
scroll to position [149, 0]
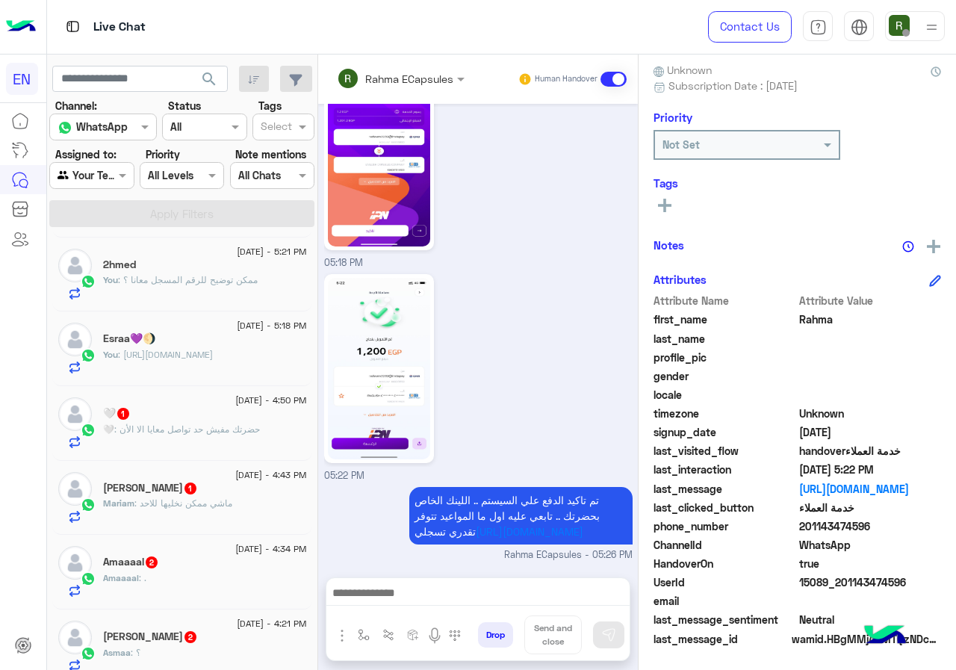
click at [217, 441] on div "🤍 : حضرتك مفيش حد تواصل معايا الا الأن" at bounding box center [205, 436] width 204 height 26
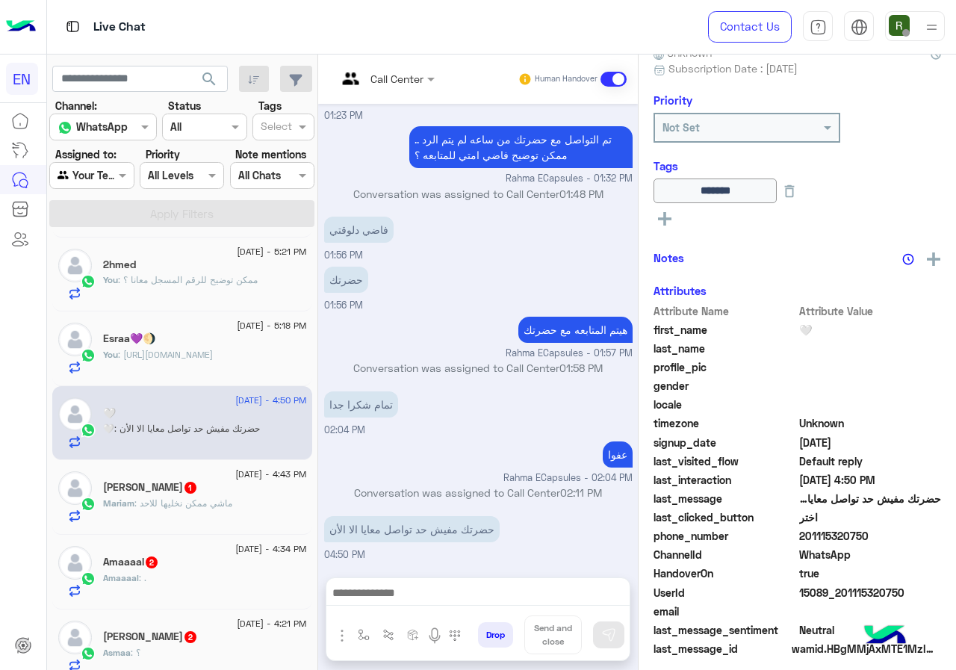
scroll to position [161, 0]
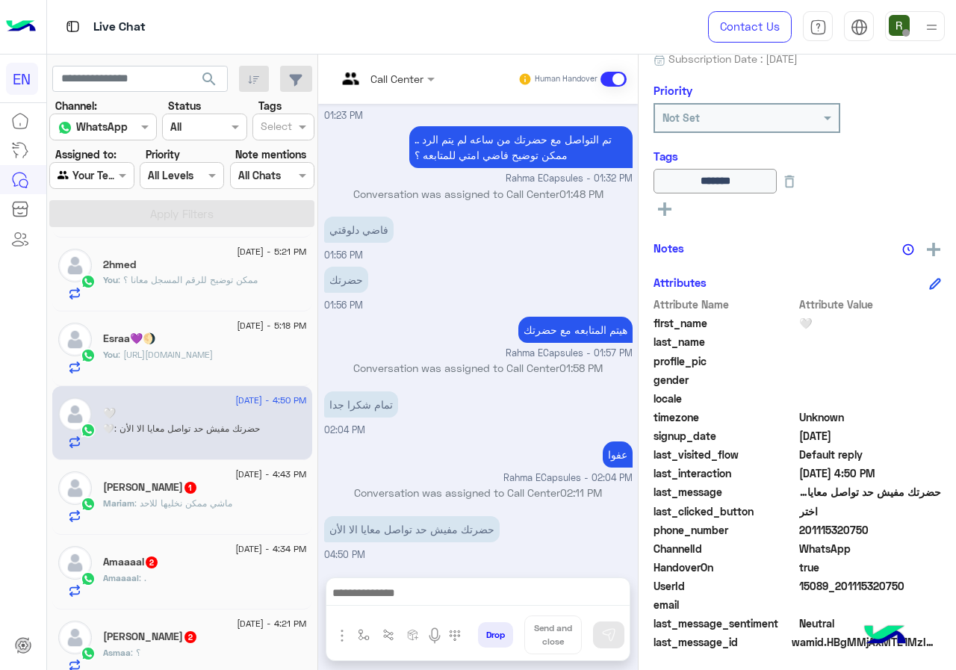
drag, startPoint x: 850, startPoint y: 526, endPoint x: 925, endPoint y: 524, distance: 75.5
click at [925, 524] on span "201115320750" at bounding box center [870, 530] width 143 height 16
copy span "01115320750"
click at [451, 607] on div at bounding box center [477, 596] width 303 height 37
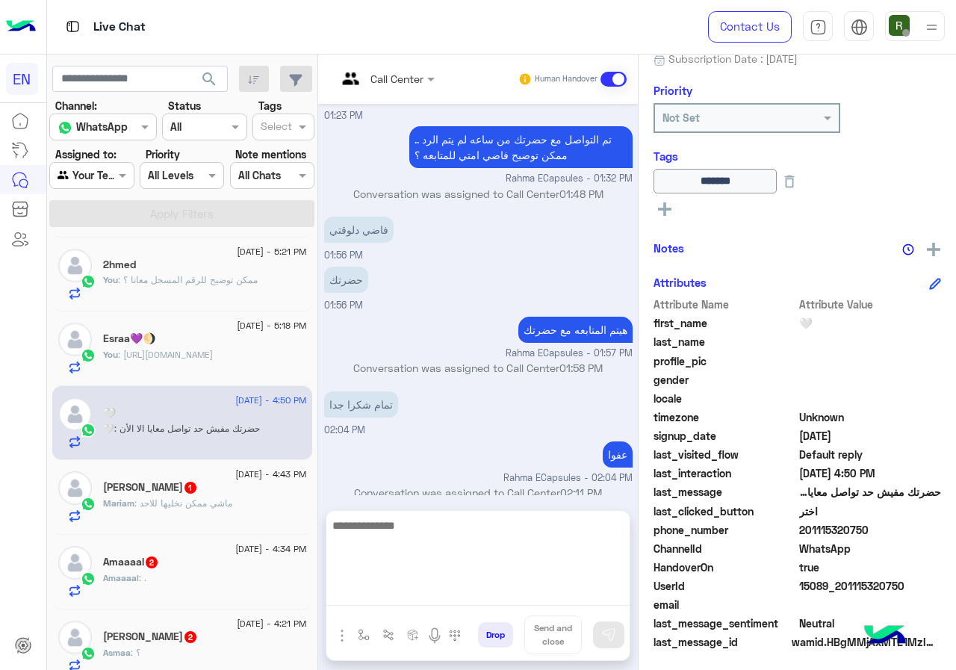
click at [452, 602] on textarea at bounding box center [477, 561] width 303 height 90
type textarea "**********"
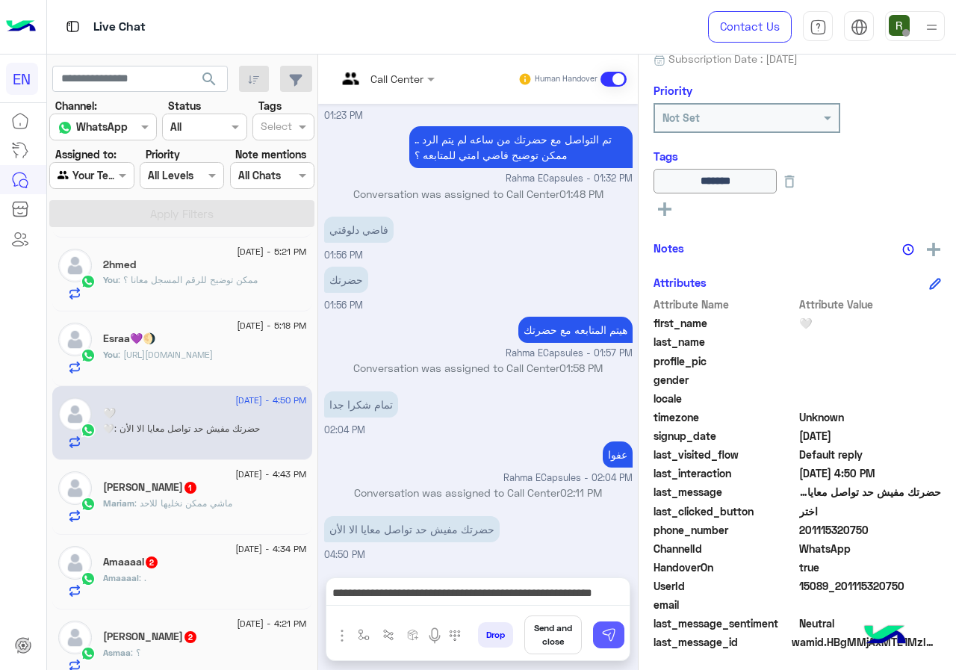
click at [616, 639] on img at bounding box center [608, 634] width 15 height 15
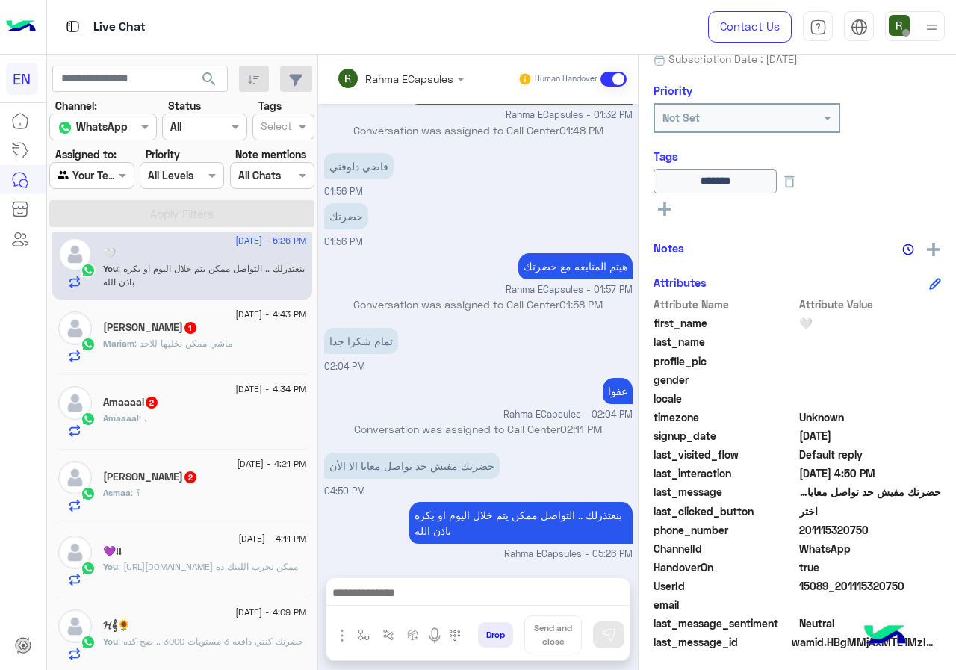
scroll to position [373, 0]
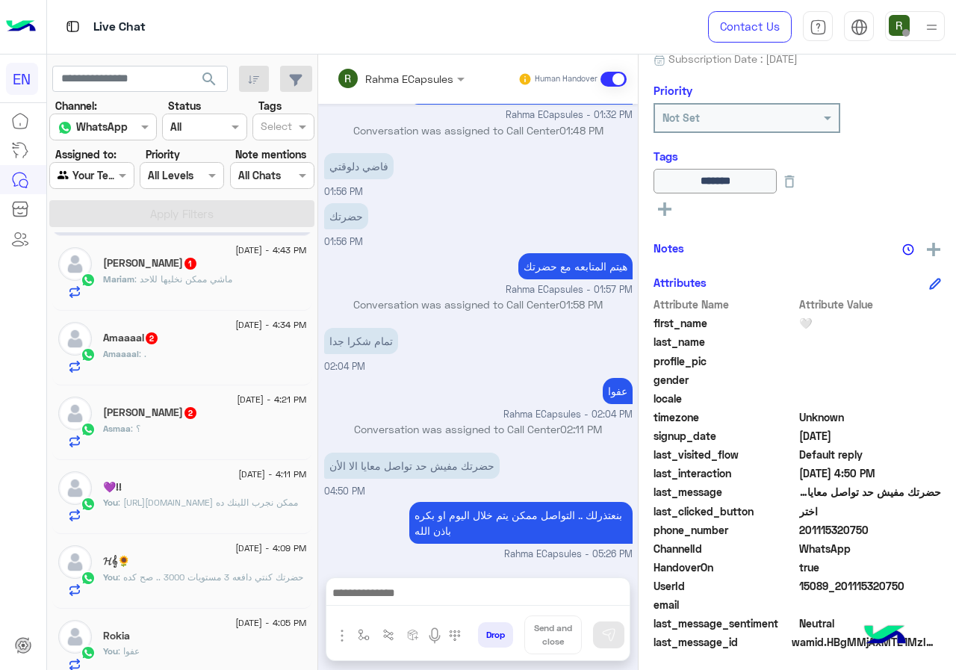
click at [202, 294] on div "[PERSON_NAME] : ماشي ممكن نخليها للاحد" at bounding box center [205, 286] width 204 height 26
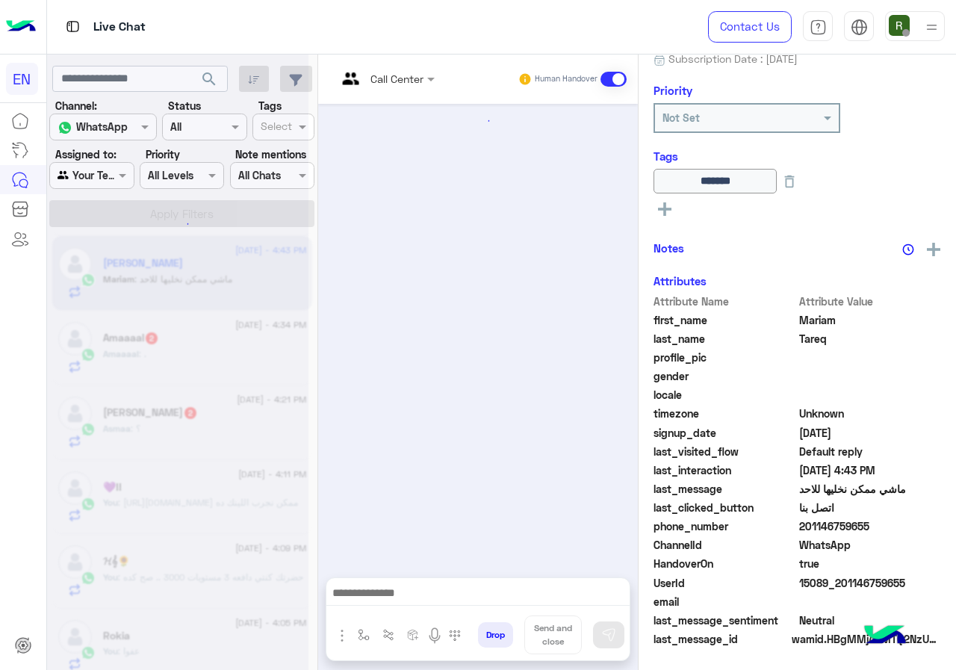
scroll to position [511, 0]
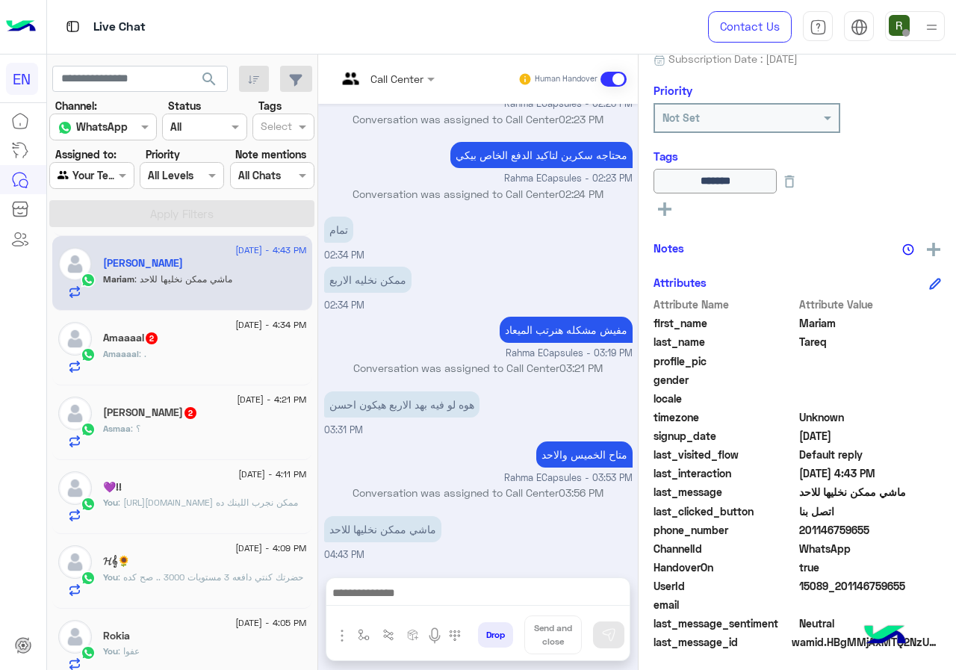
drag, startPoint x: 851, startPoint y: 526, endPoint x: 949, endPoint y: 530, distance: 98.0
click at [942, 530] on span "201146759655" at bounding box center [870, 530] width 143 height 16
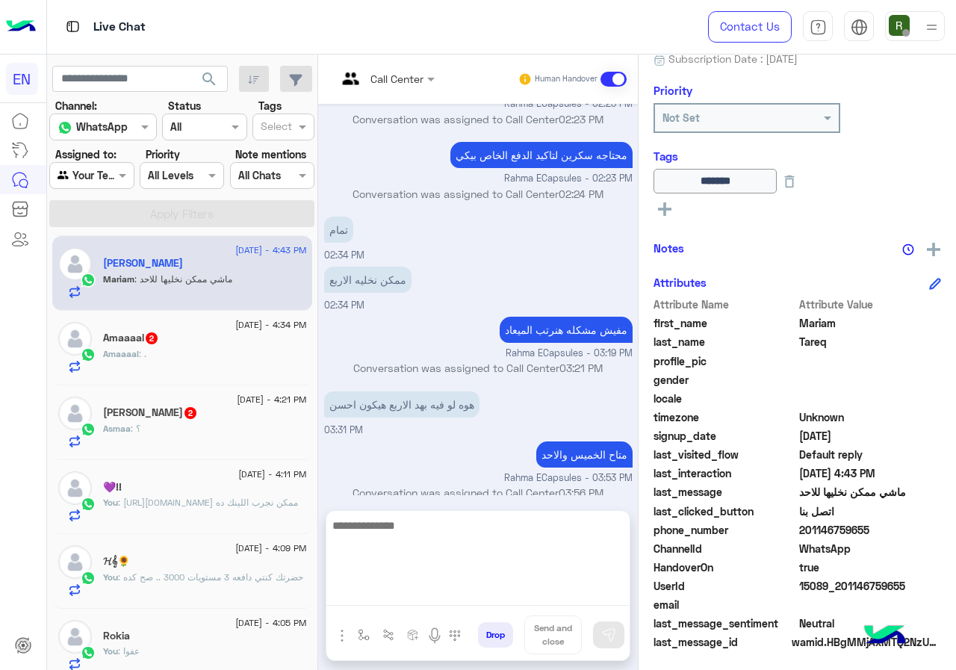
click at [488, 592] on textarea at bounding box center [477, 561] width 303 height 90
type textarea "**********"
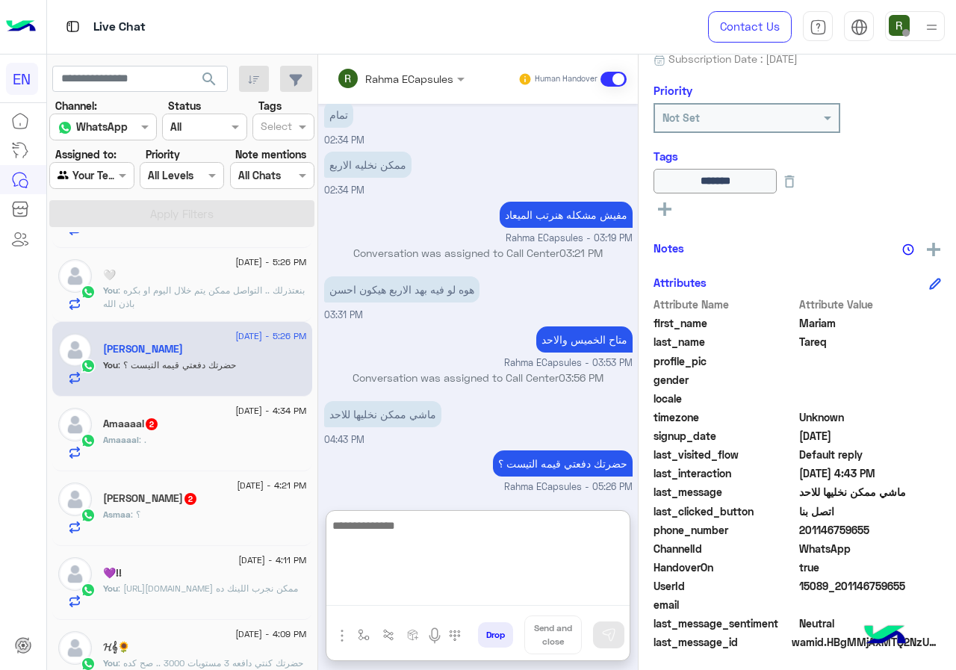
scroll to position [373, 0]
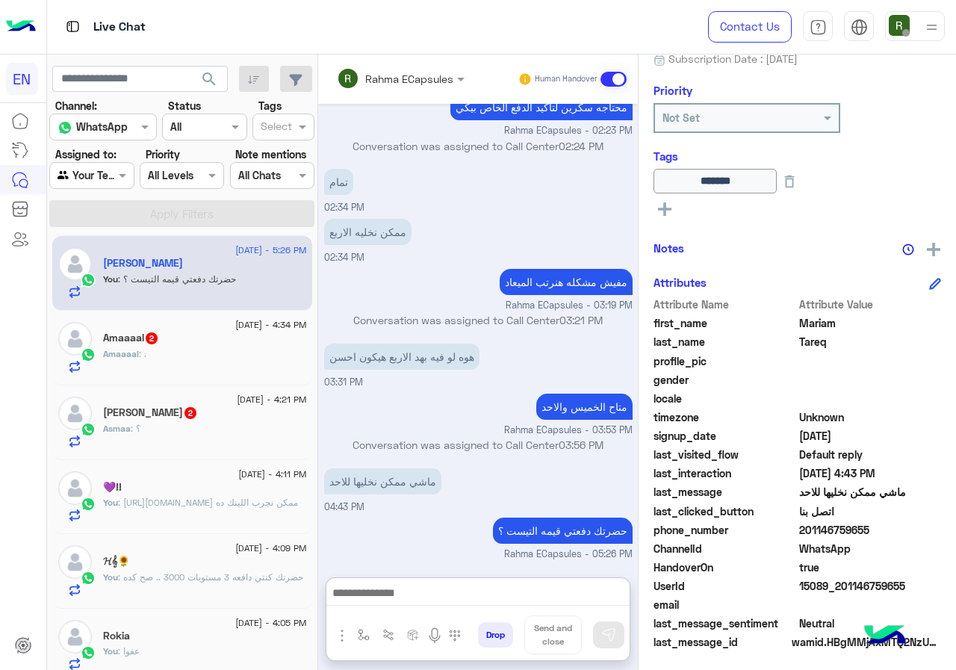
click at [185, 347] on div "Amaaaal : ." at bounding box center [205, 360] width 204 height 26
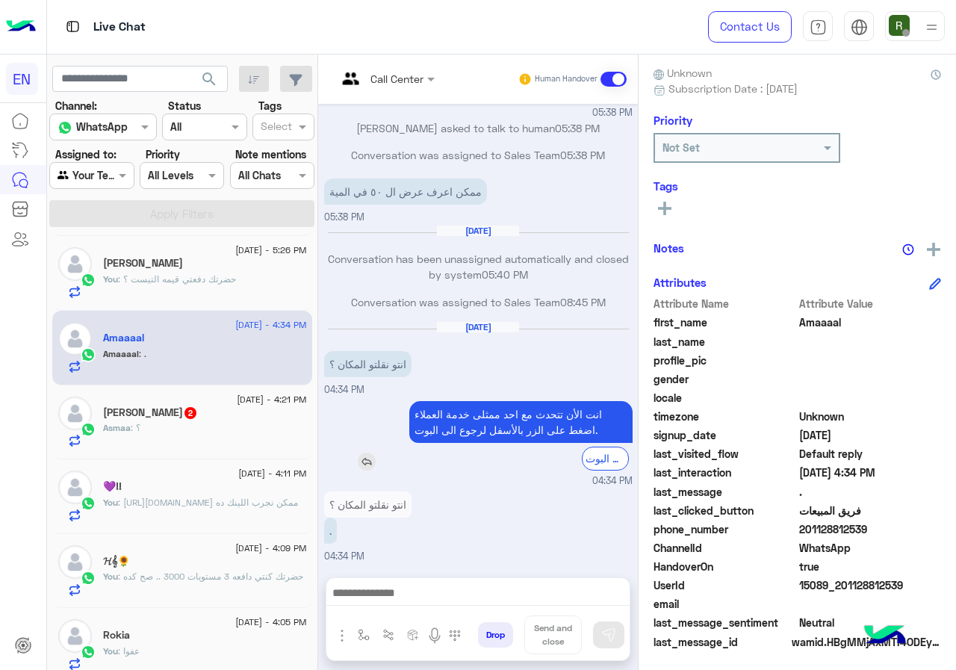
scroll to position [134, 0]
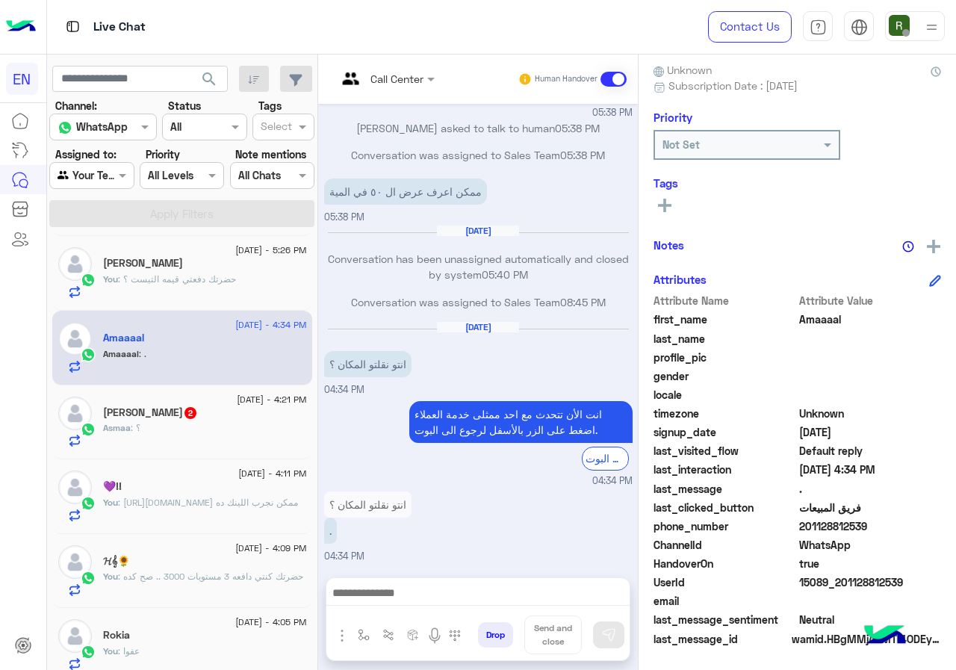
drag, startPoint x: 847, startPoint y: 527, endPoint x: 943, endPoint y: 527, distance: 96.4
click at [942, 527] on span "201128812539" at bounding box center [870, 526] width 143 height 16
copy span "01128812539"
click at [397, 78] on input "text" at bounding box center [367, 79] width 61 height 16
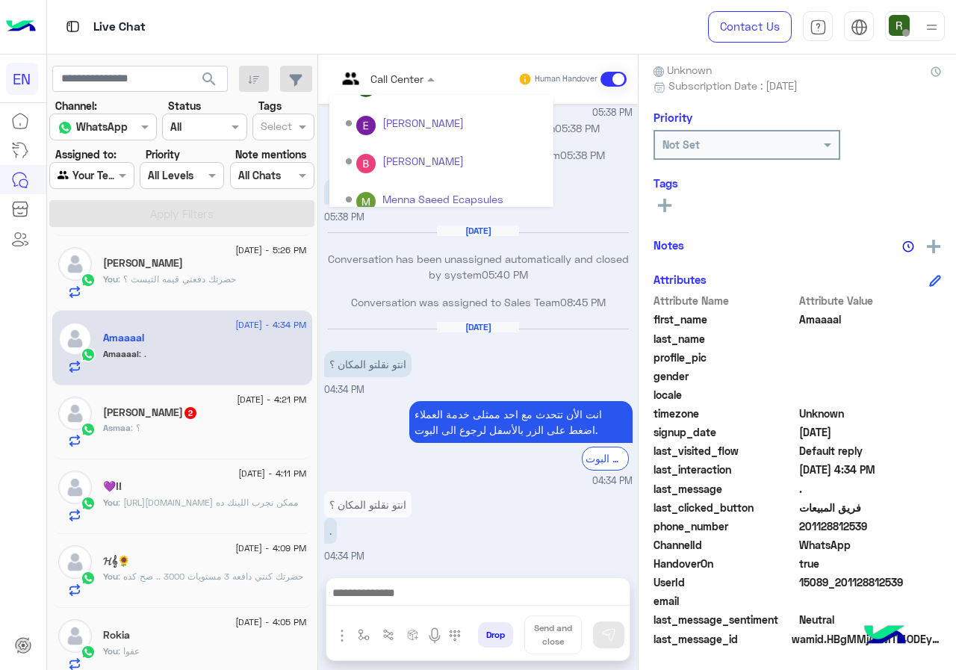
scroll to position [248, 0]
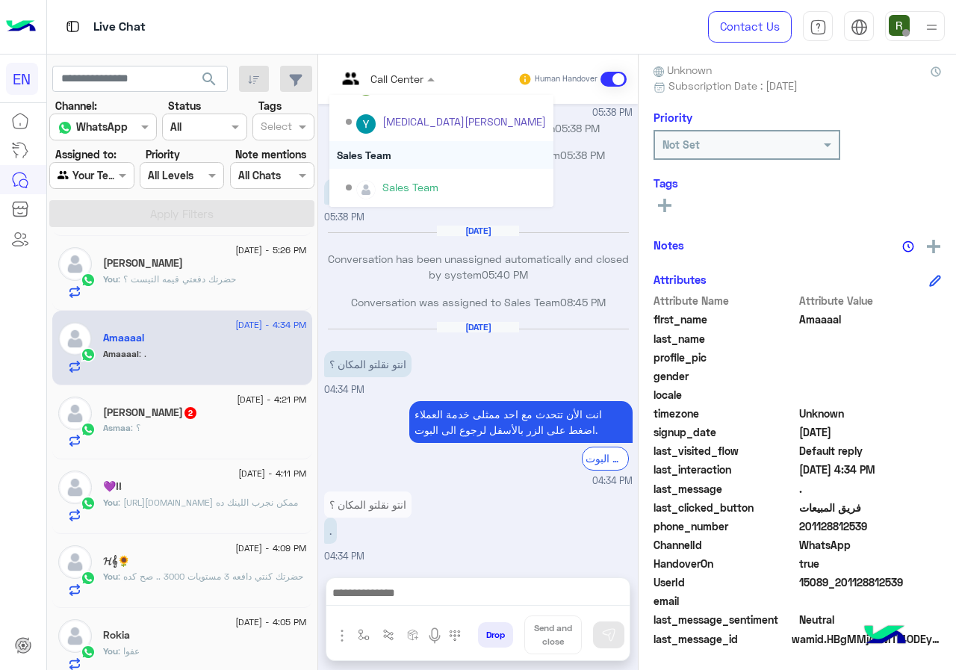
click at [426, 161] on div "Sales Team" at bounding box center [441, 155] width 224 height 28
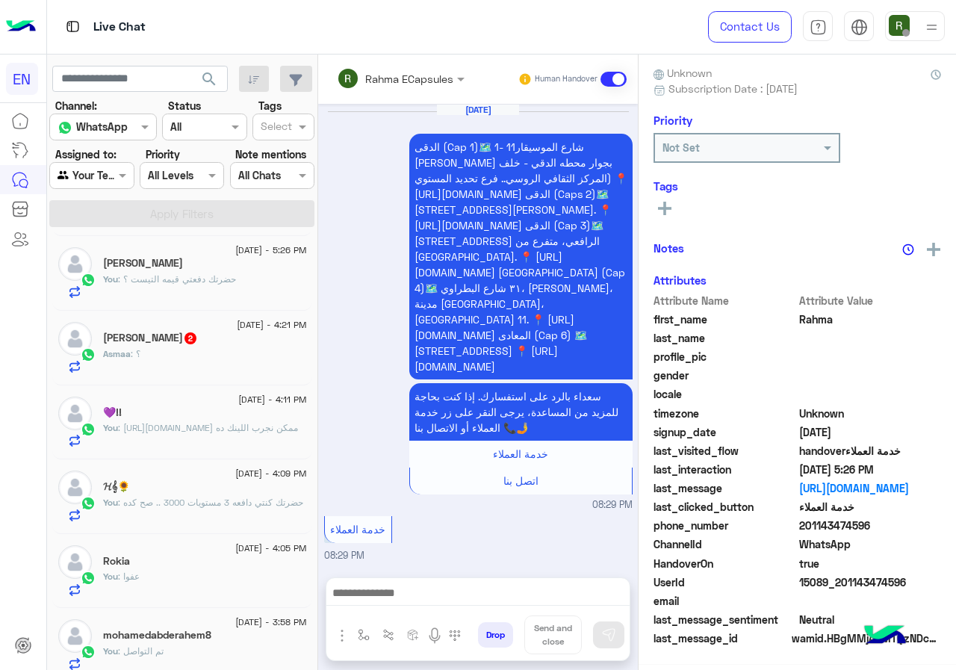
scroll to position [131, 0]
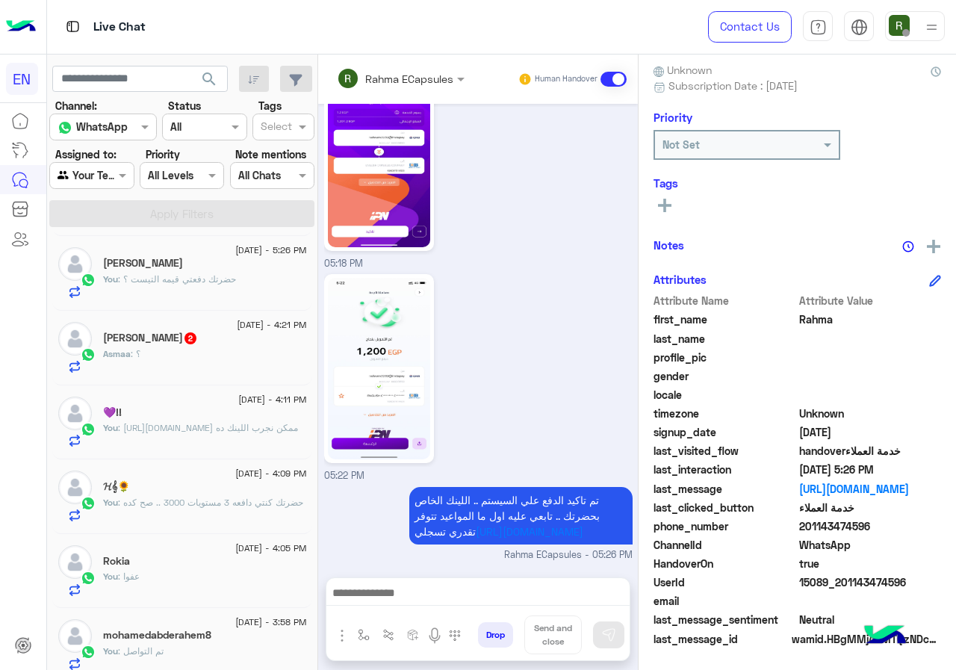
click at [225, 362] on div "Asmaa : ؟" at bounding box center [205, 360] width 204 height 26
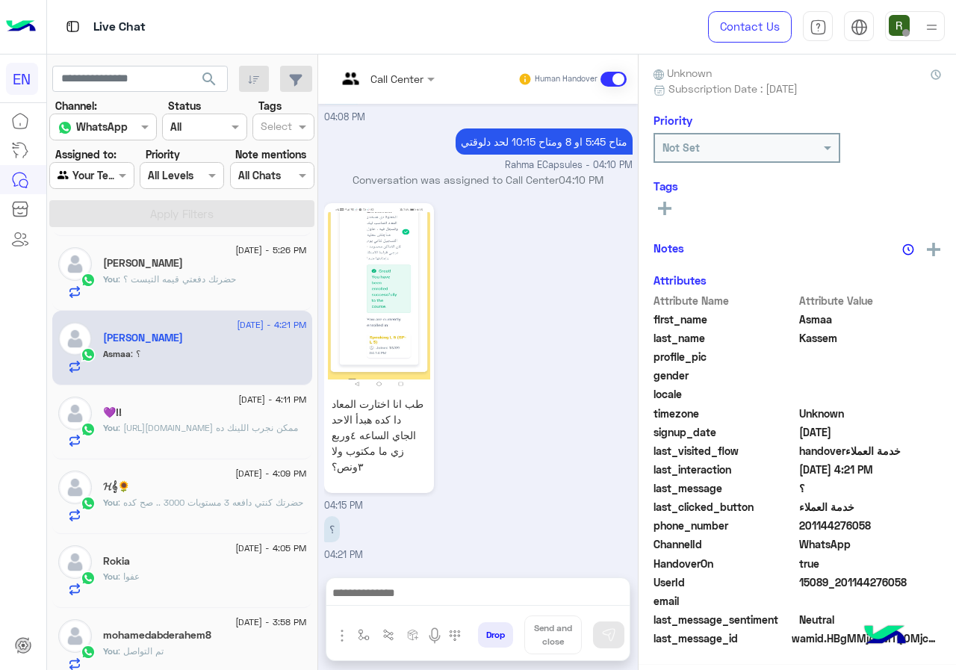
scroll to position [131, 0]
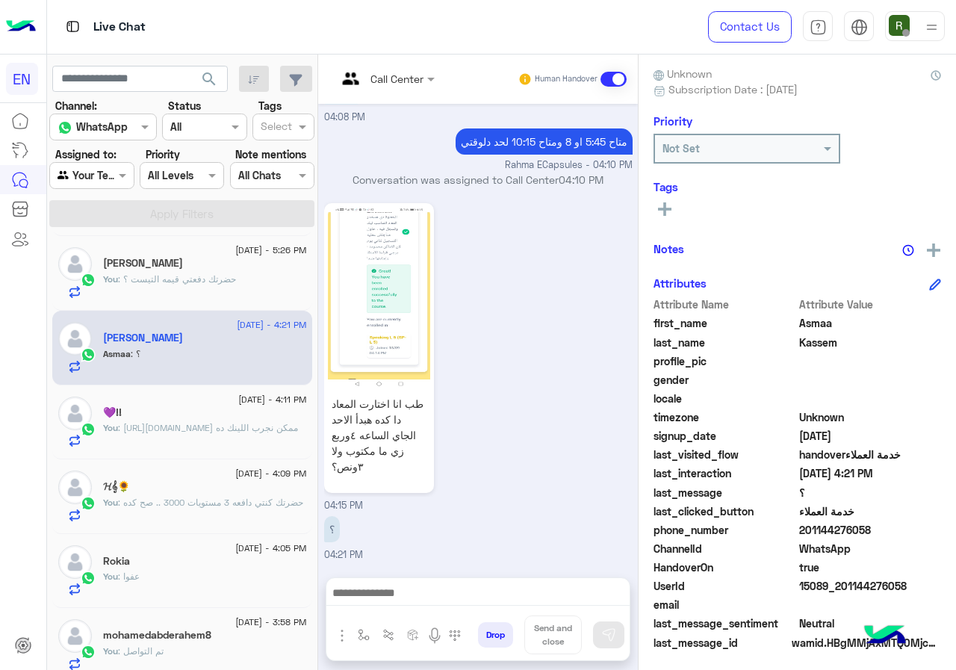
drag, startPoint x: 850, startPoint y: 535, endPoint x: 952, endPoint y: 527, distance: 102.6
click at [942, 527] on span "201144276058" at bounding box center [870, 530] width 143 height 16
copy span "01144276058"
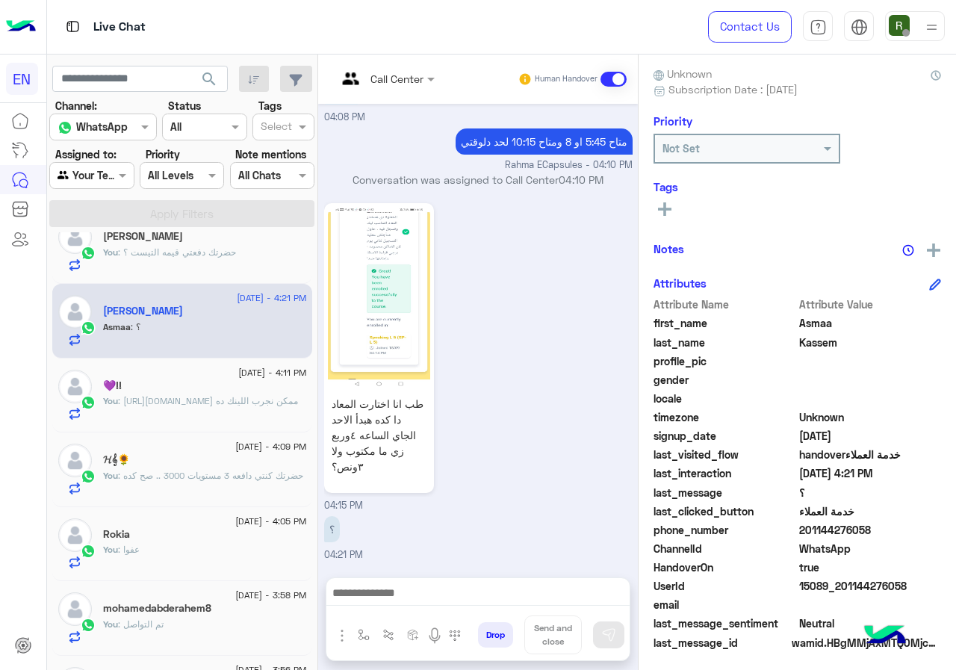
scroll to position [373, 0]
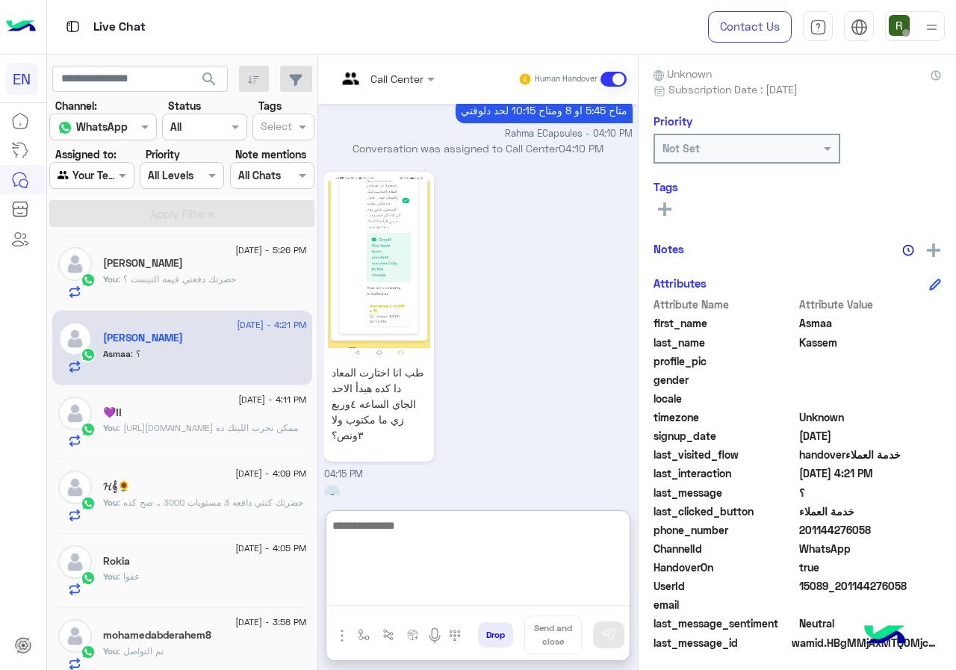
paste textarea "**********"
drag, startPoint x: 415, startPoint y: 522, endPoint x: 433, endPoint y: 522, distance: 18.7
click at [433, 522] on textarea "**********" at bounding box center [477, 561] width 303 height 90
click at [630, 535] on textarea "**********" at bounding box center [477, 561] width 303 height 90
type textarea "**********"
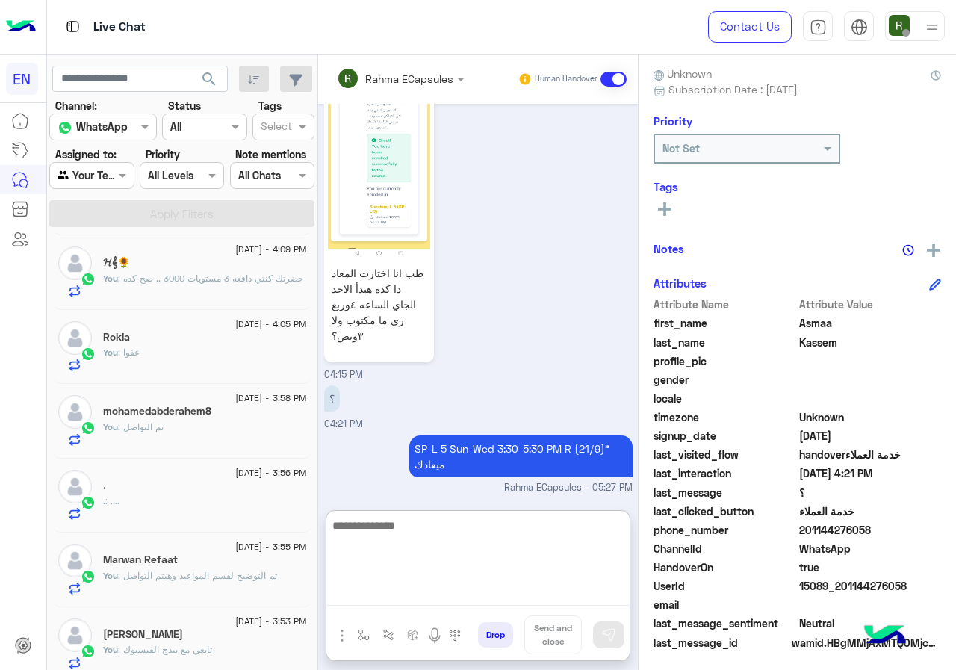
scroll to position [747, 0]
